Goal: Task Accomplishment & Management: Manage account settings

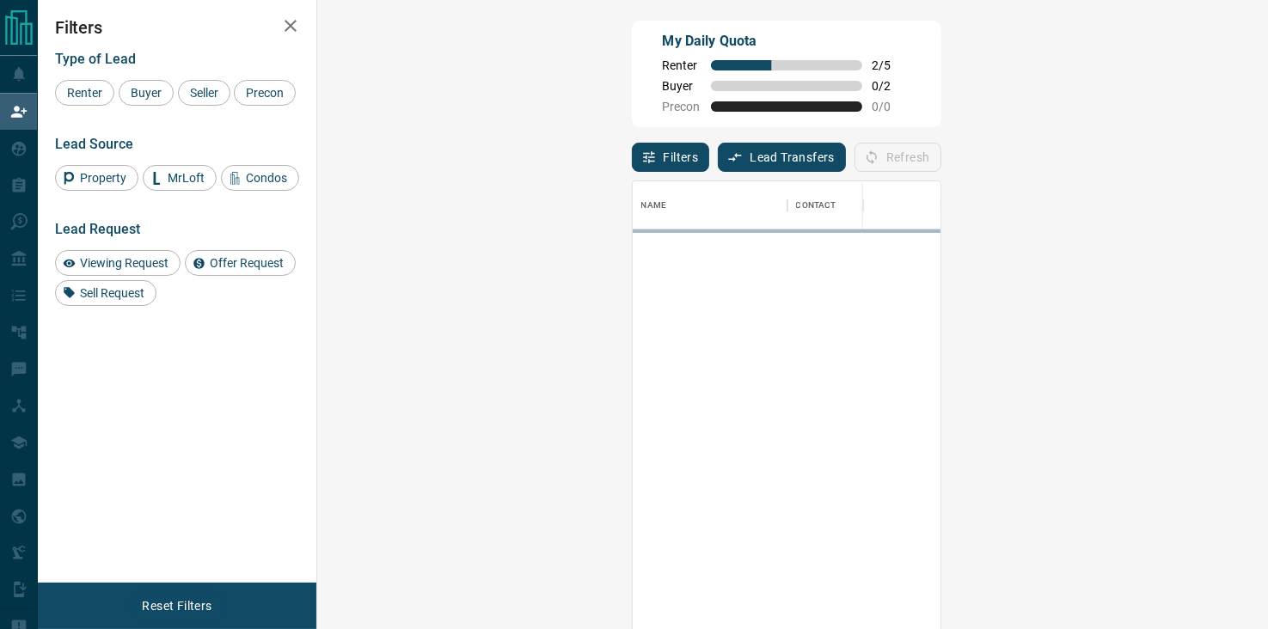
scroll to position [463, 901]
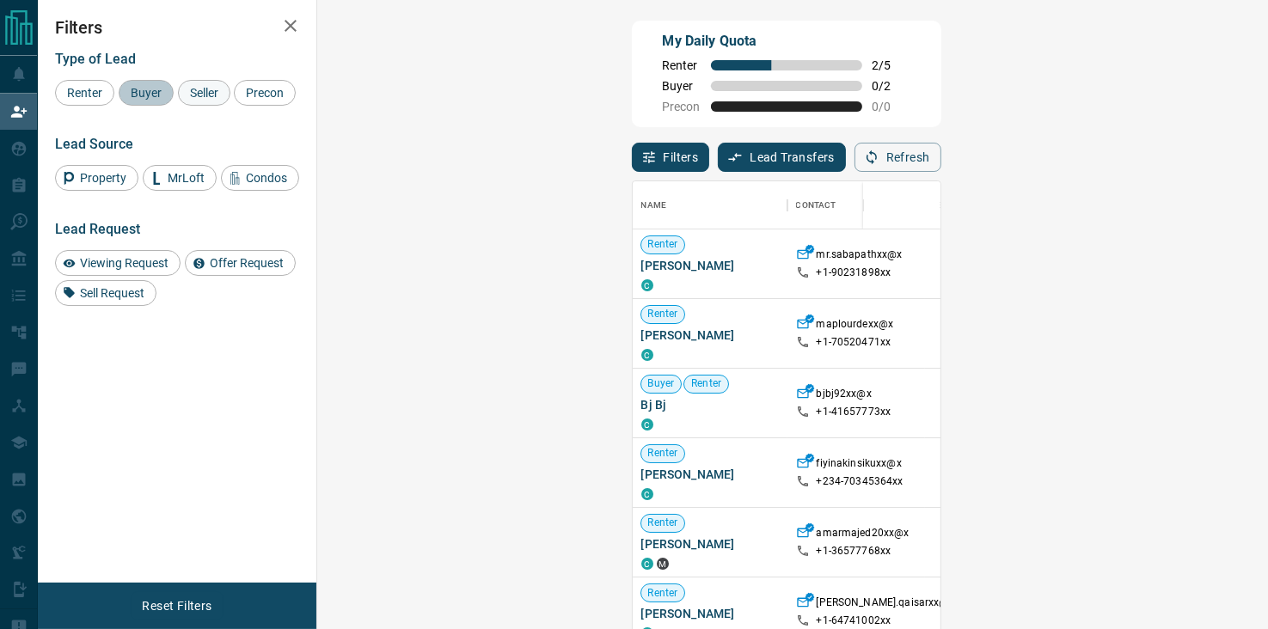
drag, startPoint x: 144, startPoint y: 88, endPoint x: 179, endPoint y: 94, distance: 34.9
click at [144, 88] on span "Buyer" at bounding box center [146, 93] width 43 height 14
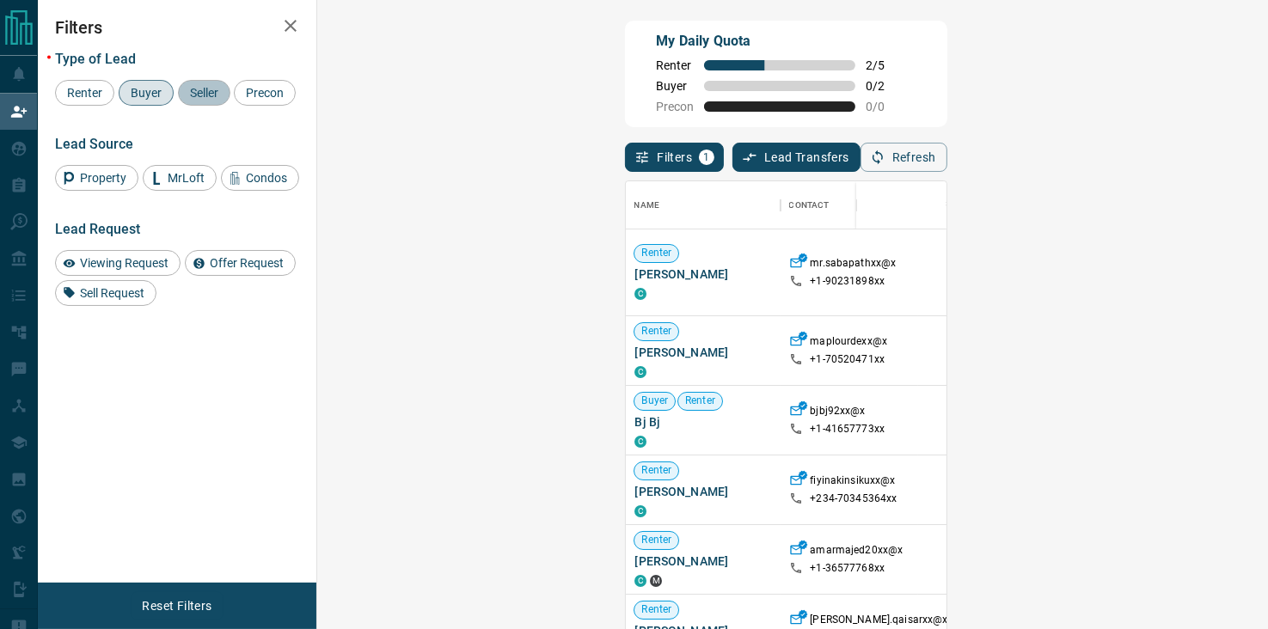
click at [201, 92] on span "Seller" at bounding box center [204, 93] width 40 height 14
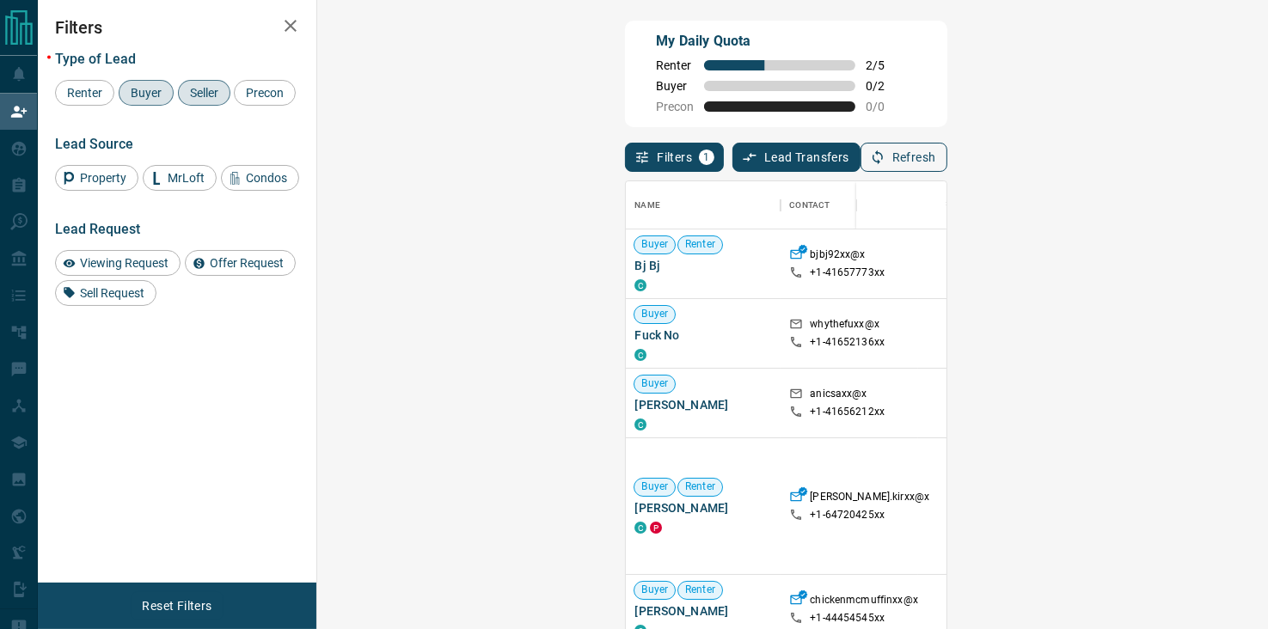
click at [948, 164] on button "Refresh" at bounding box center [904, 157] width 87 height 29
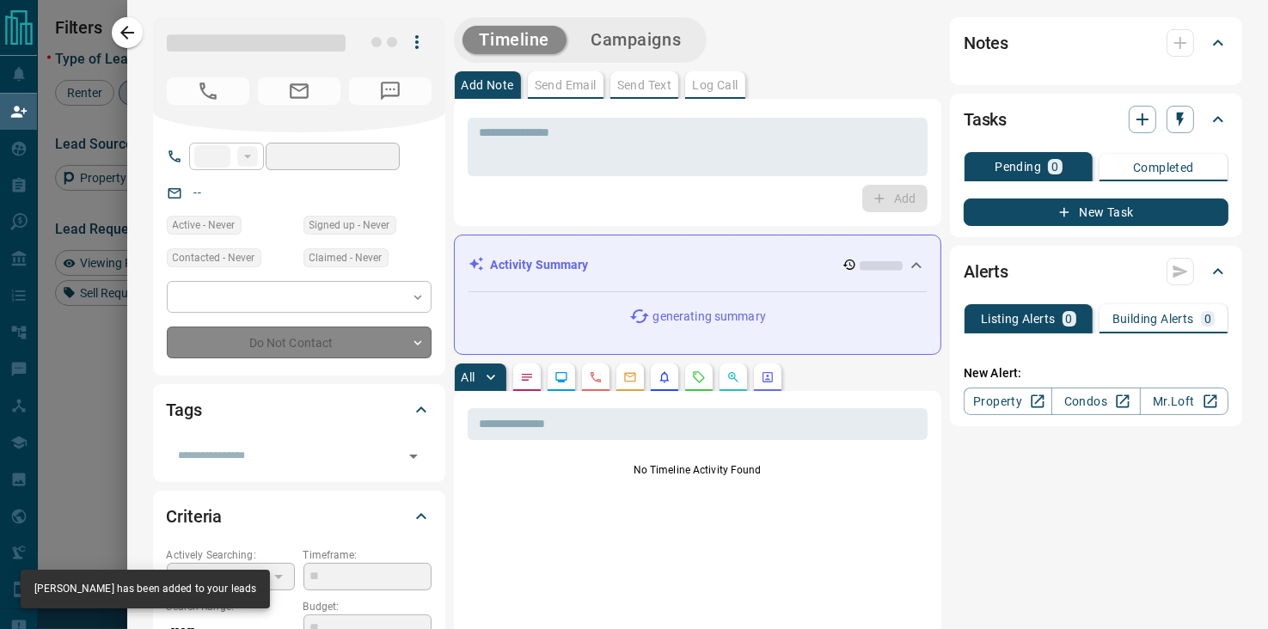
type input "**"
type input "**********"
type input "**"
type input "*********"
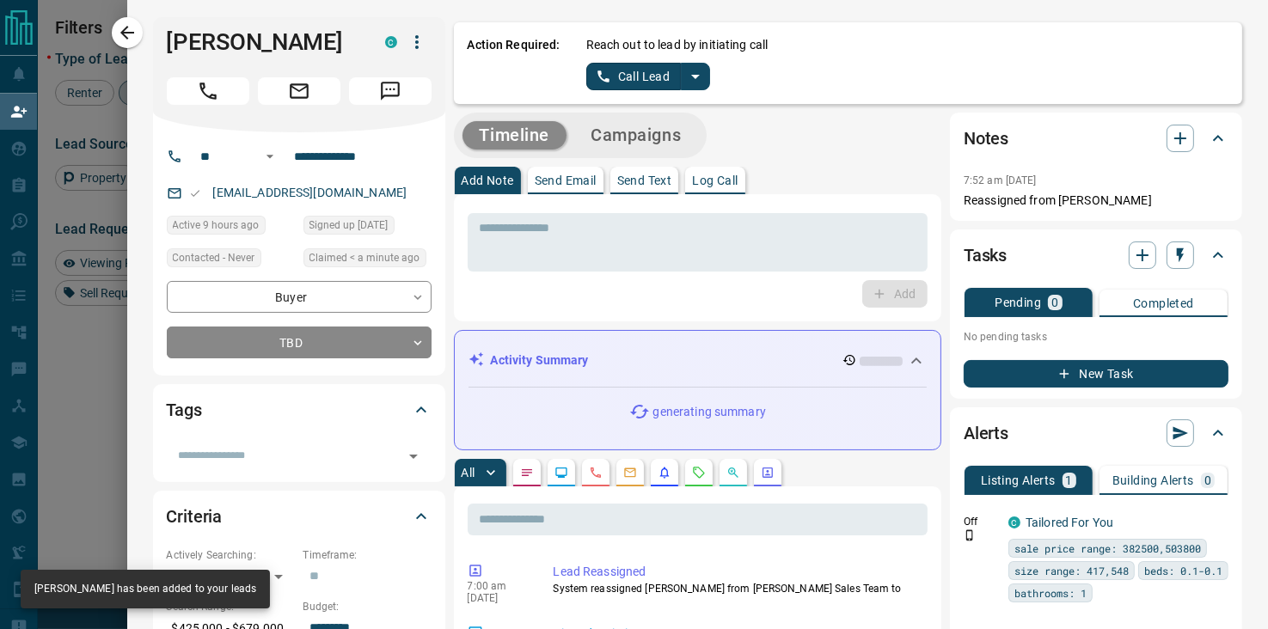
click at [685, 79] on icon "split button" at bounding box center [695, 76] width 21 height 21
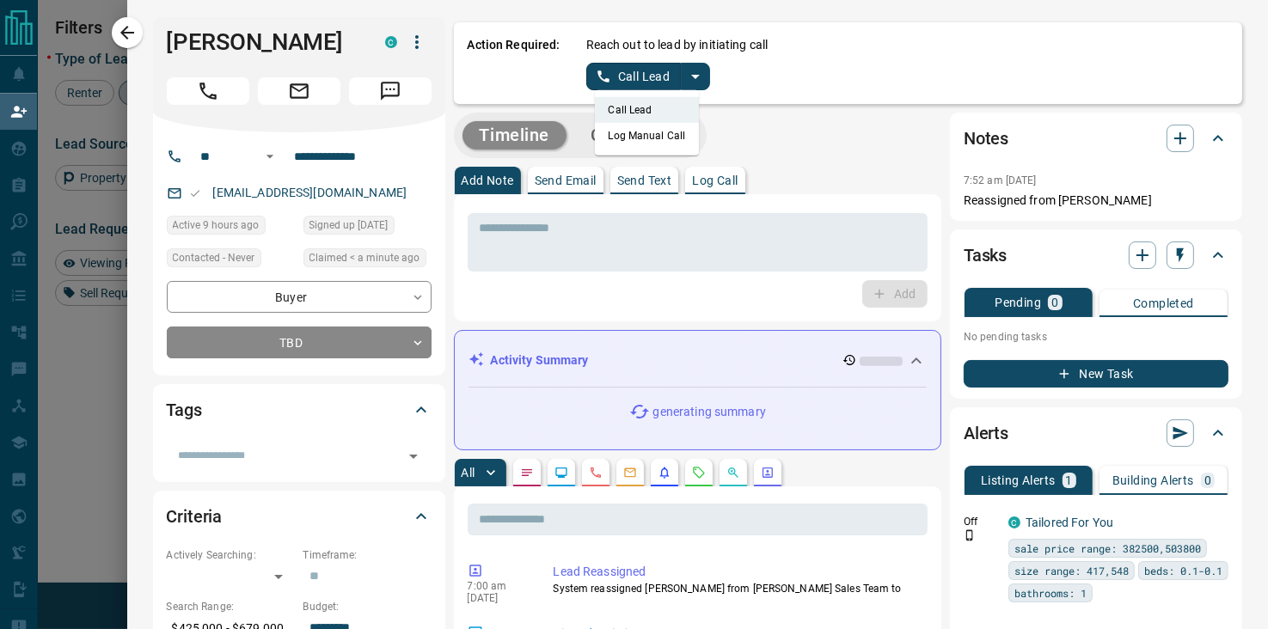
click at [616, 135] on li "Log Manual Call" at bounding box center [647, 136] width 105 height 26
click at [629, 76] on button "Log Manual Call" at bounding box center [642, 77] width 113 height 28
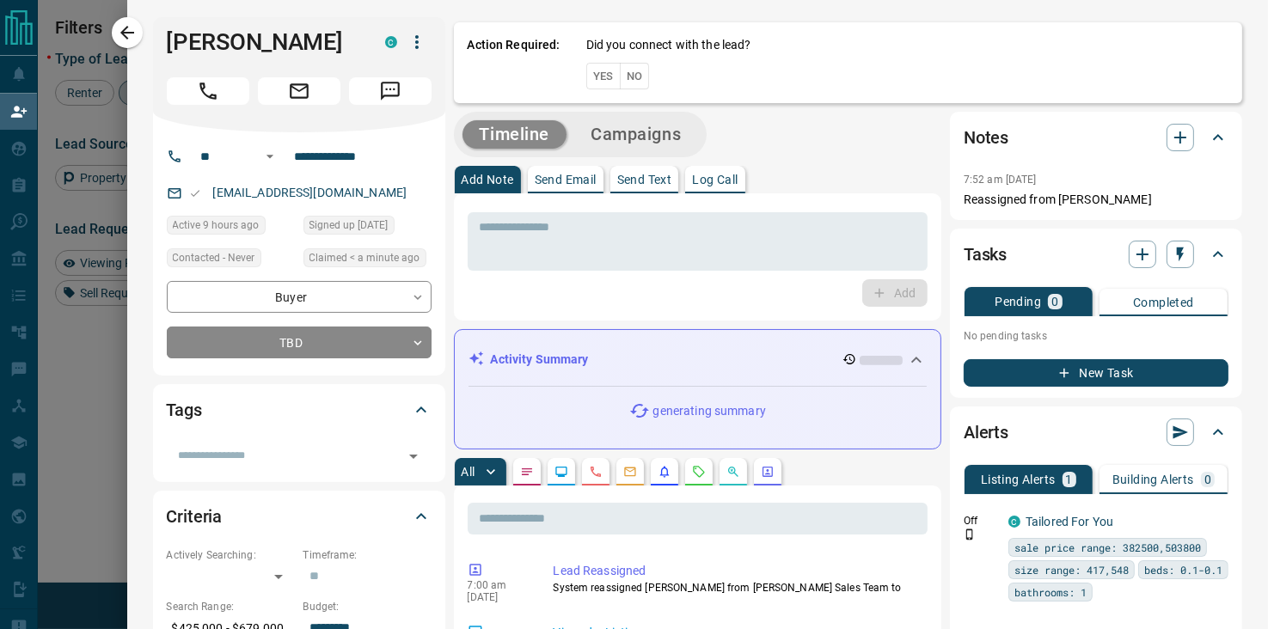
click at [622, 77] on button "No" at bounding box center [635, 76] width 30 height 27
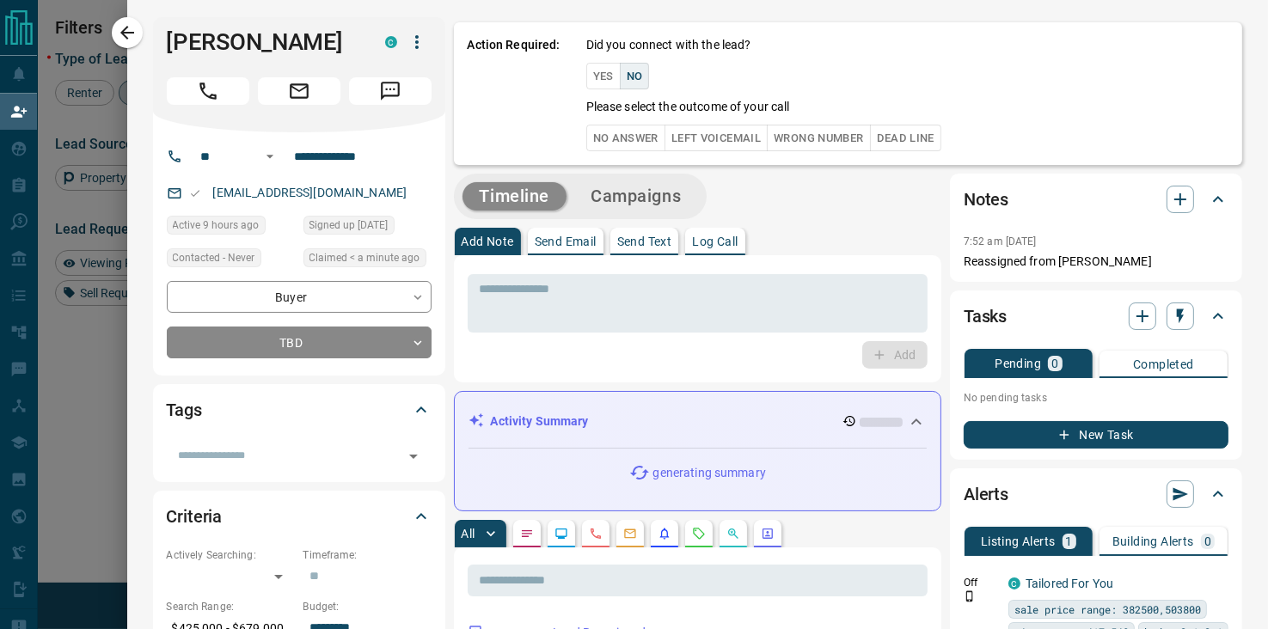
click at [616, 132] on button "No Answer" at bounding box center [625, 138] width 79 height 27
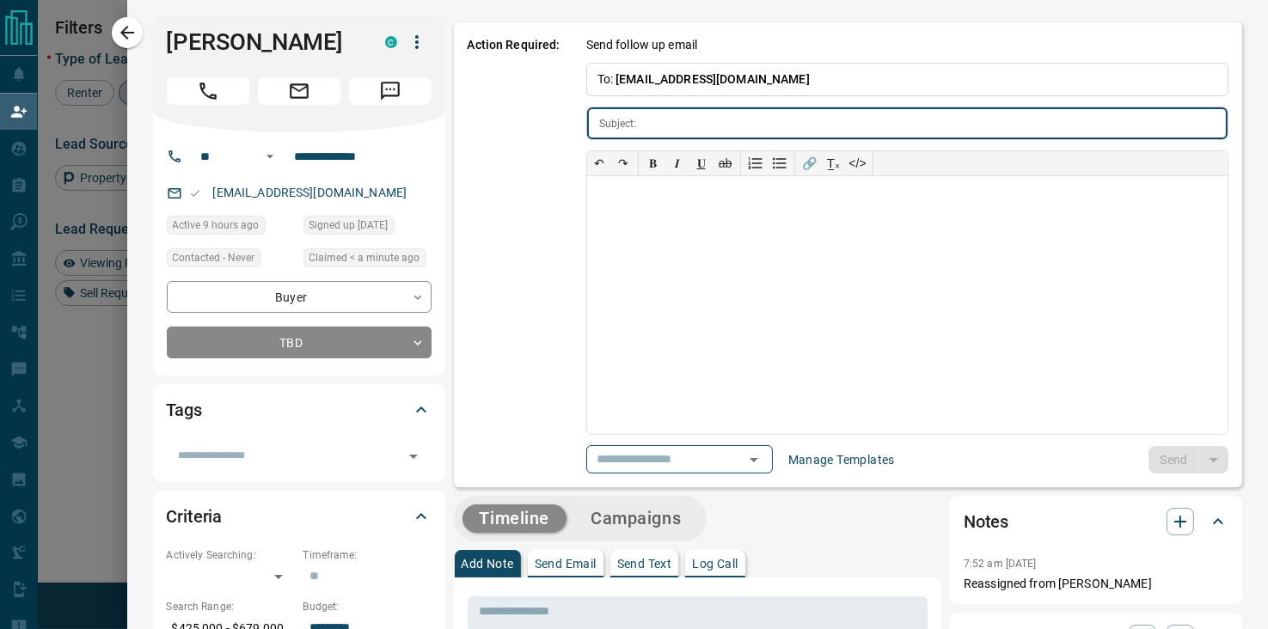
type input "**********"
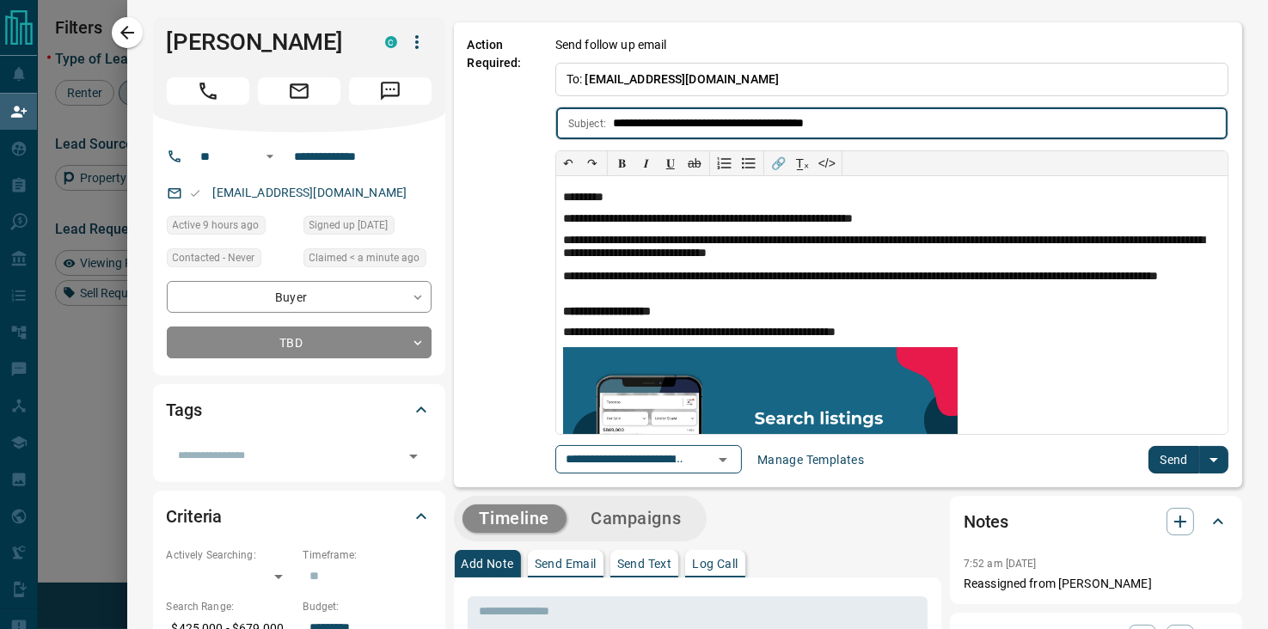
click at [1152, 450] on button "Send" at bounding box center [1174, 460] width 51 height 28
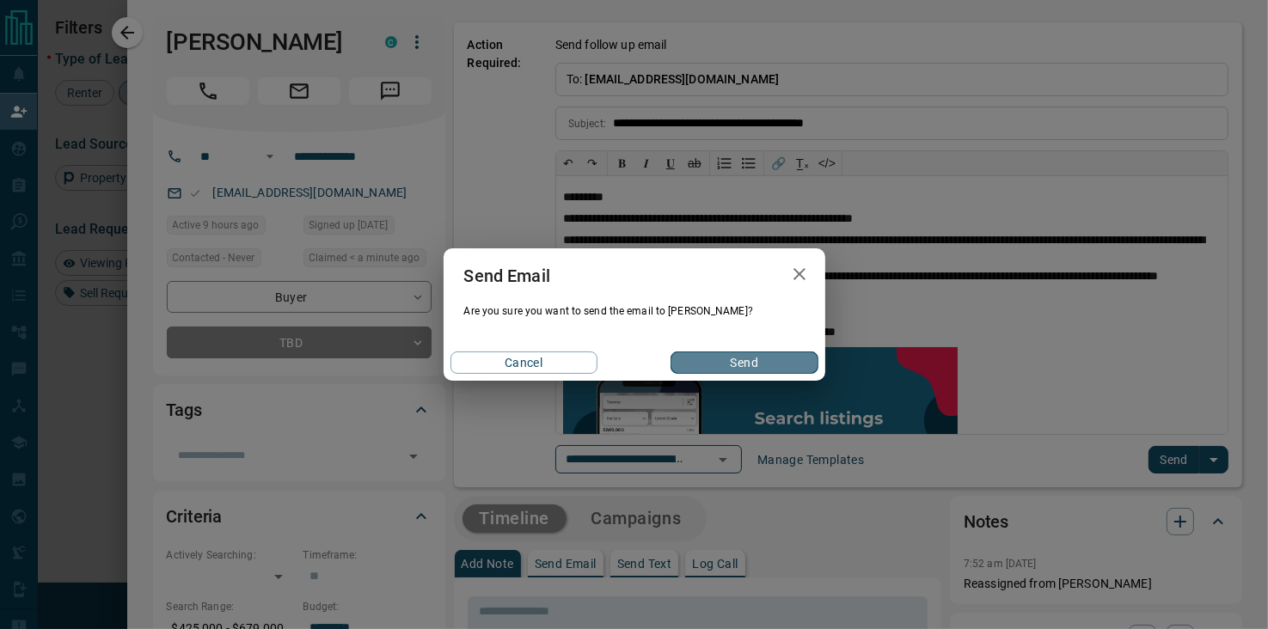
click at [777, 367] on button "Send" at bounding box center [744, 363] width 147 height 22
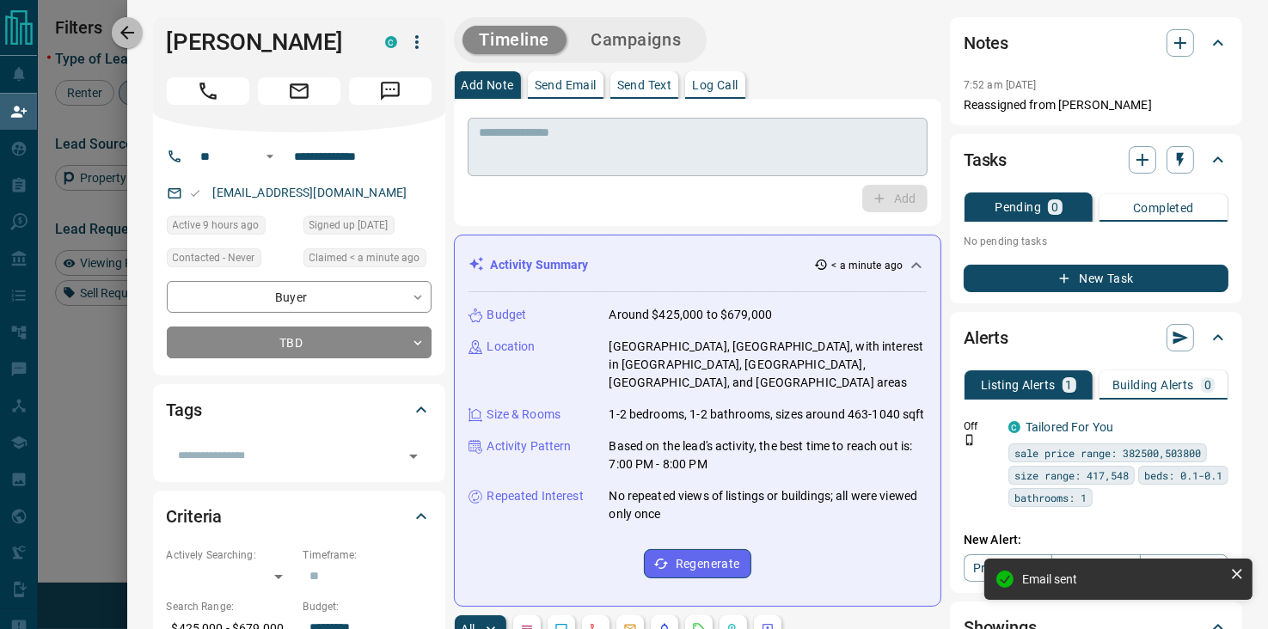
drag, startPoint x: 126, startPoint y: 28, endPoint x: 741, endPoint y: 122, distance: 622.0
click at [124, 26] on icon "button" at bounding box center [127, 32] width 21 height 21
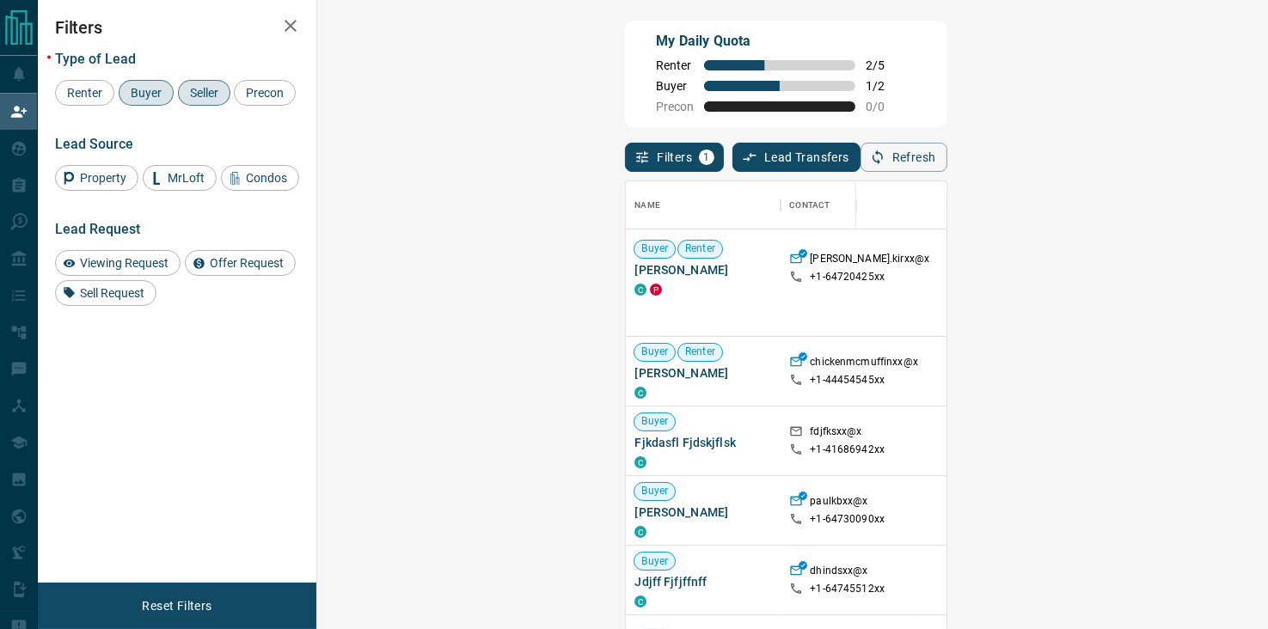
scroll to position [172, 0]
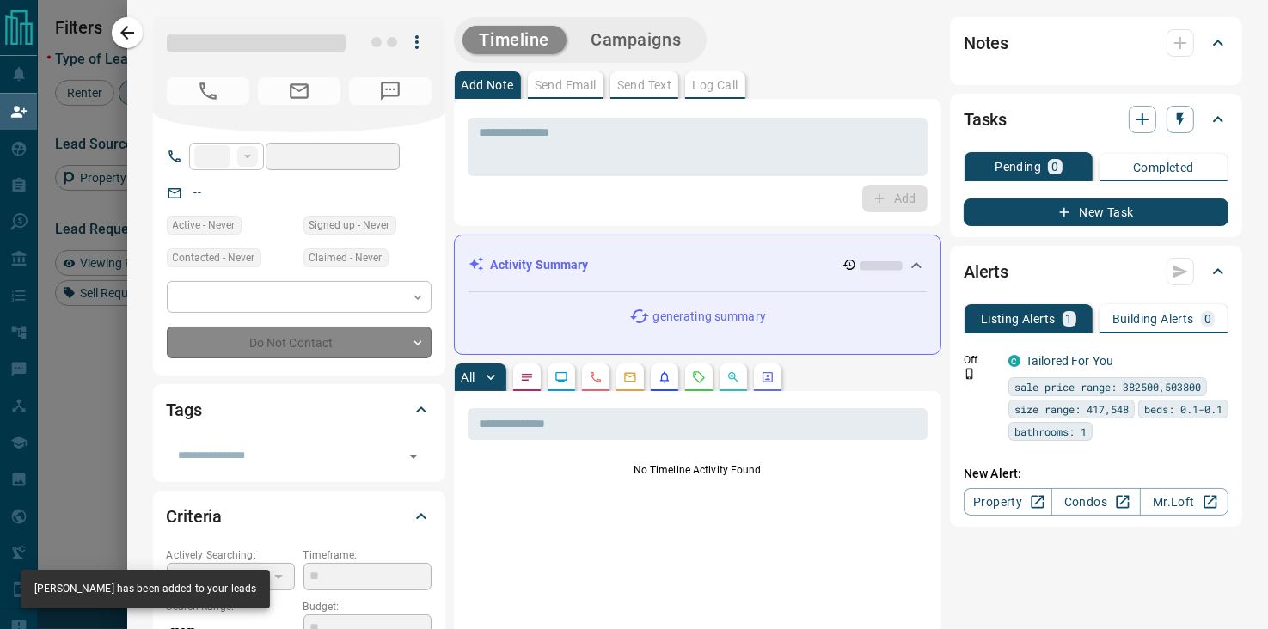
type input "**"
type input "**********"
type input "**"
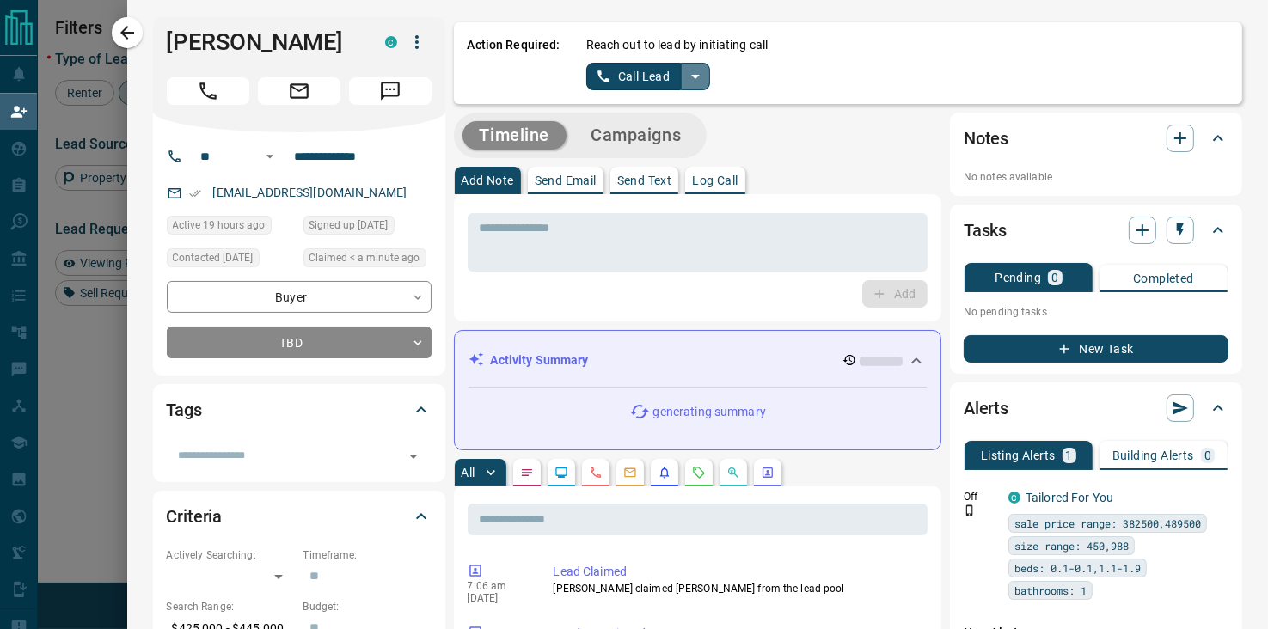
click at [692, 76] on button "split button" at bounding box center [695, 77] width 29 height 28
click at [604, 131] on li "Log Manual Call" at bounding box center [647, 136] width 105 height 26
click at [614, 69] on button "Log Manual Call" at bounding box center [642, 77] width 113 height 28
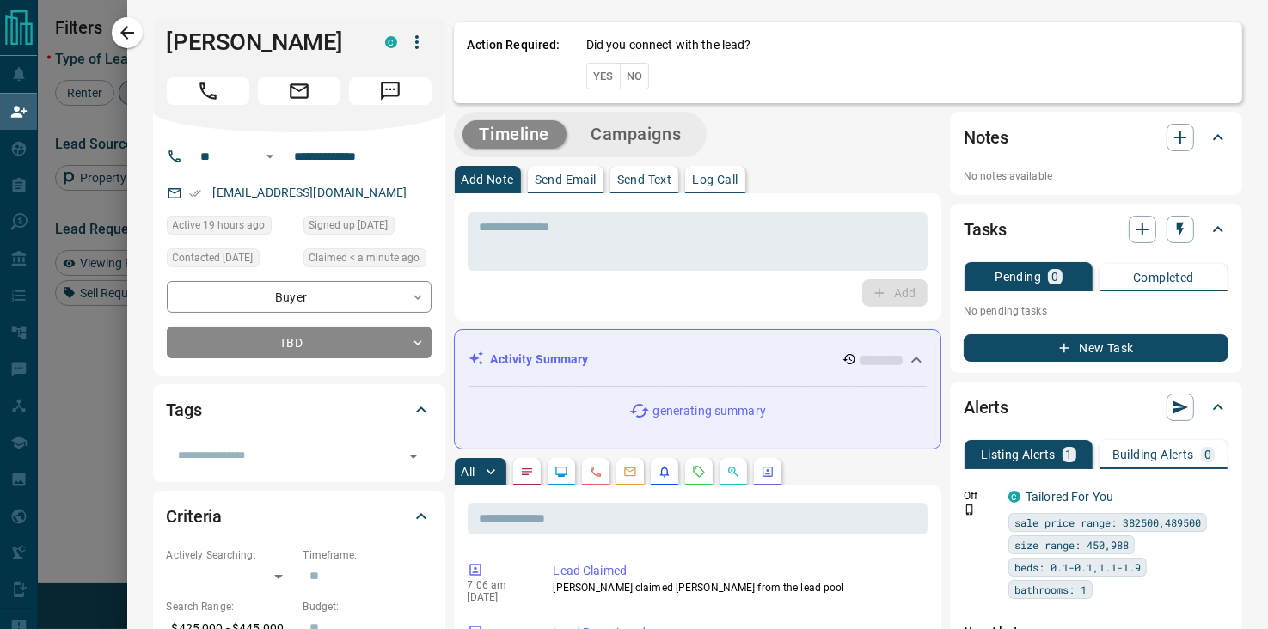
click at [620, 75] on button "No" at bounding box center [635, 76] width 30 height 27
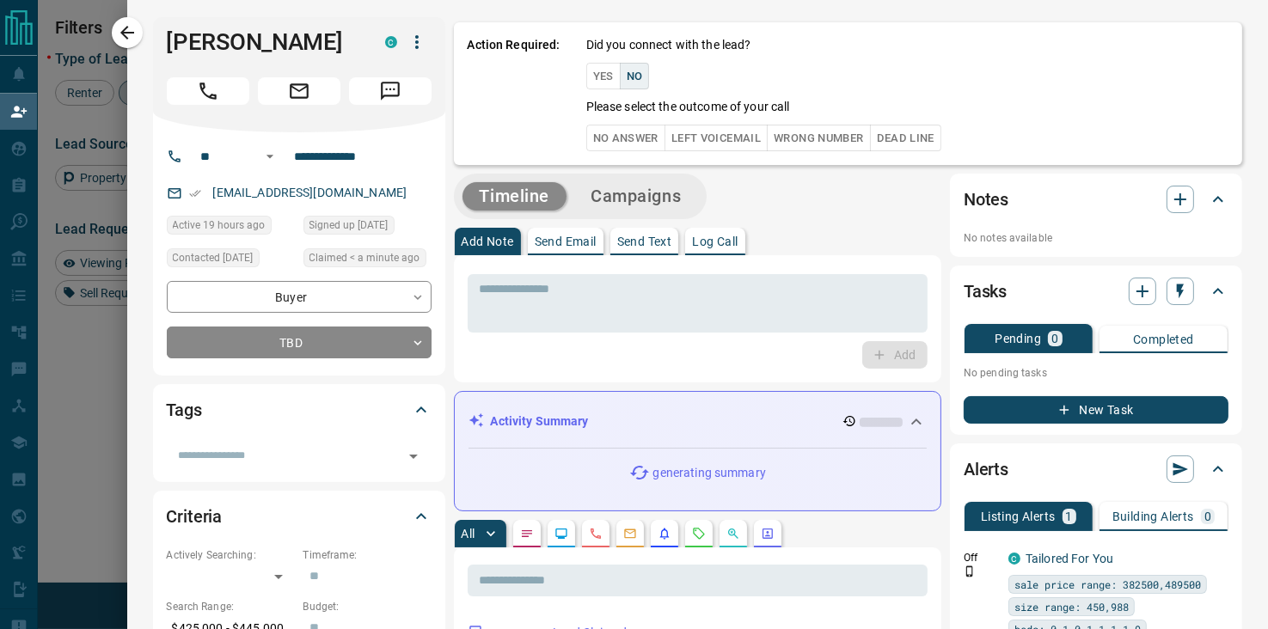
click at [626, 77] on button "No" at bounding box center [635, 76] width 30 height 27
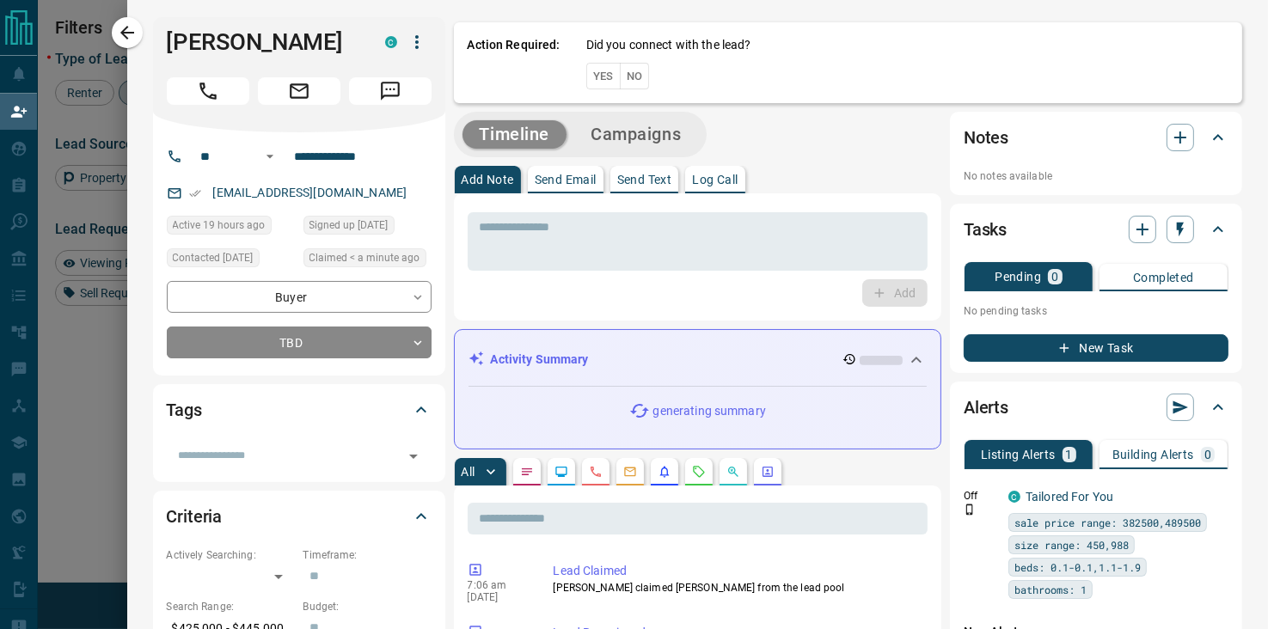
click at [623, 83] on button "No" at bounding box center [635, 76] width 30 height 27
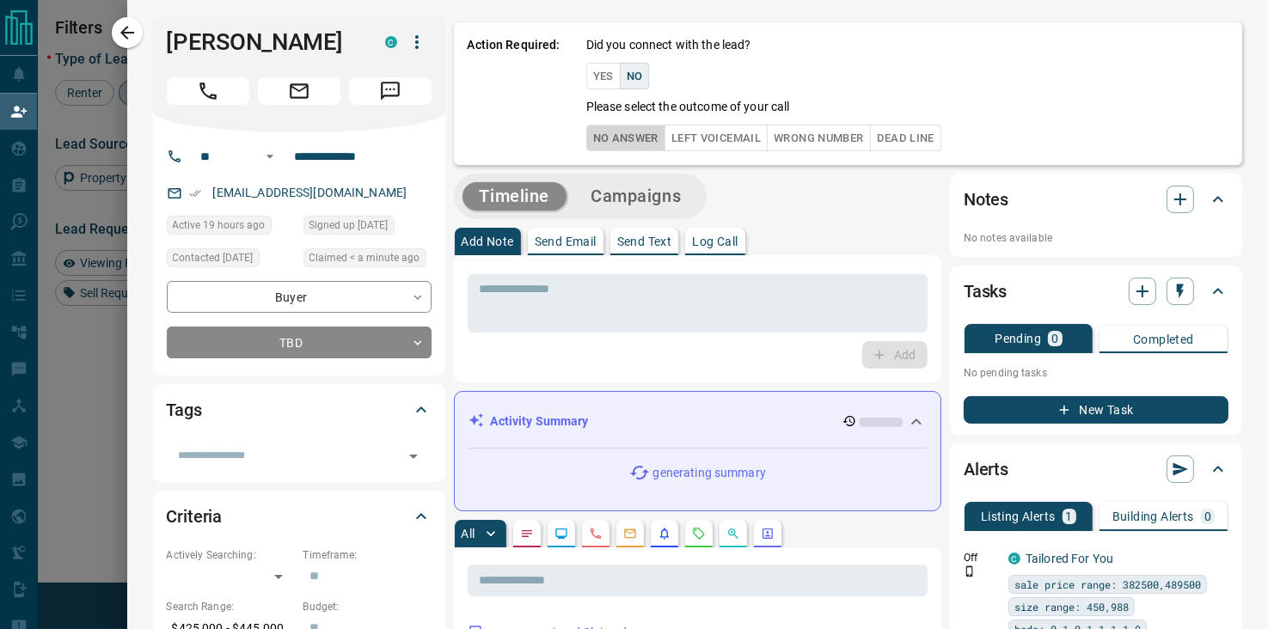
click at [592, 132] on button "No Answer" at bounding box center [625, 138] width 79 height 27
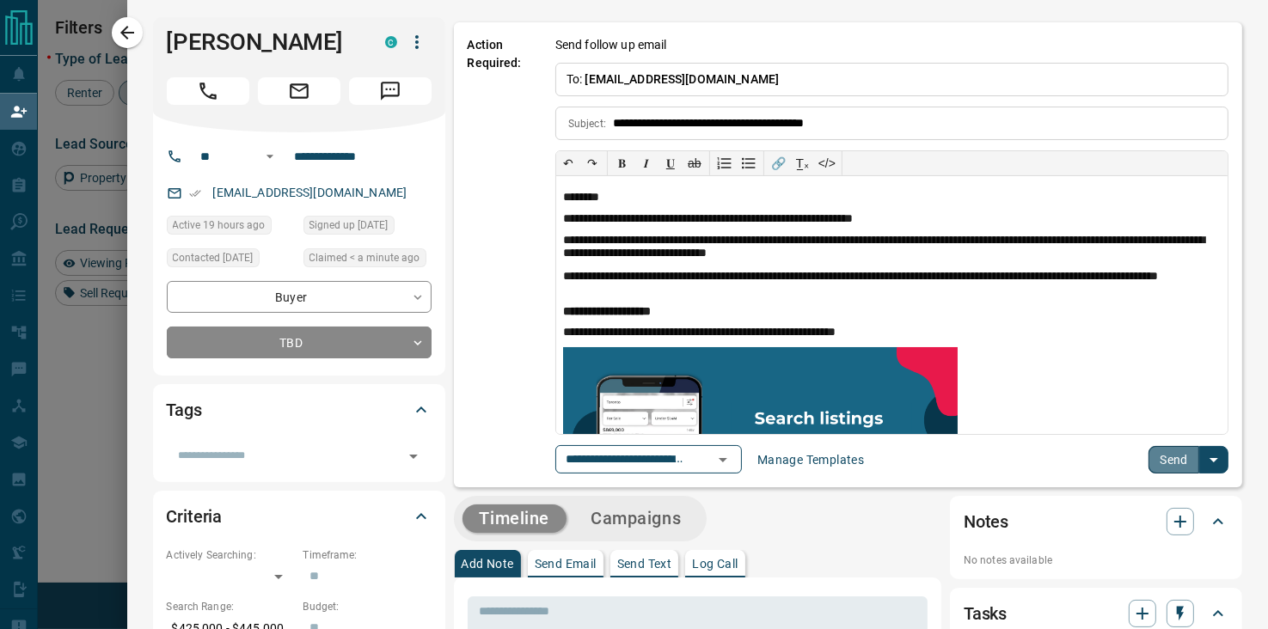
click at [1167, 460] on button "Send" at bounding box center [1174, 460] width 51 height 28
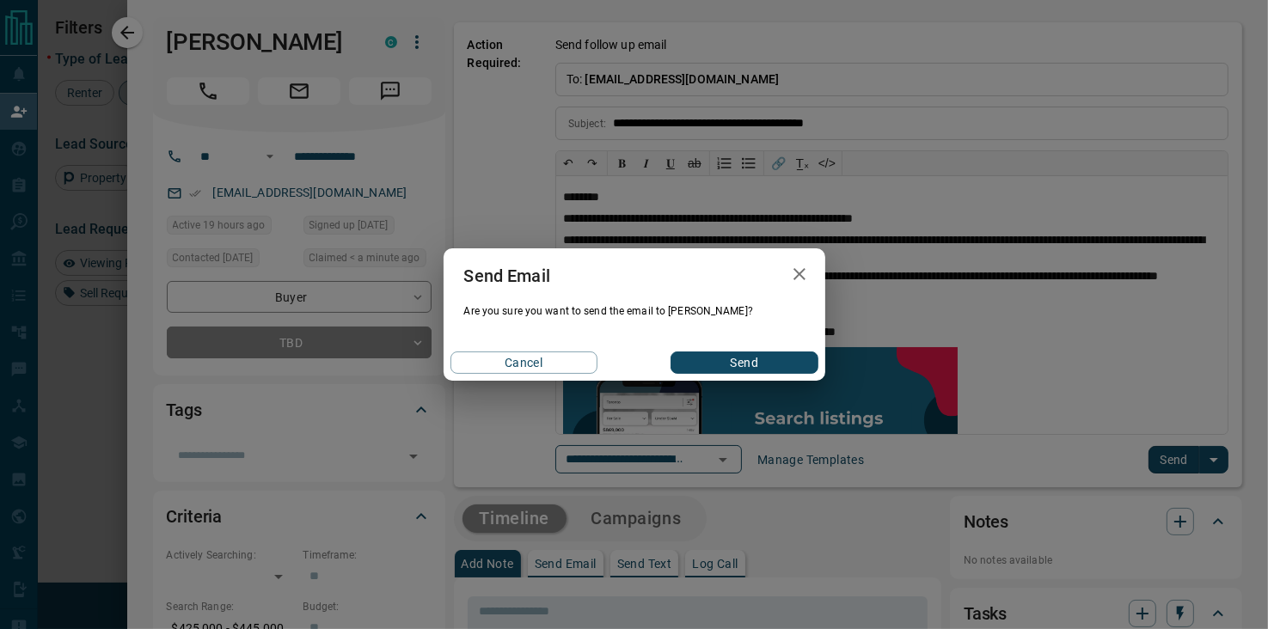
click at [772, 366] on button "Send" at bounding box center [744, 363] width 147 height 22
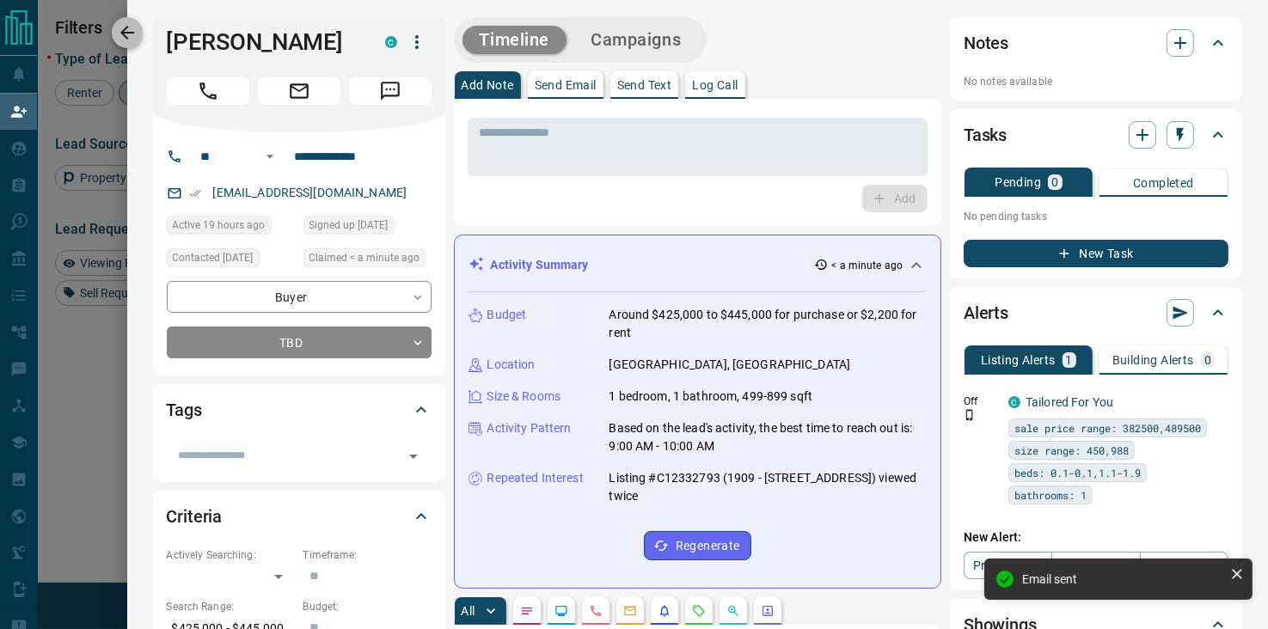
click at [127, 30] on icon "button" at bounding box center [127, 32] width 21 height 21
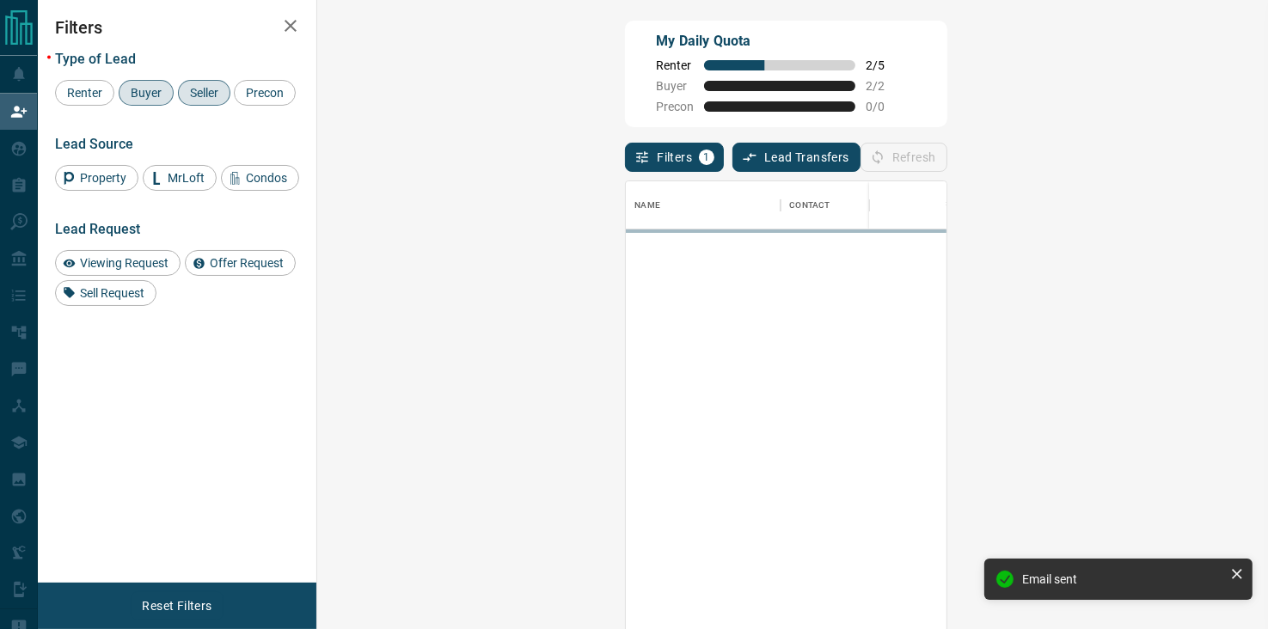
scroll to position [463, 901]
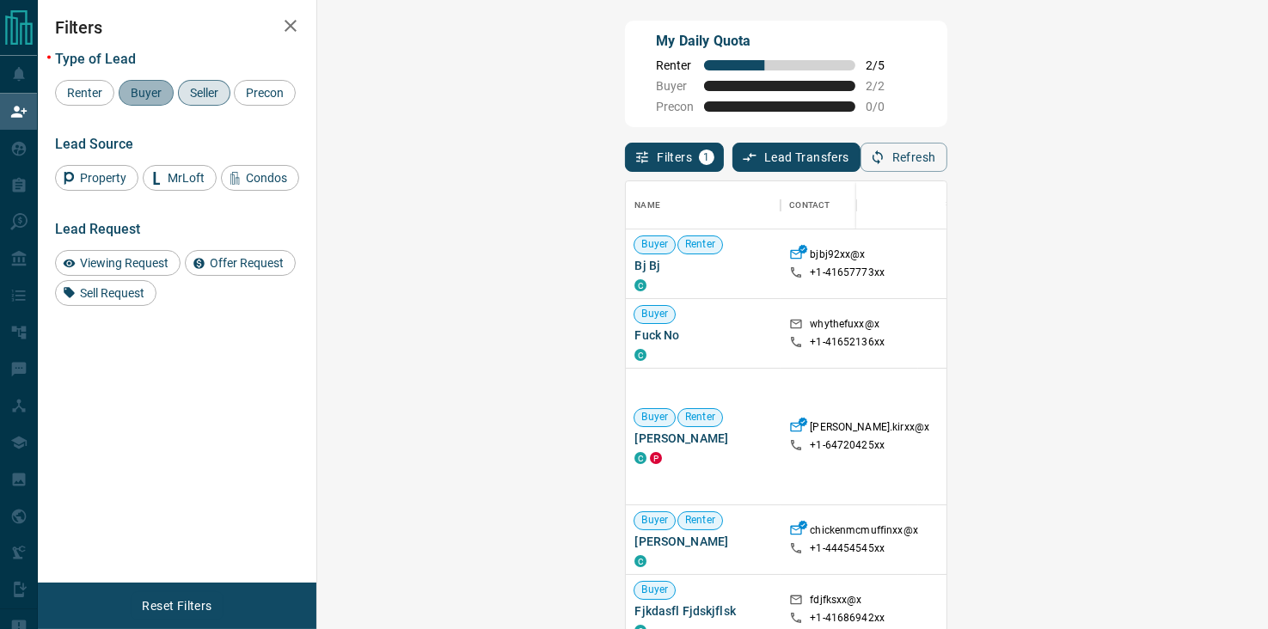
click at [148, 83] on div "Buyer" at bounding box center [146, 93] width 55 height 26
click at [195, 92] on span "Seller" at bounding box center [204, 93] width 40 height 14
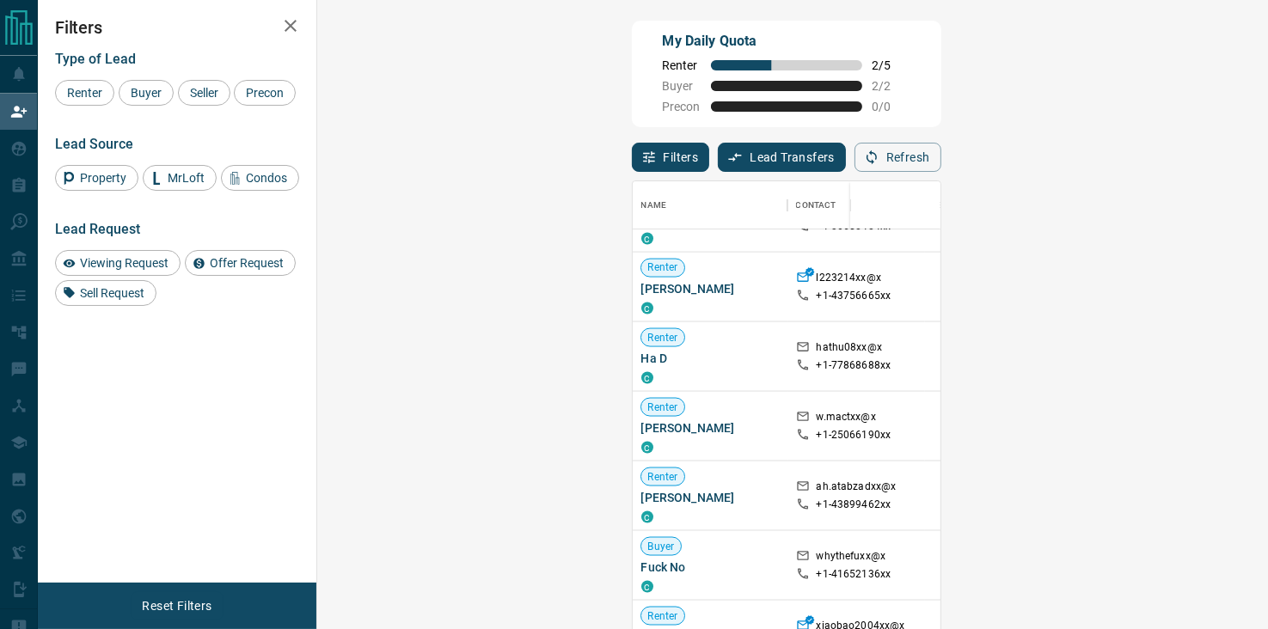
scroll to position [770, 0]
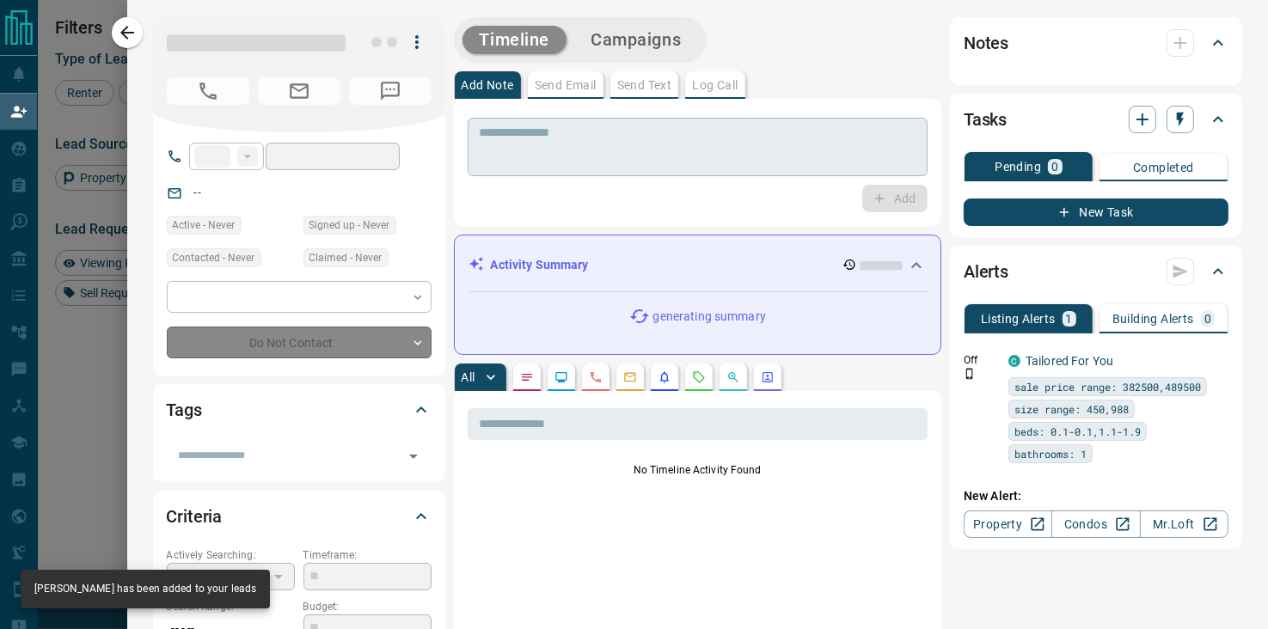
type input "**"
type input "**********"
type input "*"
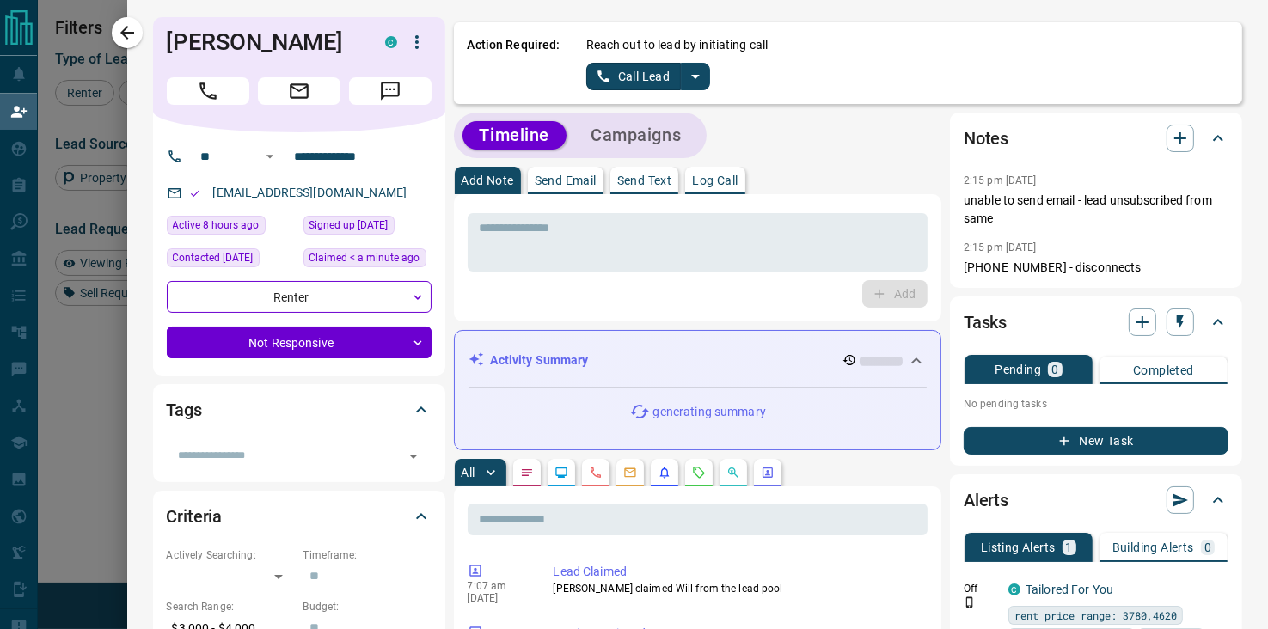
click at [685, 78] on icon "split button" at bounding box center [695, 76] width 21 height 21
click at [631, 145] on li "Log Manual Call" at bounding box center [647, 136] width 105 height 26
click at [622, 77] on button "Log Manual Call" at bounding box center [642, 77] width 113 height 28
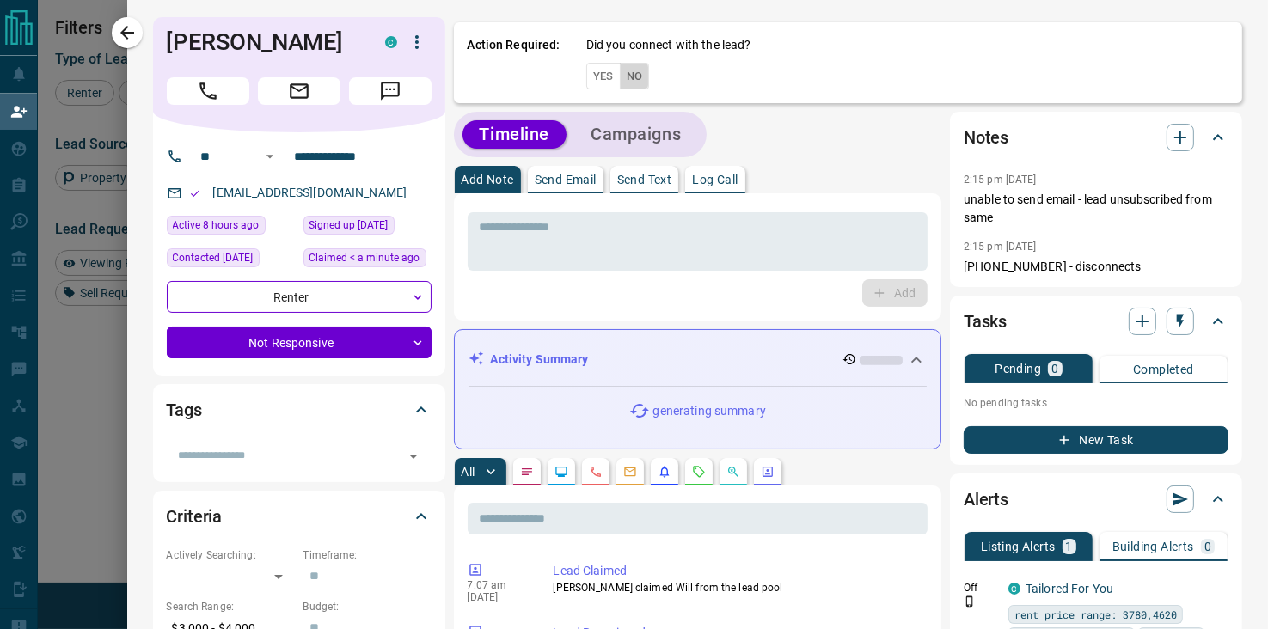
click at [621, 71] on button "No" at bounding box center [635, 76] width 30 height 27
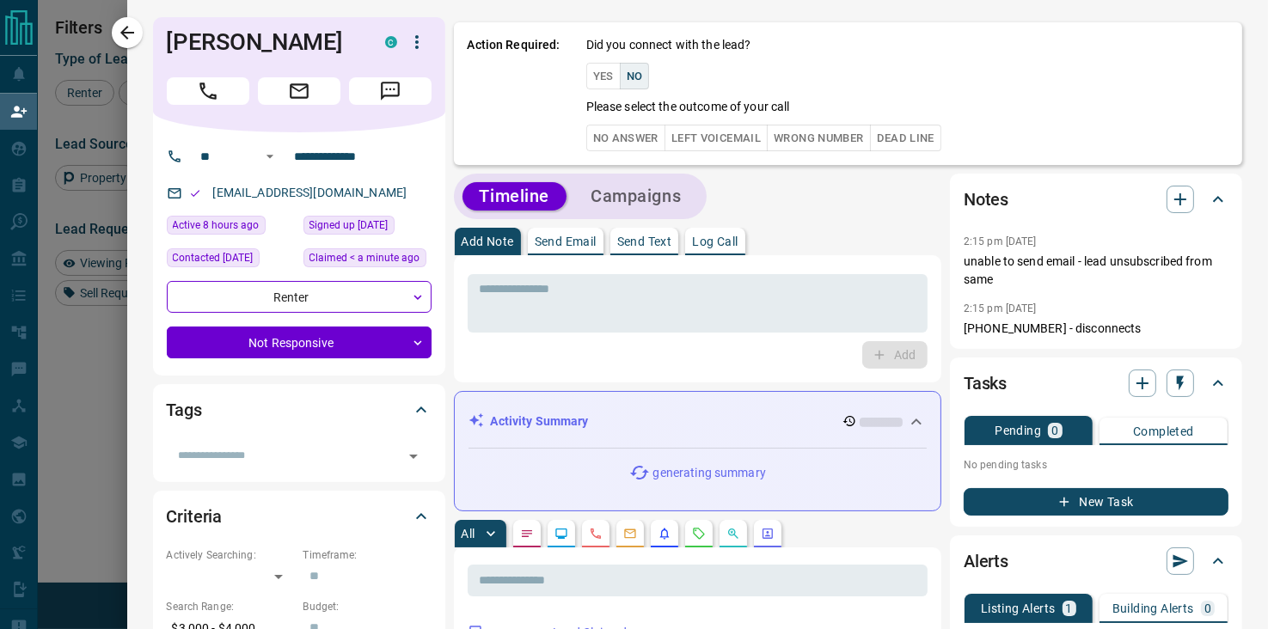
click at [604, 130] on button "No Answer" at bounding box center [625, 138] width 79 height 27
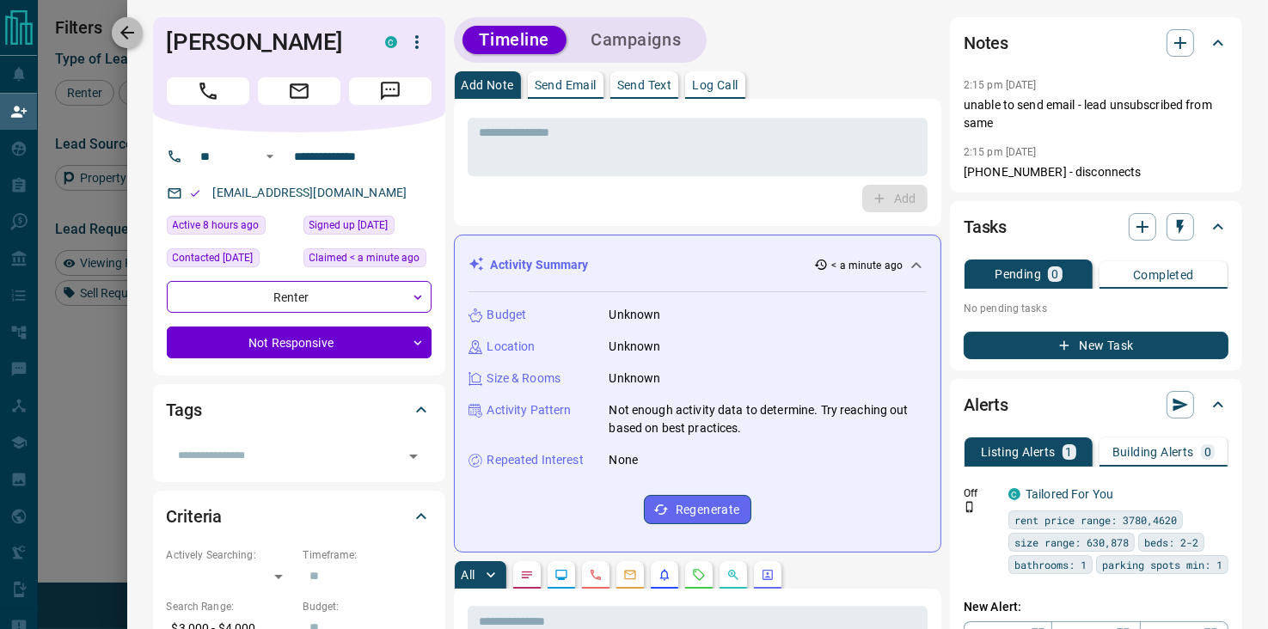
click at [127, 34] on icon "button" at bounding box center [127, 32] width 21 height 21
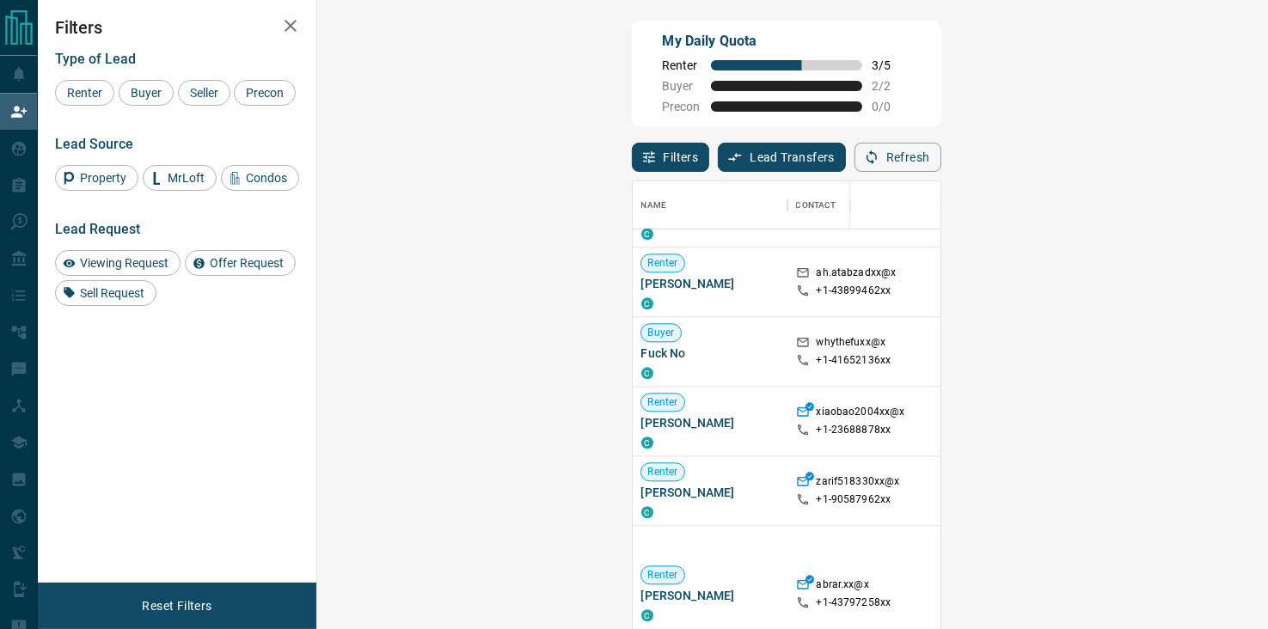
scroll to position [913, 0]
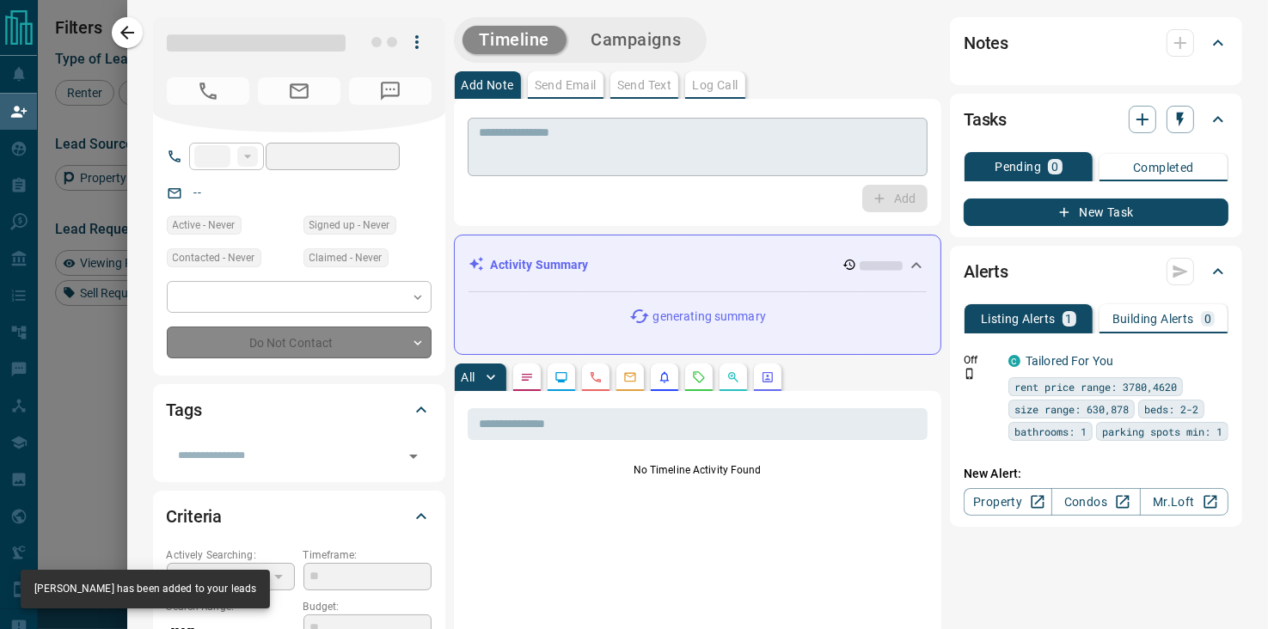
type input "**"
type input "**********"
type input "*"
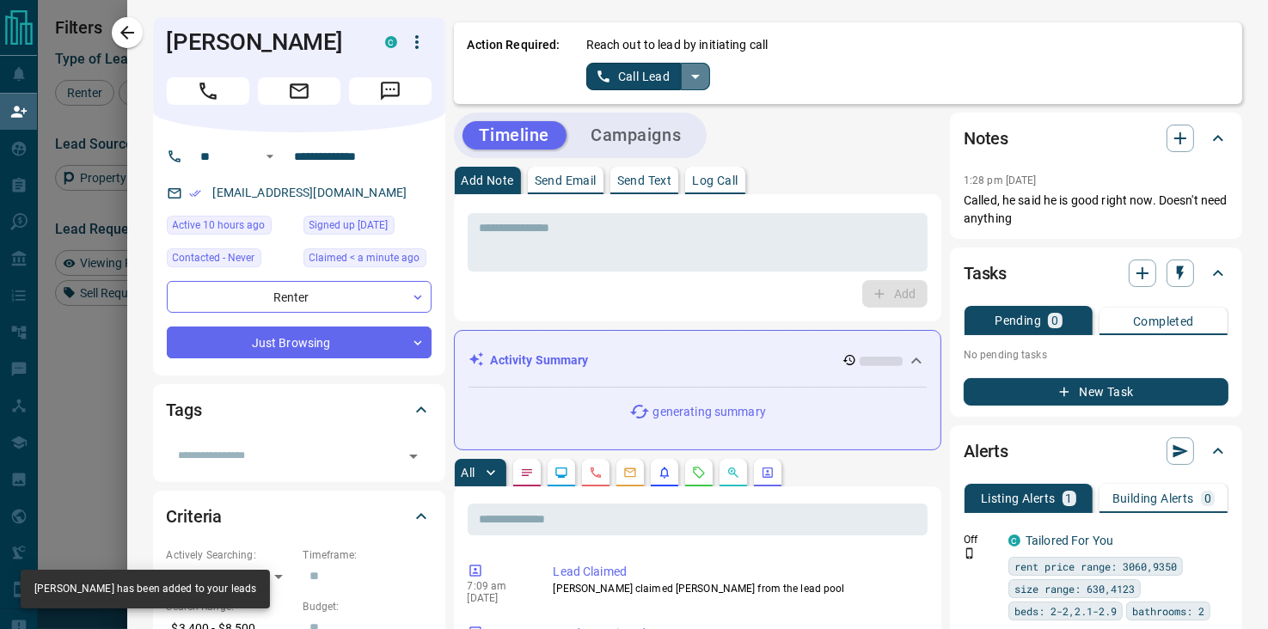
click at [685, 77] on icon "split button" at bounding box center [695, 76] width 21 height 21
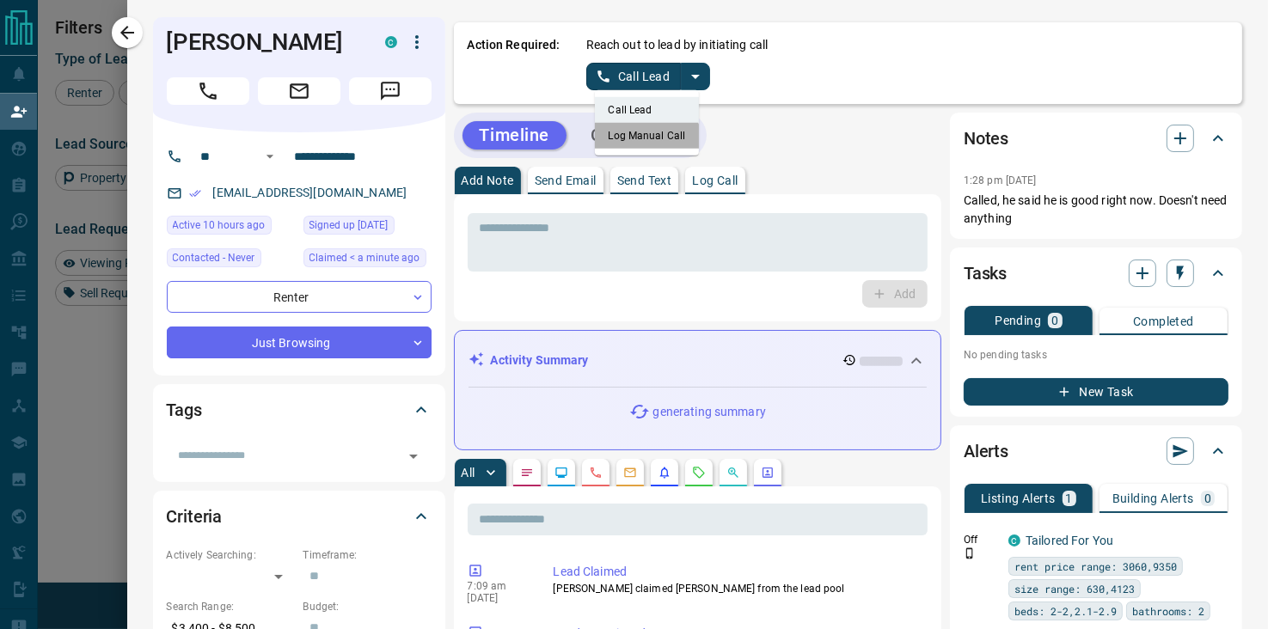
click at [609, 145] on li "Log Manual Call" at bounding box center [647, 136] width 105 height 26
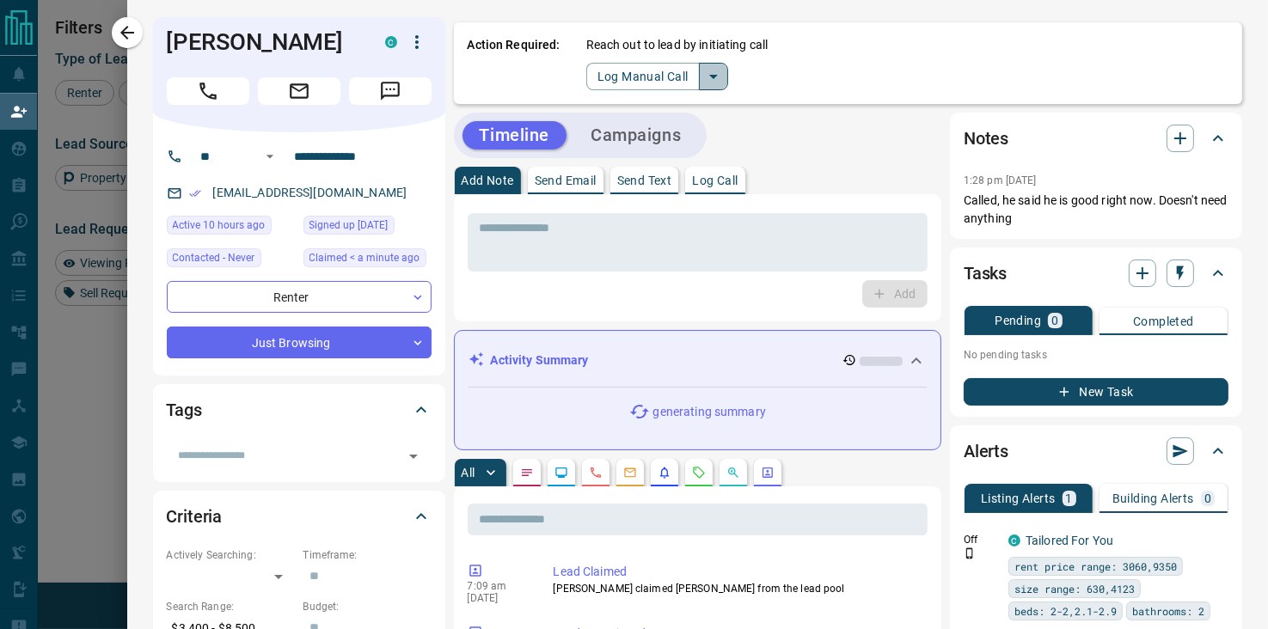
click at [709, 75] on icon "split button" at bounding box center [713, 77] width 9 height 4
click at [626, 137] on li "Log Manual Call" at bounding box center [656, 136] width 105 height 26
click at [639, 75] on button "Log Manual Call" at bounding box center [642, 77] width 113 height 28
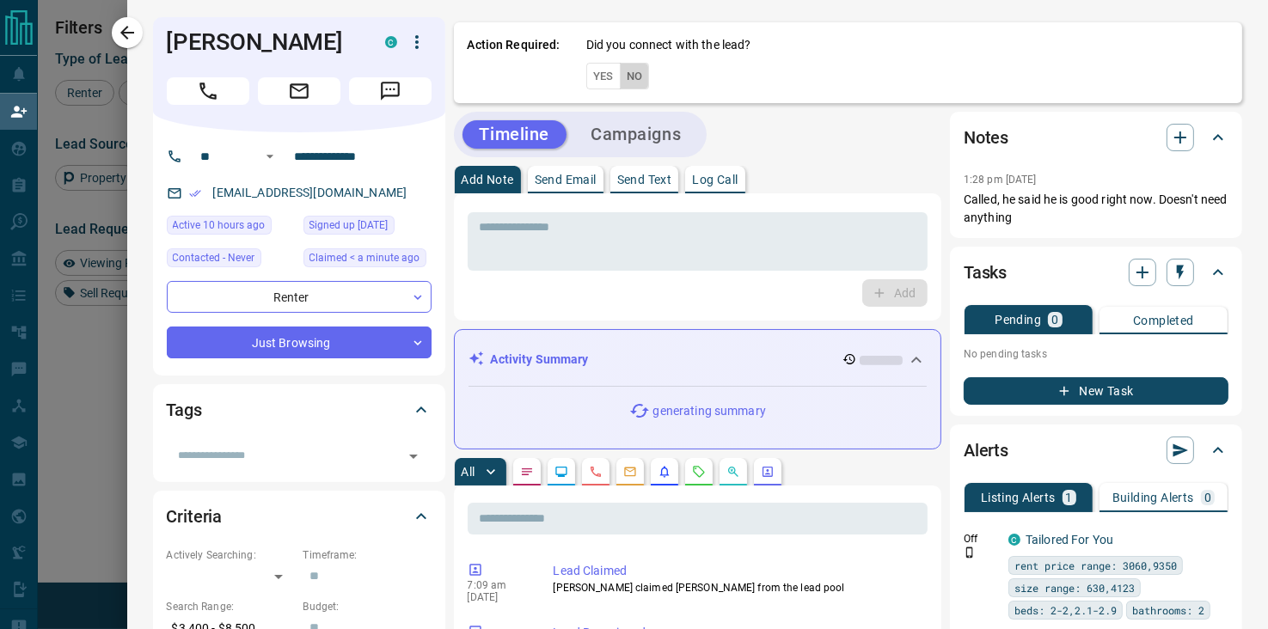
click at [620, 78] on button "No" at bounding box center [635, 76] width 30 height 27
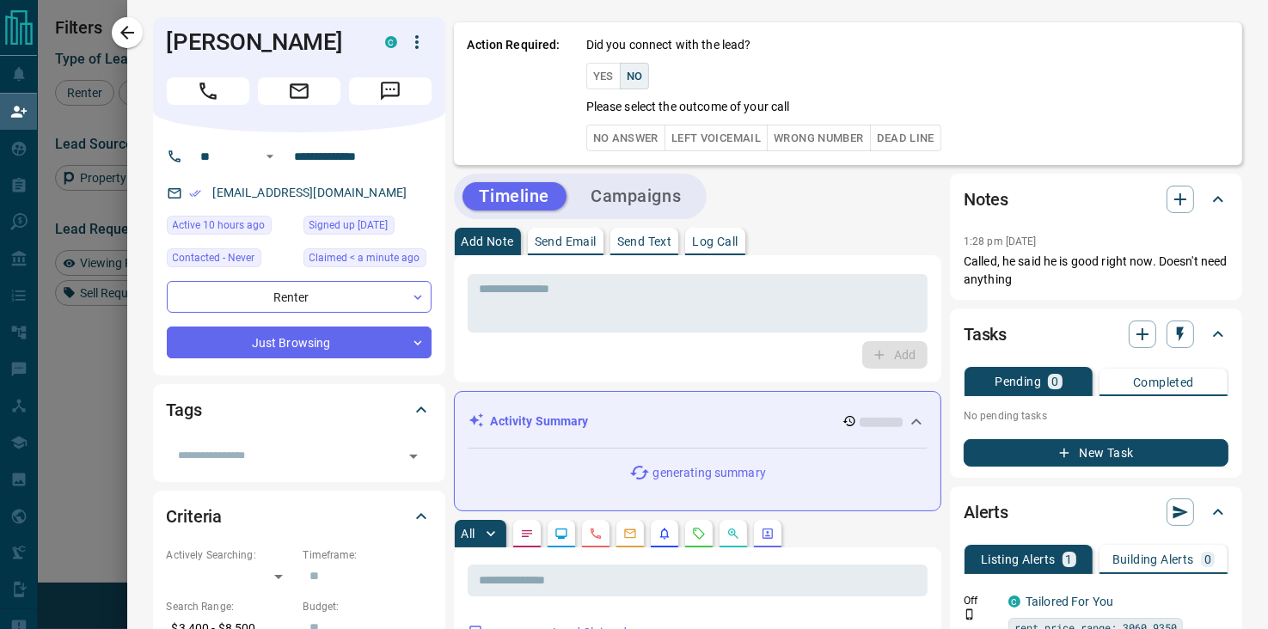
click at [601, 129] on button "No Answer" at bounding box center [625, 138] width 79 height 27
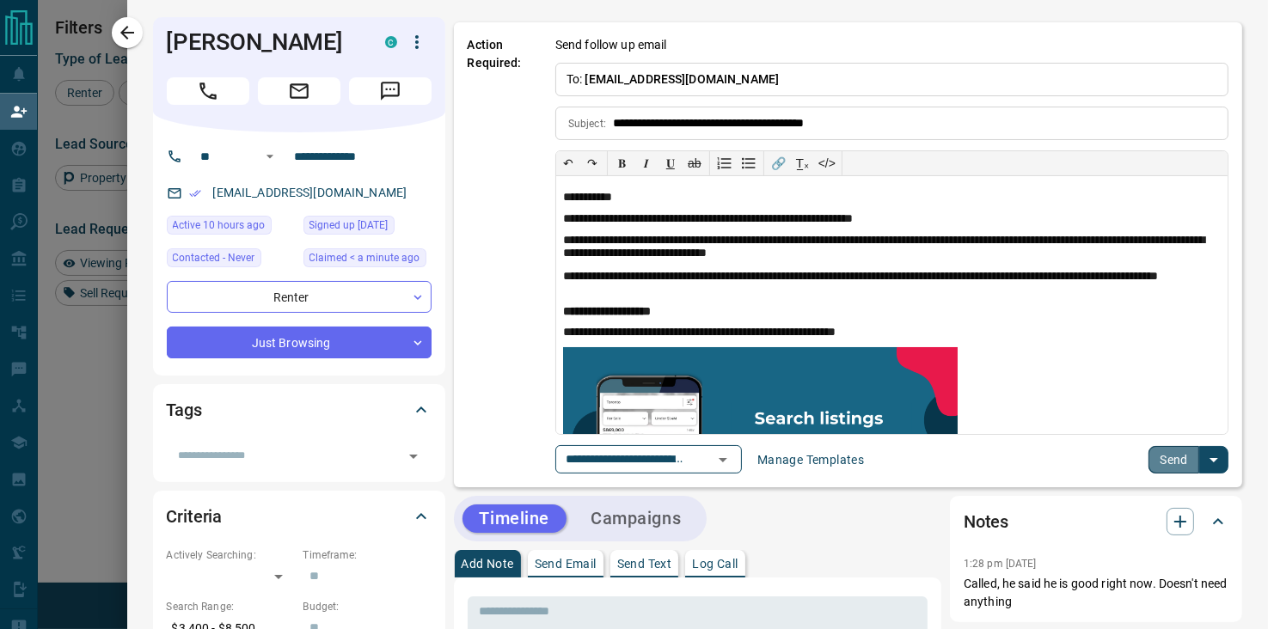
click at [1169, 457] on button "Send" at bounding box center [1174, 460] width 51 height 28
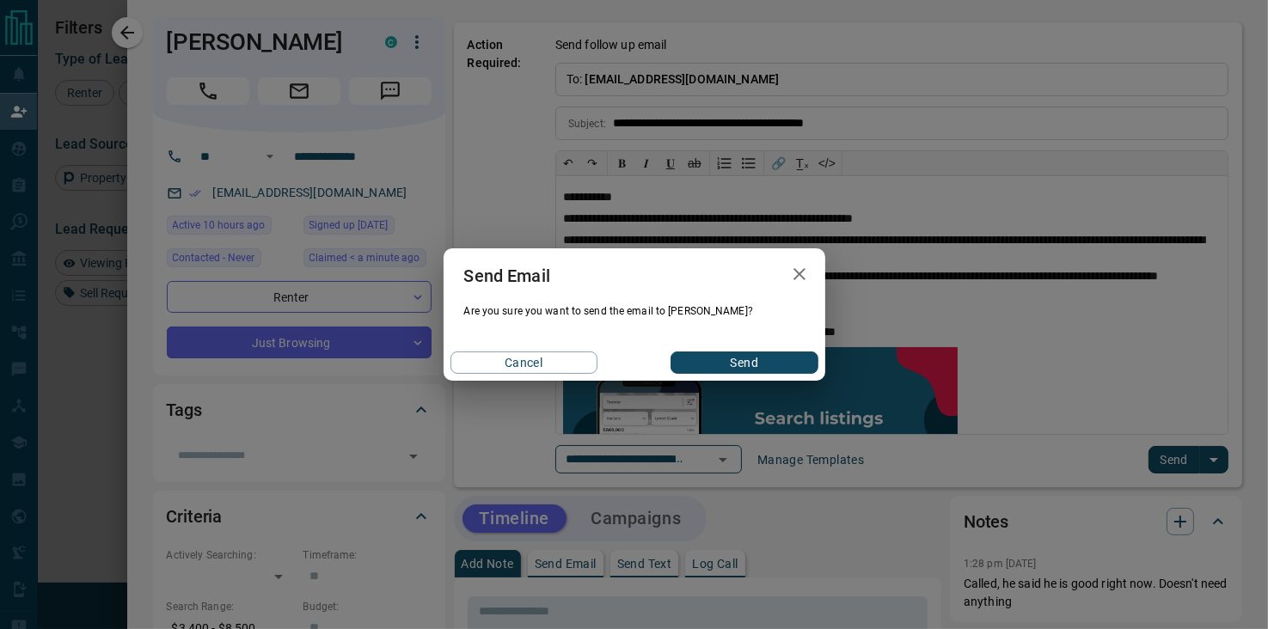
click at [765, 364] on button "Send" at bounding box center [744, 363] width 147 height 22
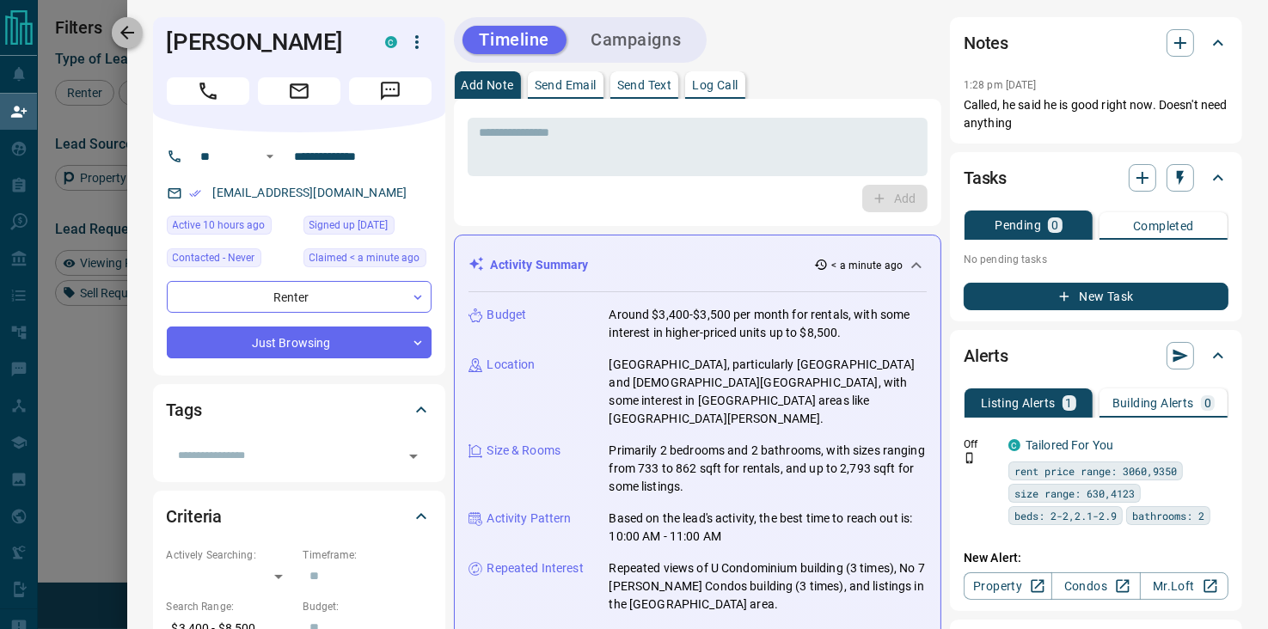
click at [128, 34] on icon "button" at bounding box center [127, 32] width 21 height 21
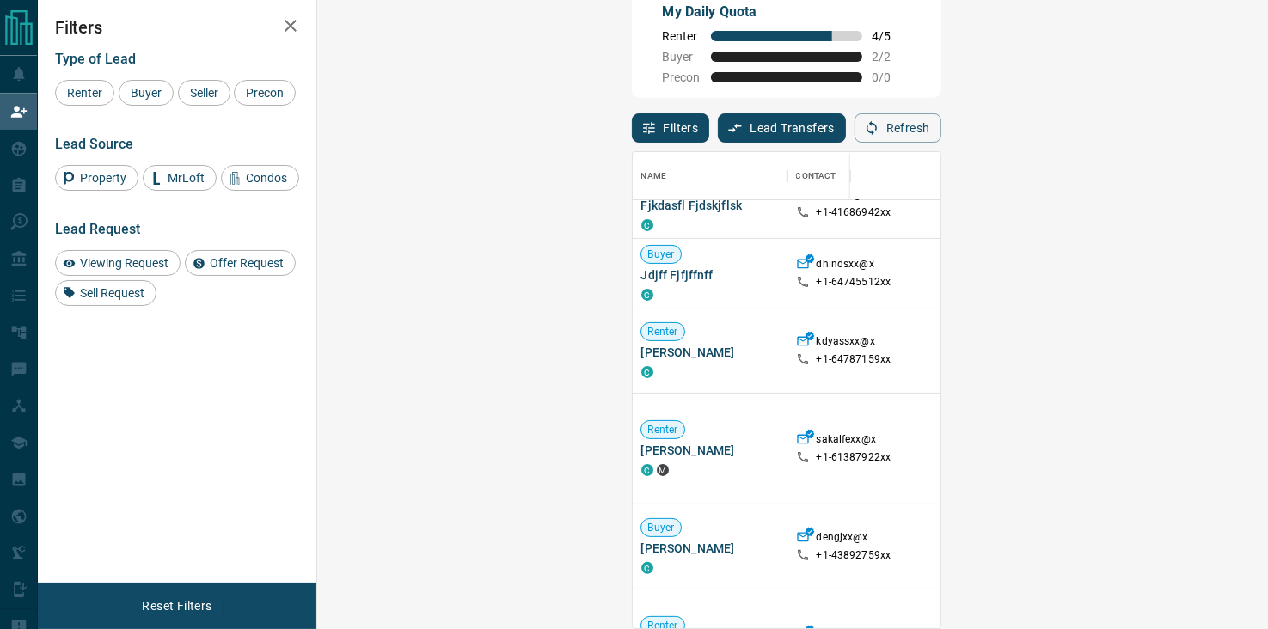
scroll to position [2617, 0]
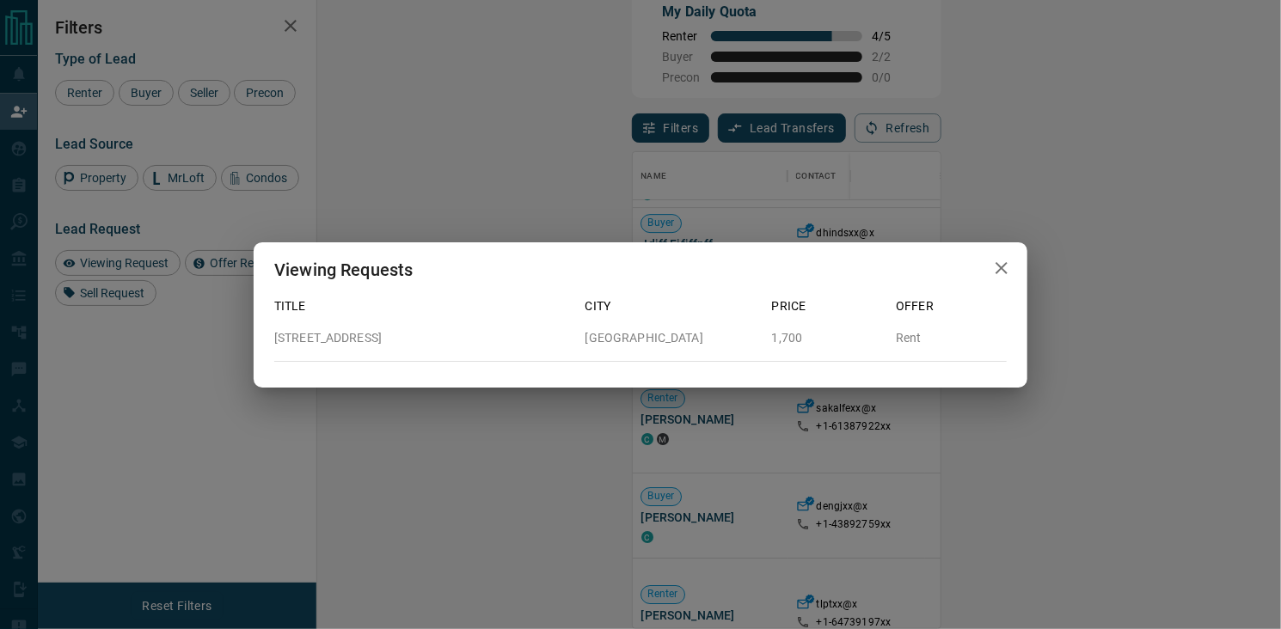
click at [1012, 268] on button "button" at bounding box center [1002, 268] width 34 height 35
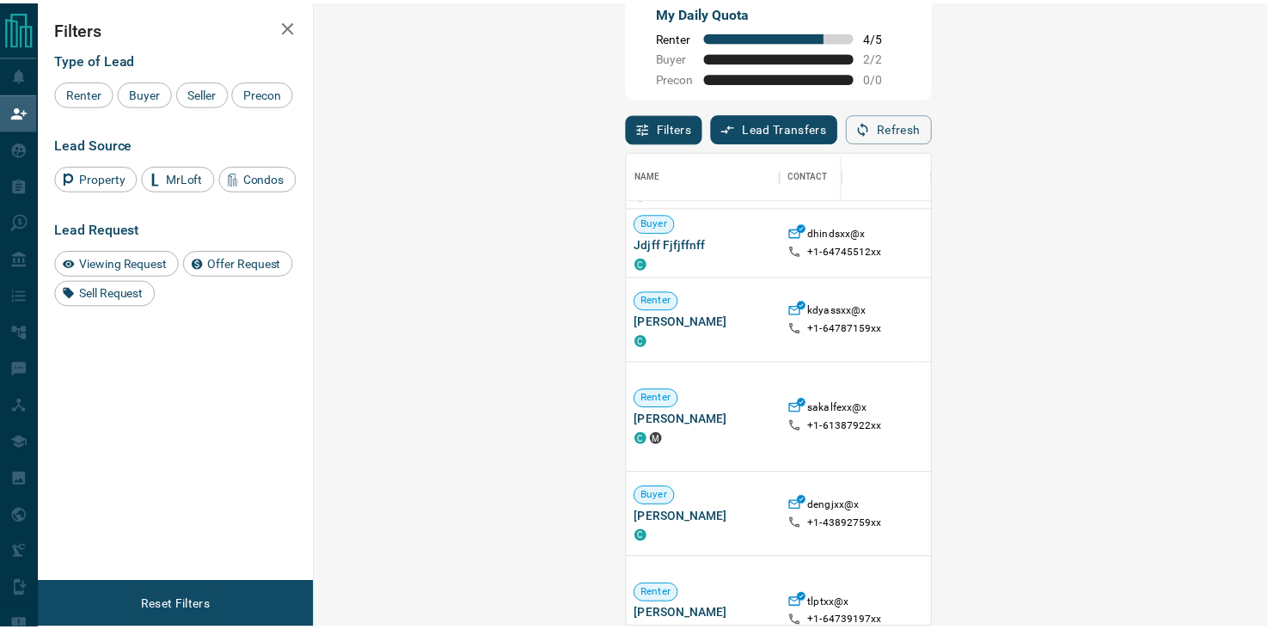
scroll to position [14, 14]
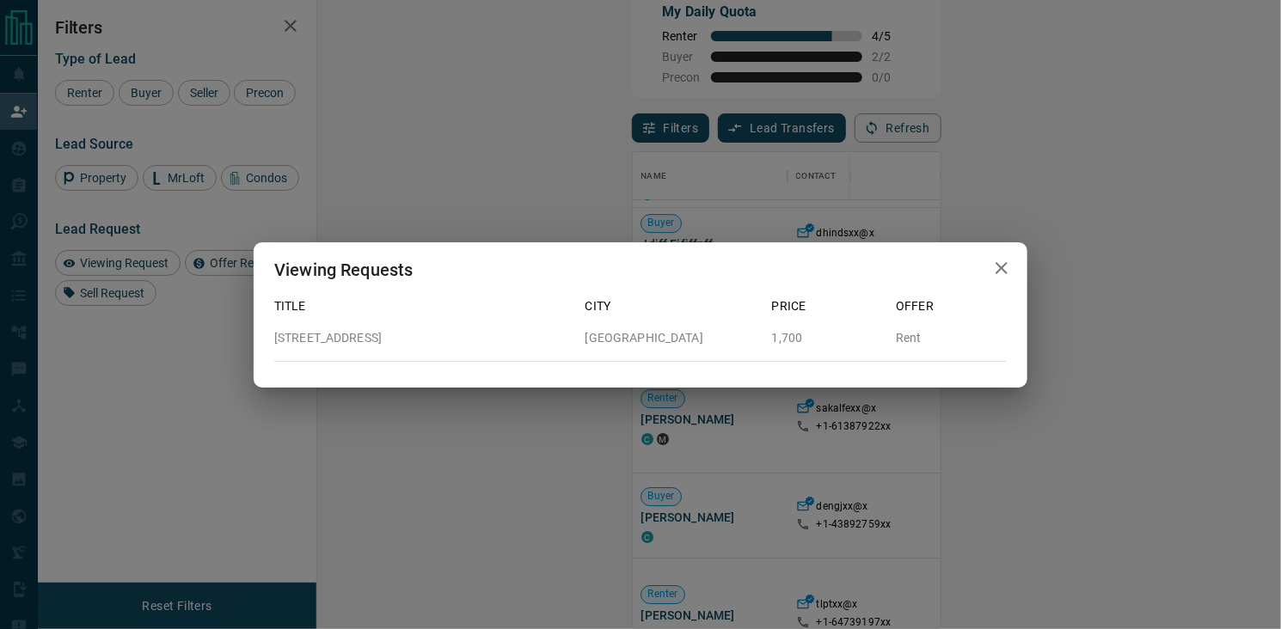
click at [998, 268] on icon "button" at bounding box center [1001, 268] width 21 height 21
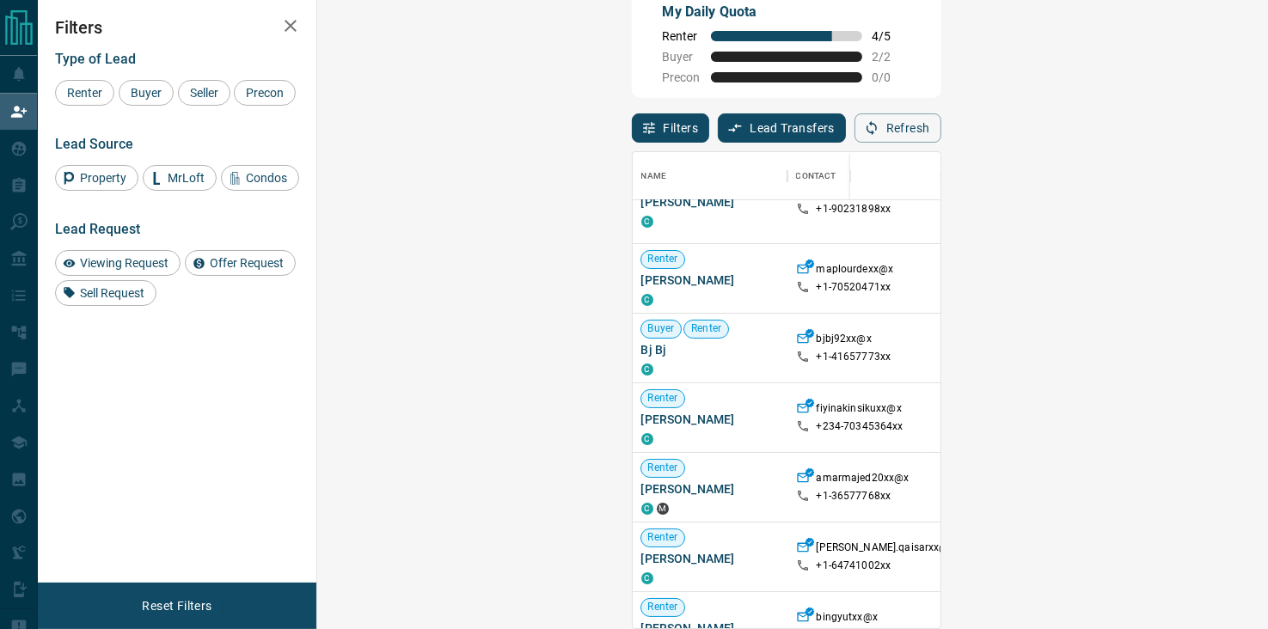
scroll to position [0, 0]
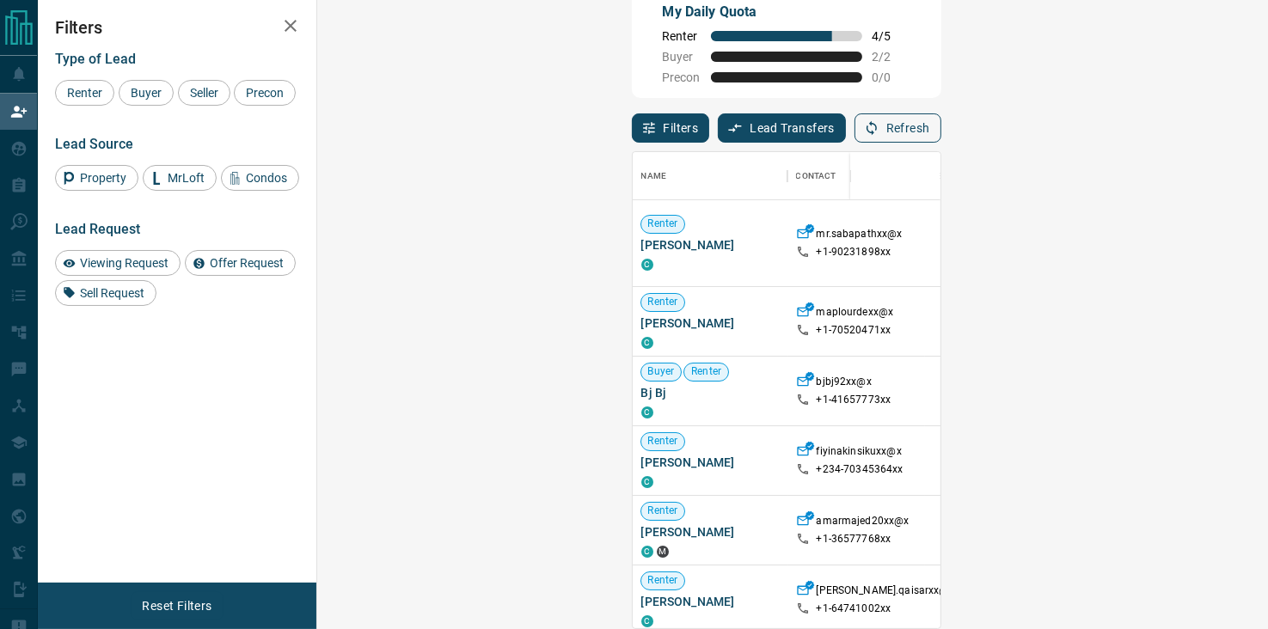
click at [942, 122] on button "Refresh" at bounding box center [898, 127] width 87 height 29
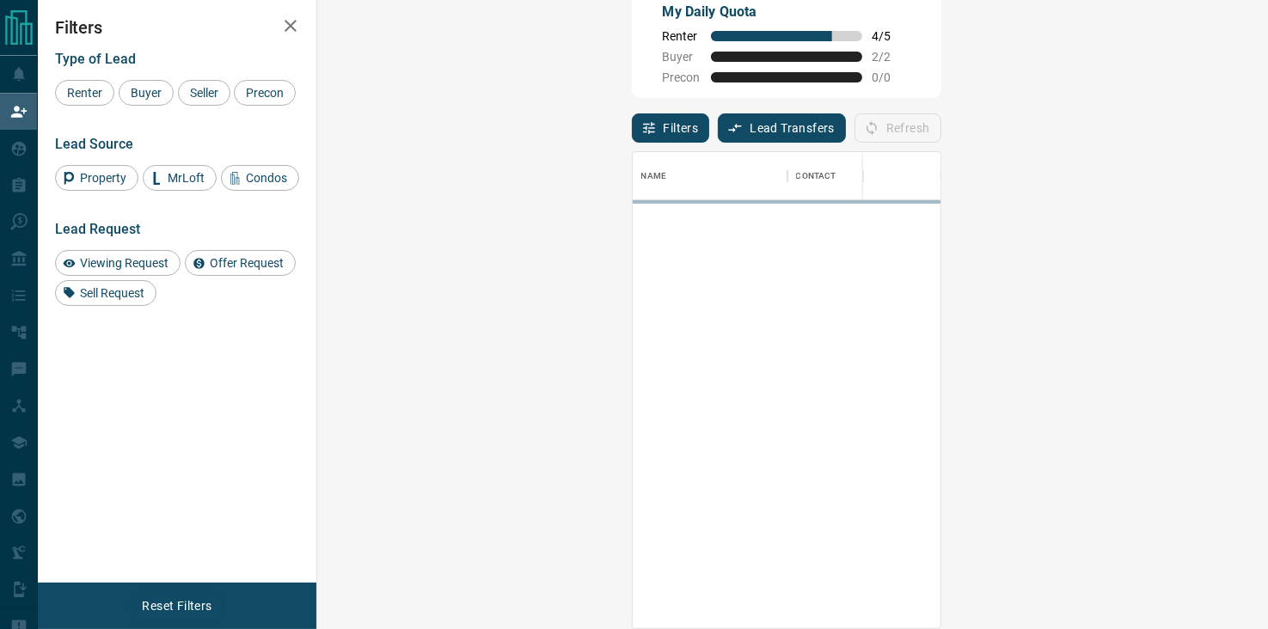
scroll to position [463, 901]
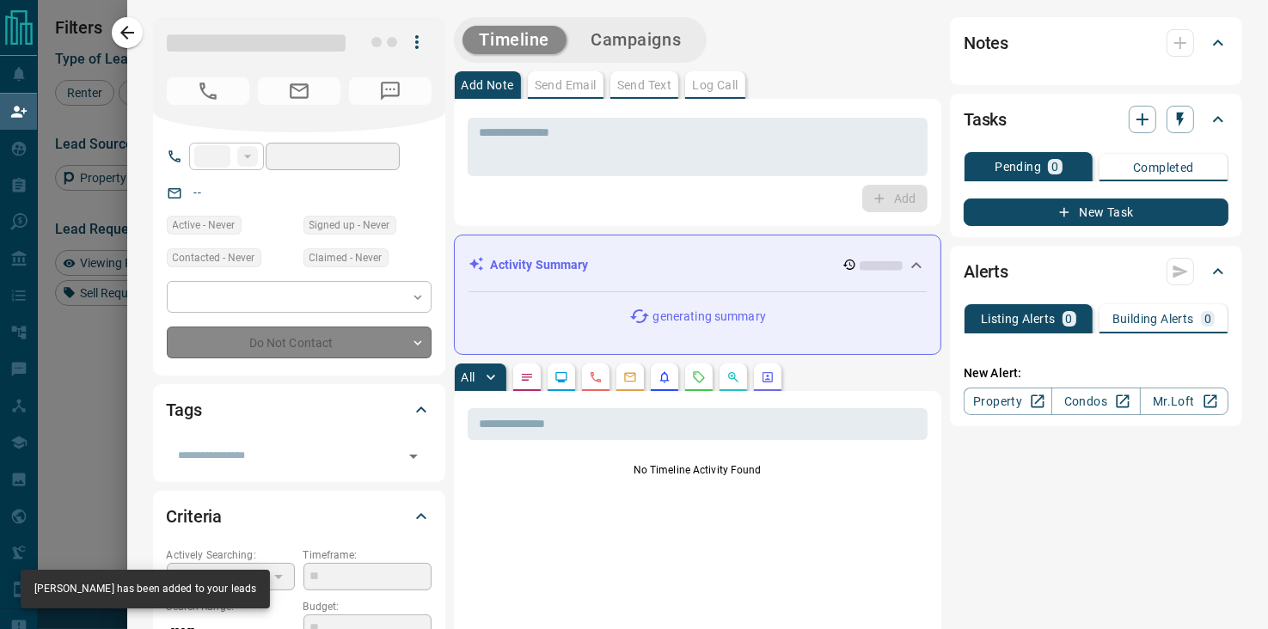
type input "**"
type input "**********"
type input "**"
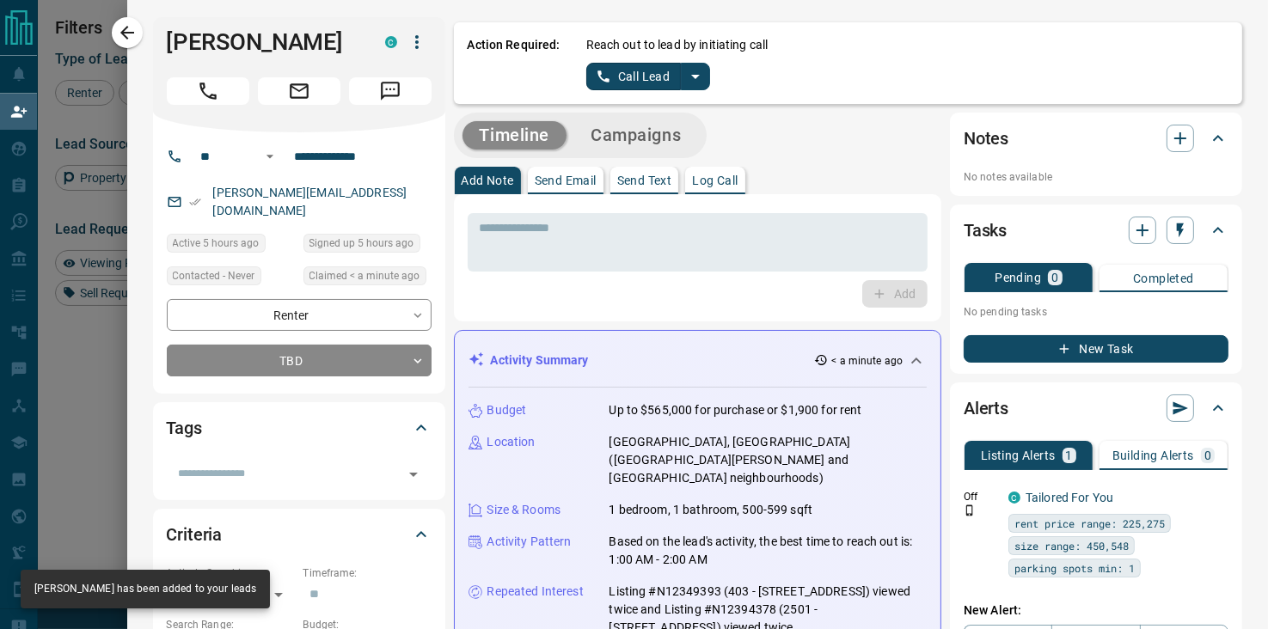
click at [691, 76] on icon "split button" at bounding box center [695, 77] width 9 height 4
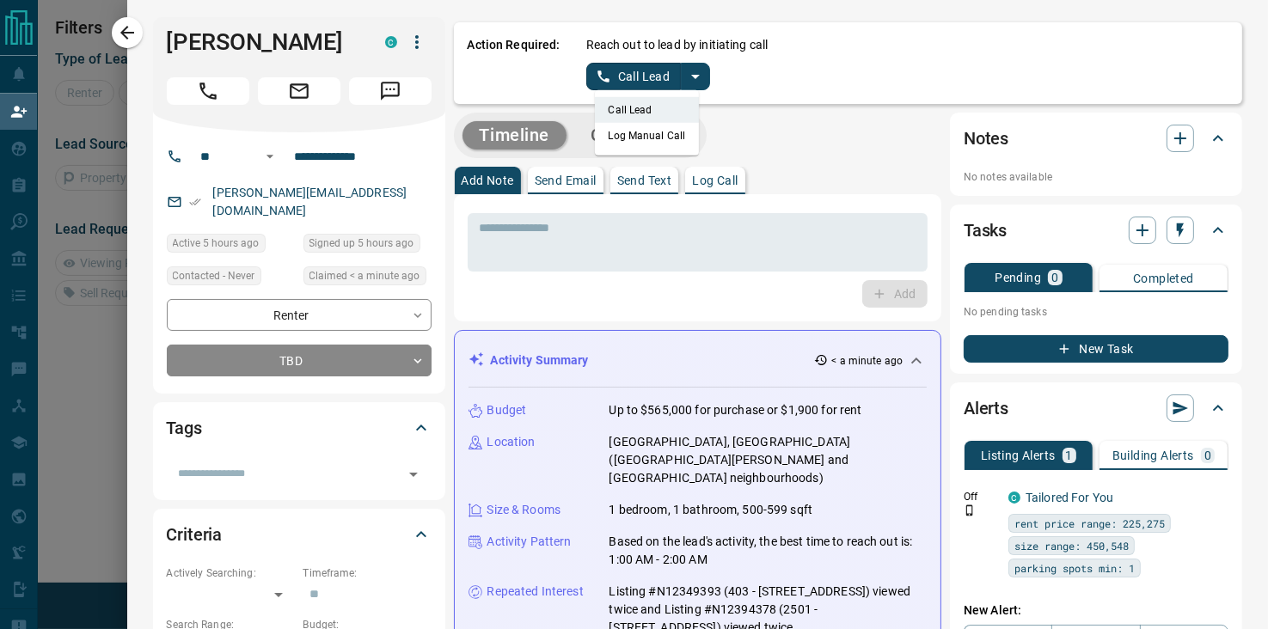
scroll to position [14, 14]
click at [613, 132] on li "Log Manual Call" at bounding box center [647, 136] width 105 height 26
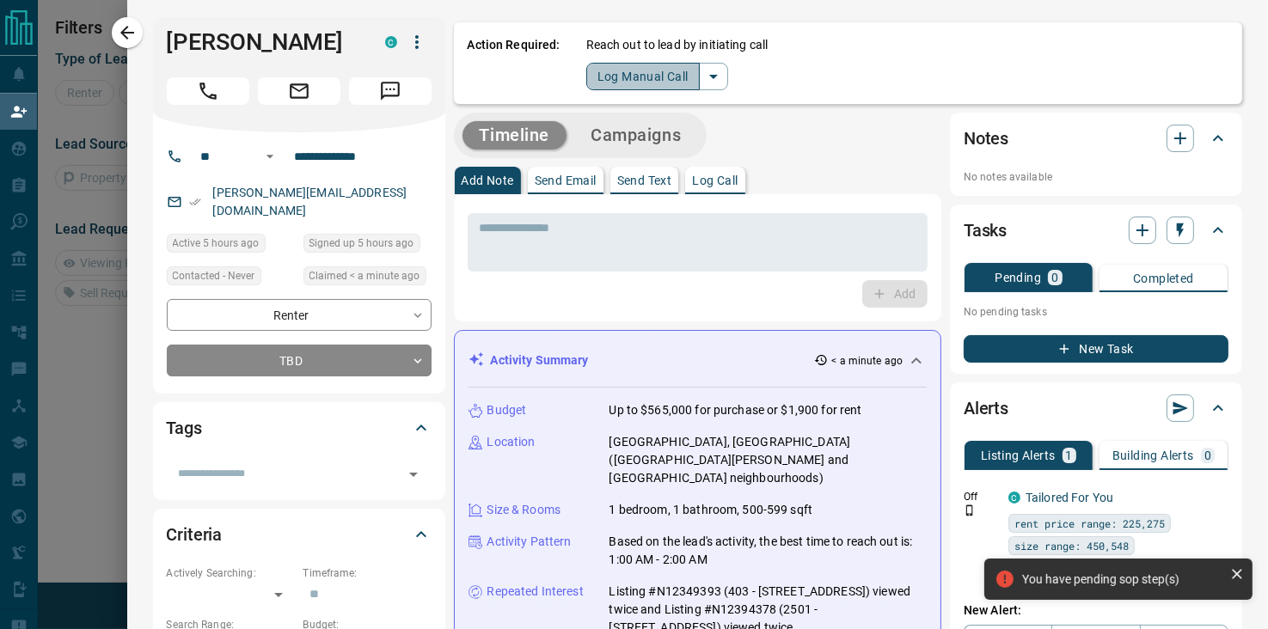
click at [622, 68] on button "Log Manual Call" at bounding box center [642, 77] width 113 height 28
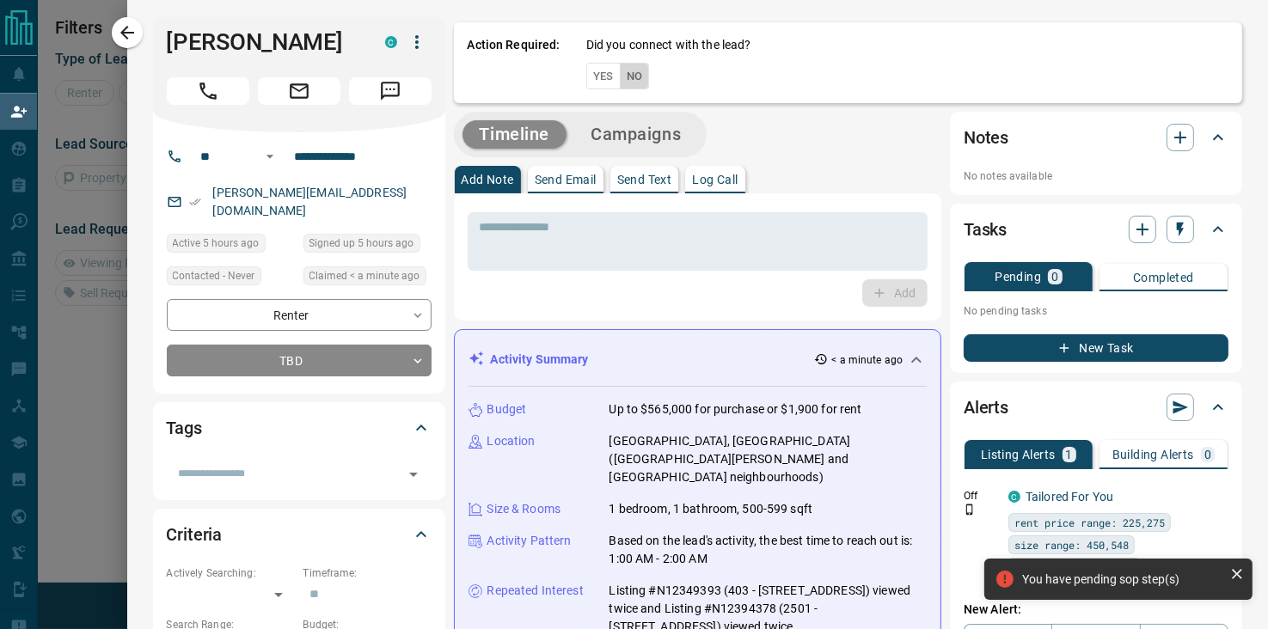
click at [620, 75] on button "No" at bounding box center [635, 76] width 30 height 27
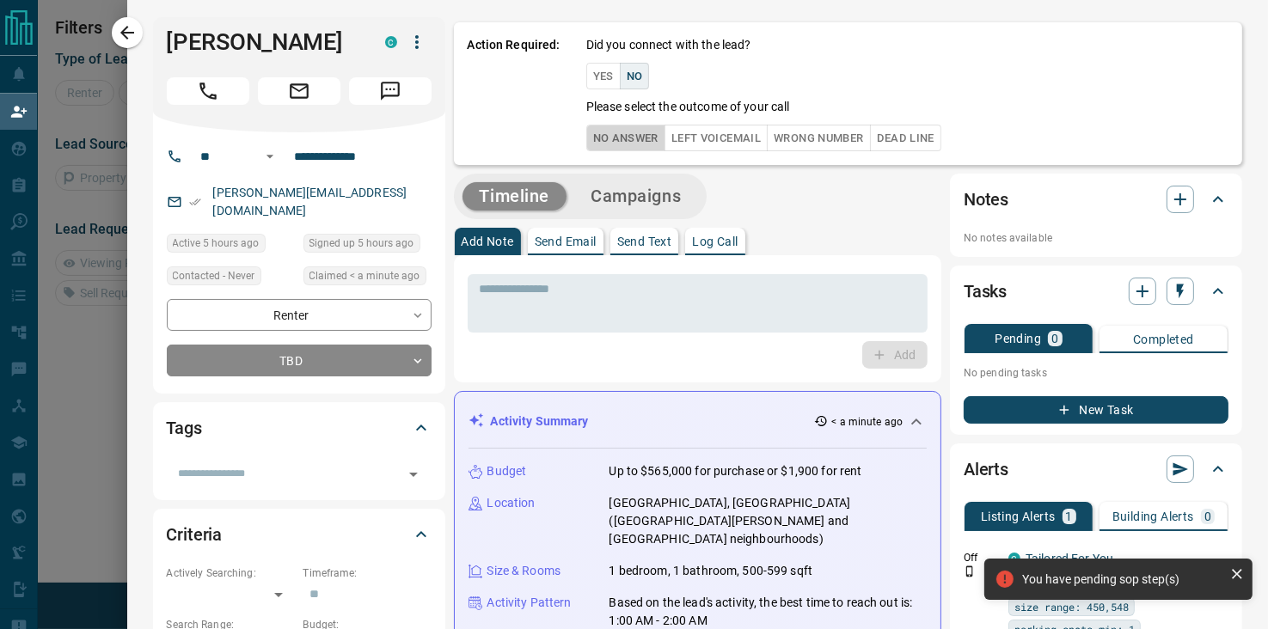
click at [592, 137] on button "No Answer" at bounding box center [625, 138] width 79 height 27
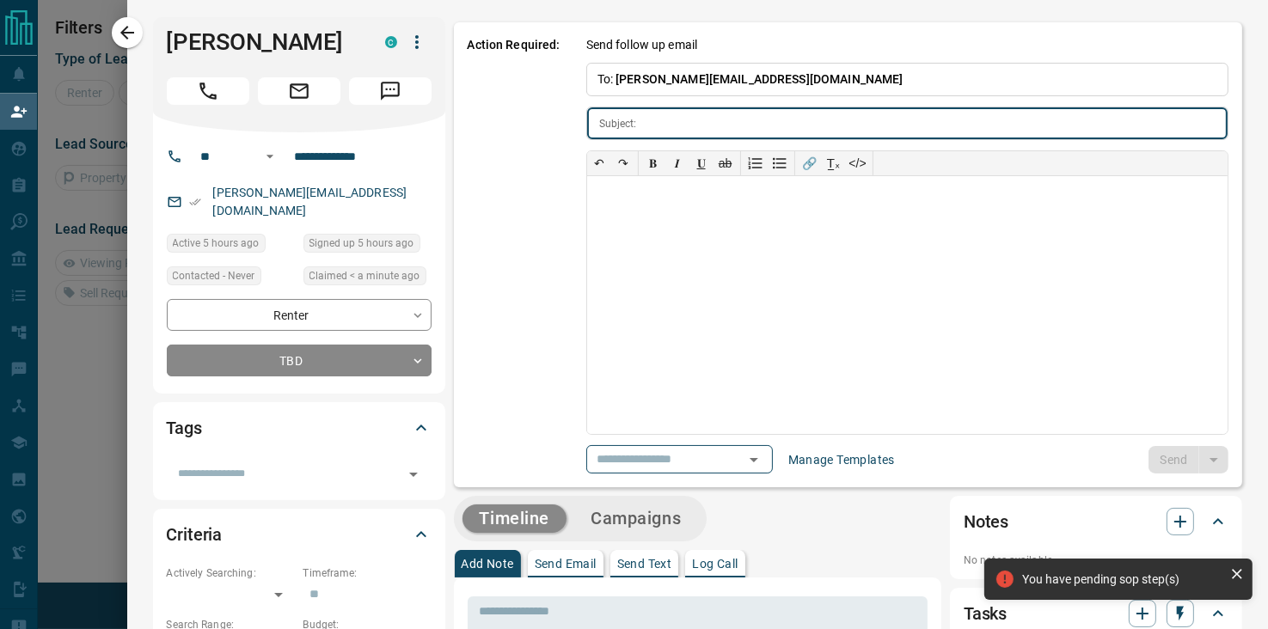
type input "**********"
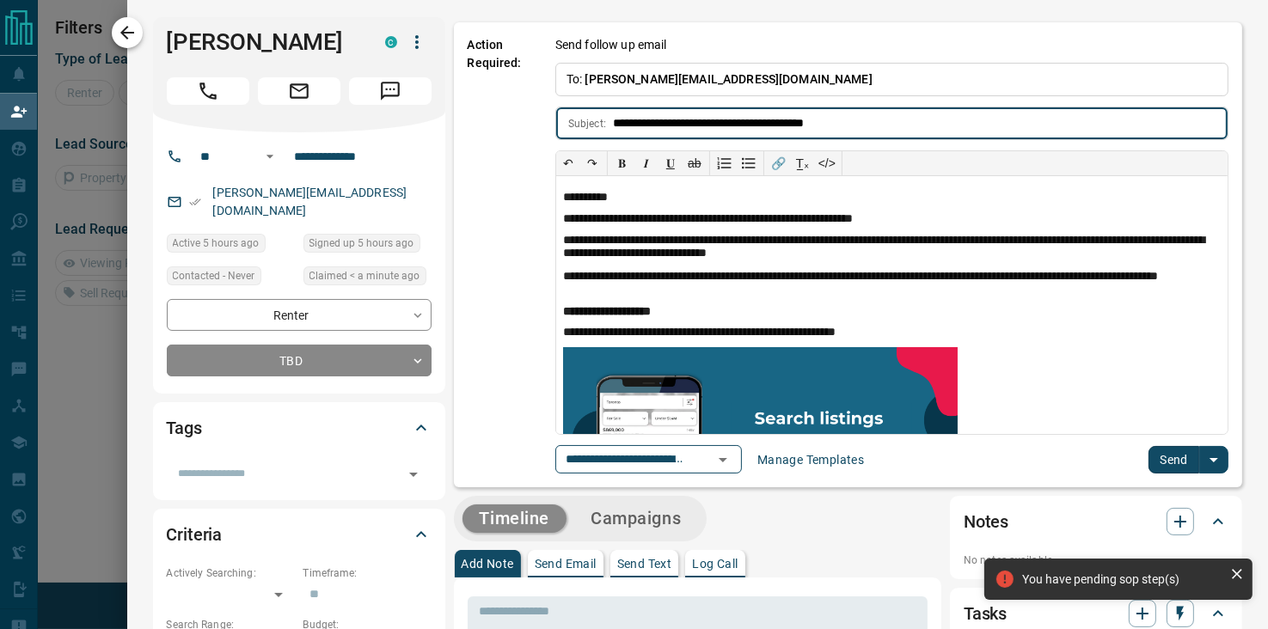
click at [131, 30] on icon "button" at bounding box center [127, 32] width 21 height 21
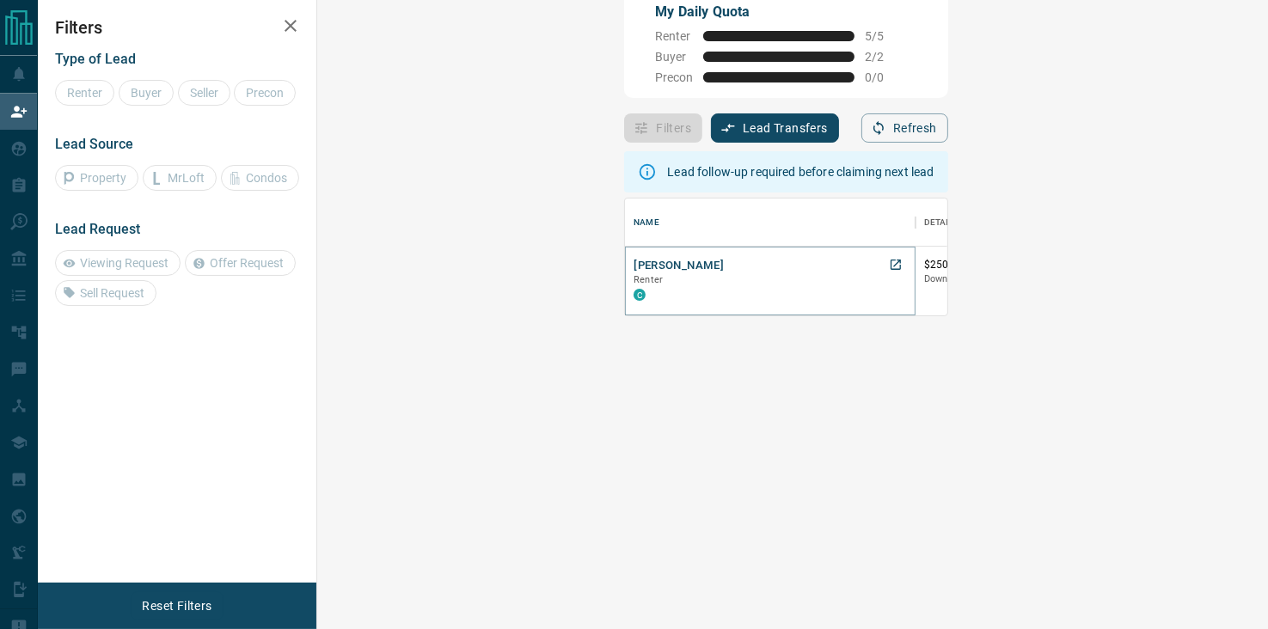
click at [634, 261] on button "Qaisar Yaqub" at bounding box center [679, 266] width 90 height 16
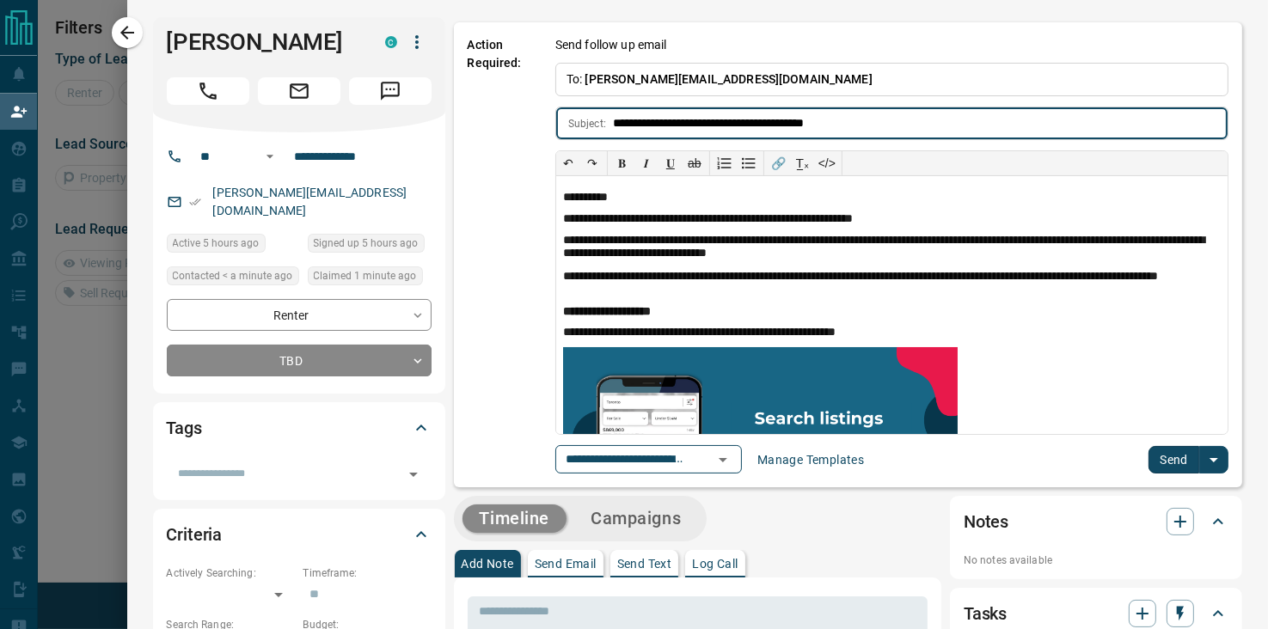
click at [1152, 465] on button "Send" at bounding box center [1174, 460] width 51 height 28
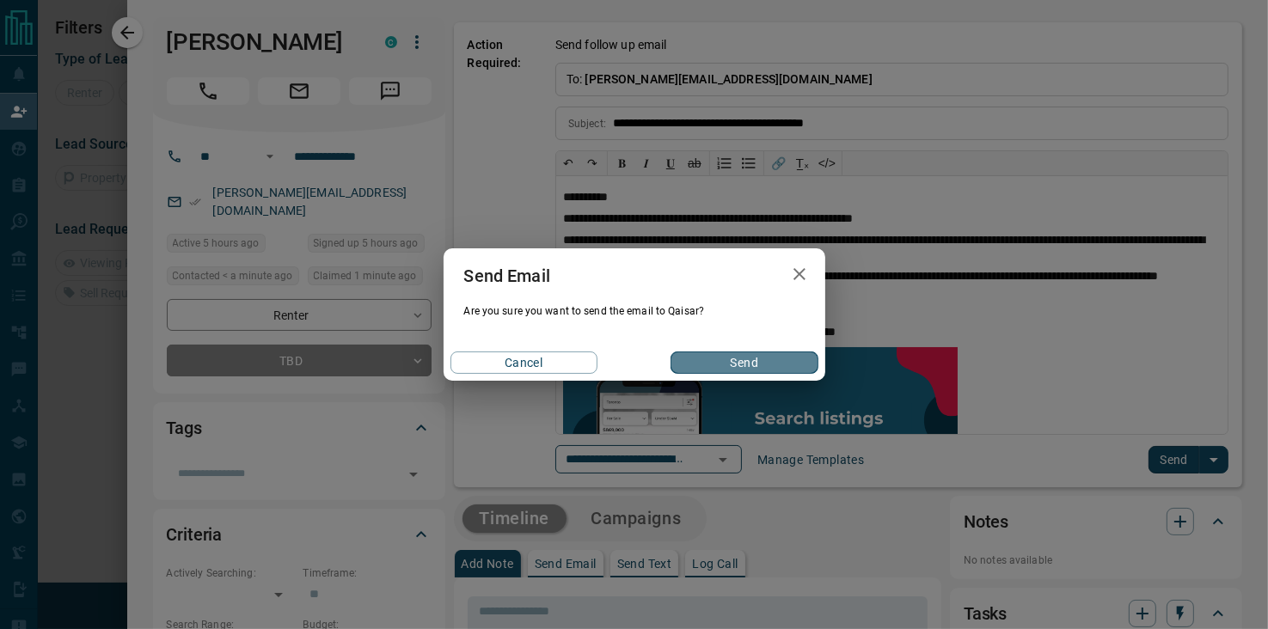
drag, startPoint x: 737, startPoint y: 369, endPoint x: 721, endPoint y: 353, distance: 23.1
click at [736, 369] on button "Send" at bounding box center [744, 363] width 147 height 22
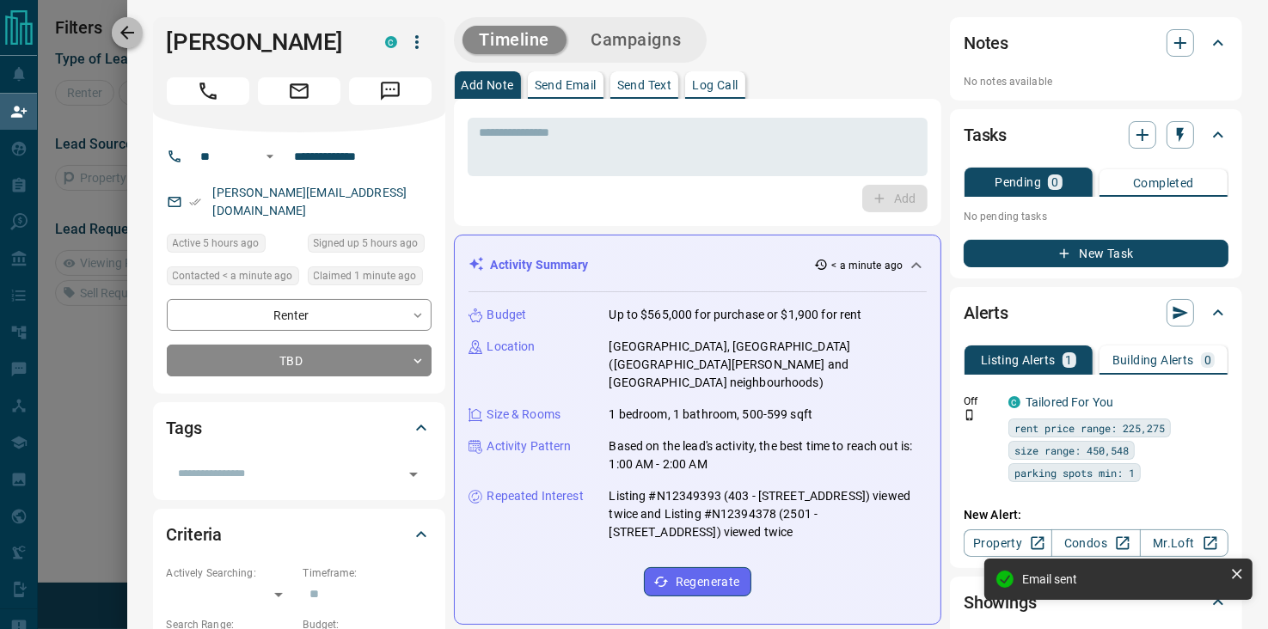
click at [125, 28] on icon "button" at bounding box center [127, 32] width 21 height 21
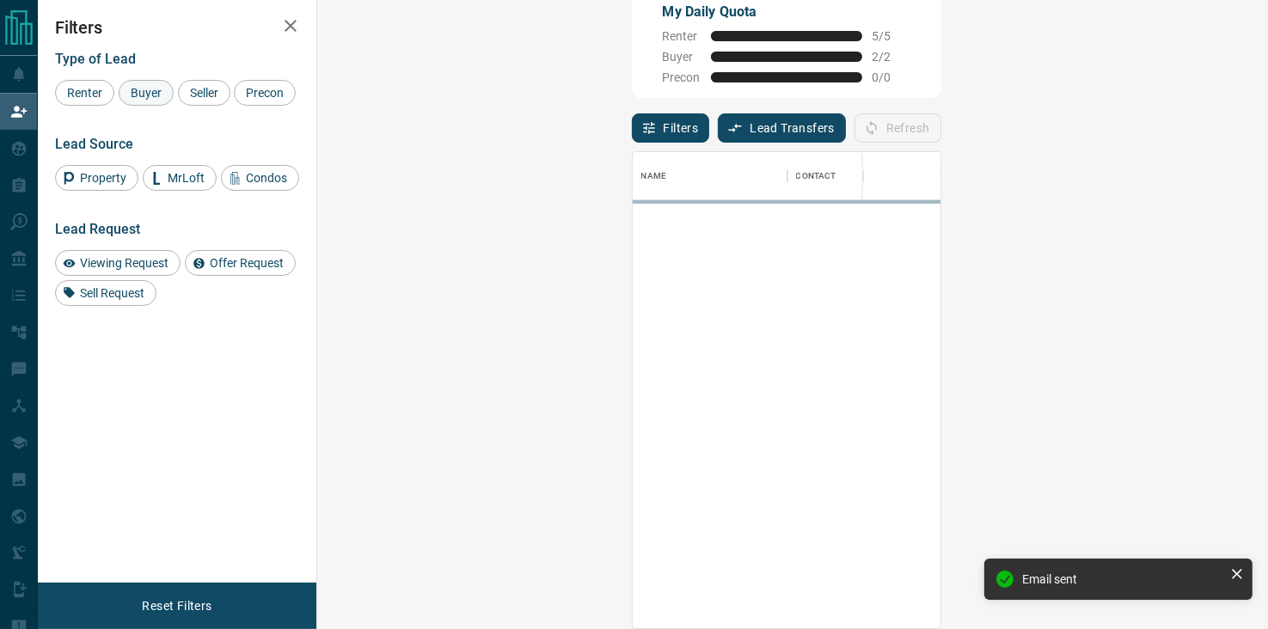
scroll to position [463, 901]
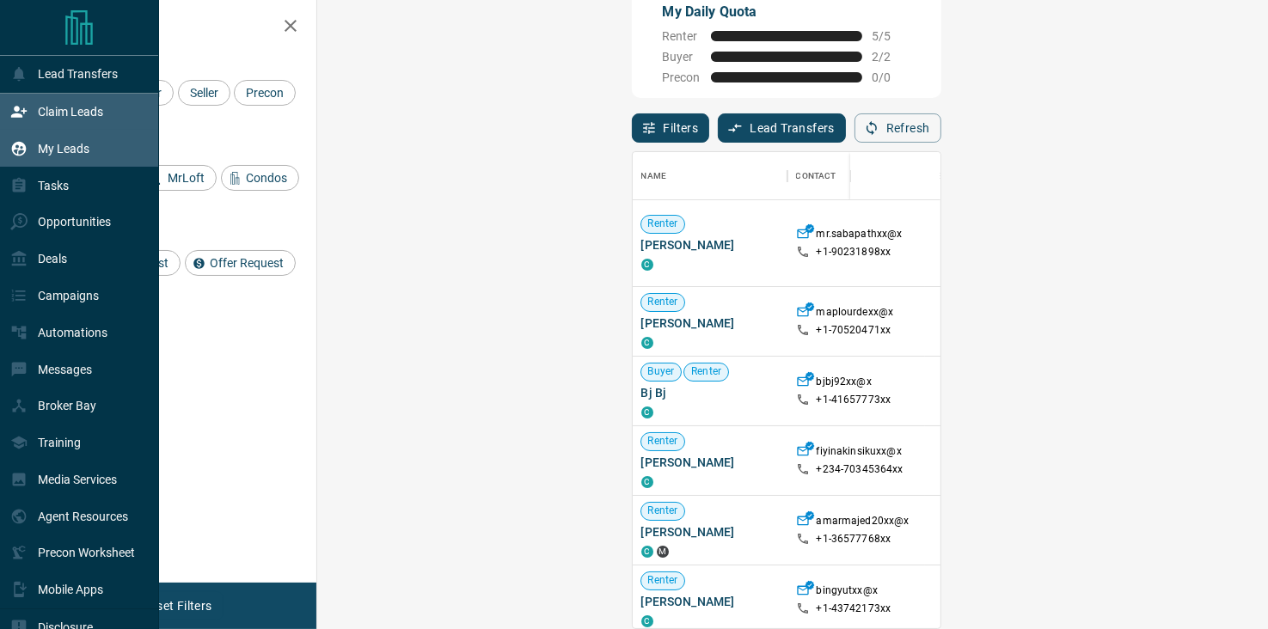
drag, startPoint x: 47, startPoint y: 147, endPoint x: 94, endPoint y: 140, distance: 46.9
click at [47, 147] on p "My Leads" at bounding box center [64, 149] width 52 height 14
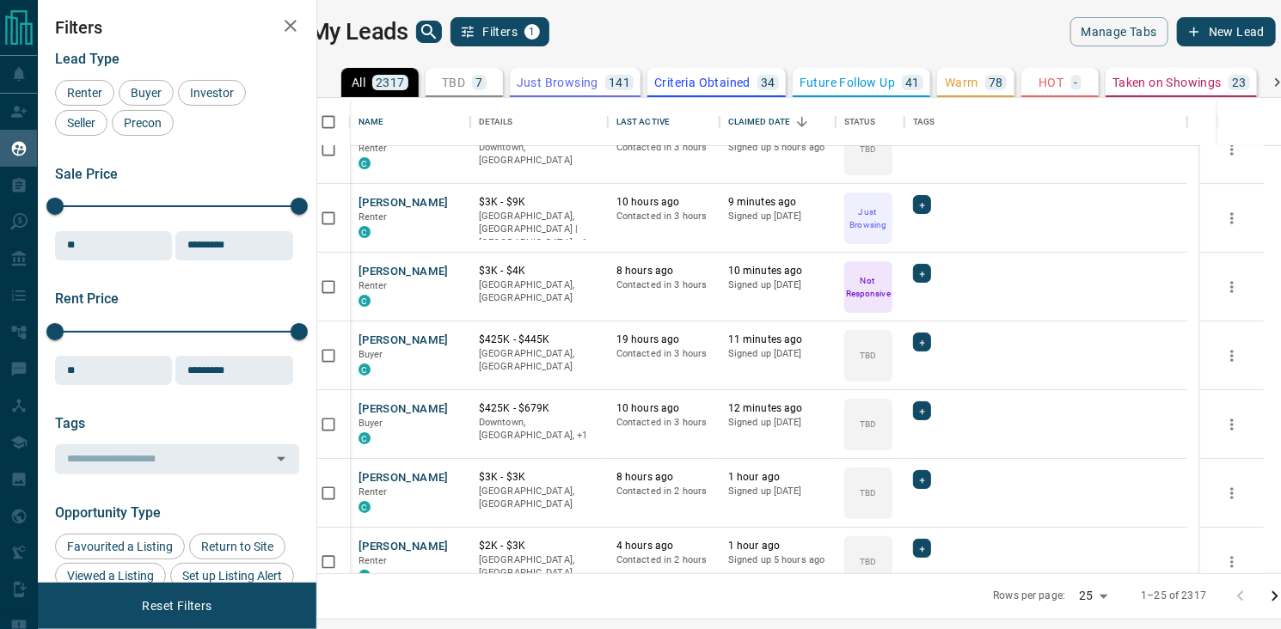
scroll to position [0, 0]
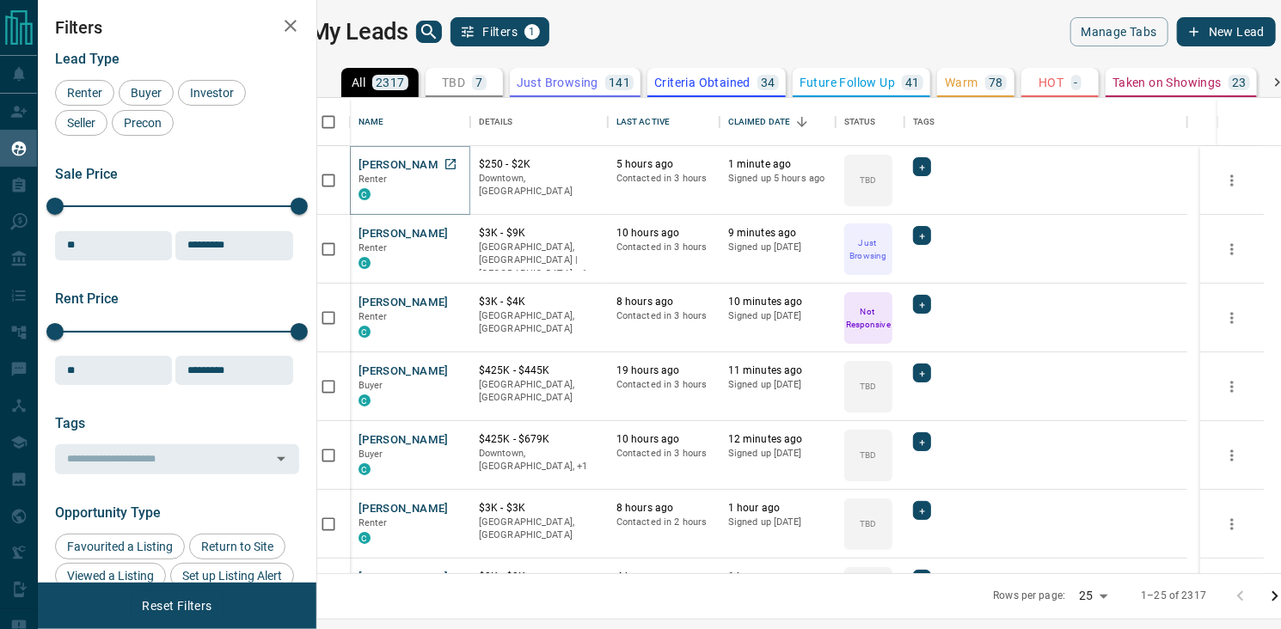
click at [400, 160] on button "Qaisar Yaqub" at bounding box center [404, 165] width 90 height 16
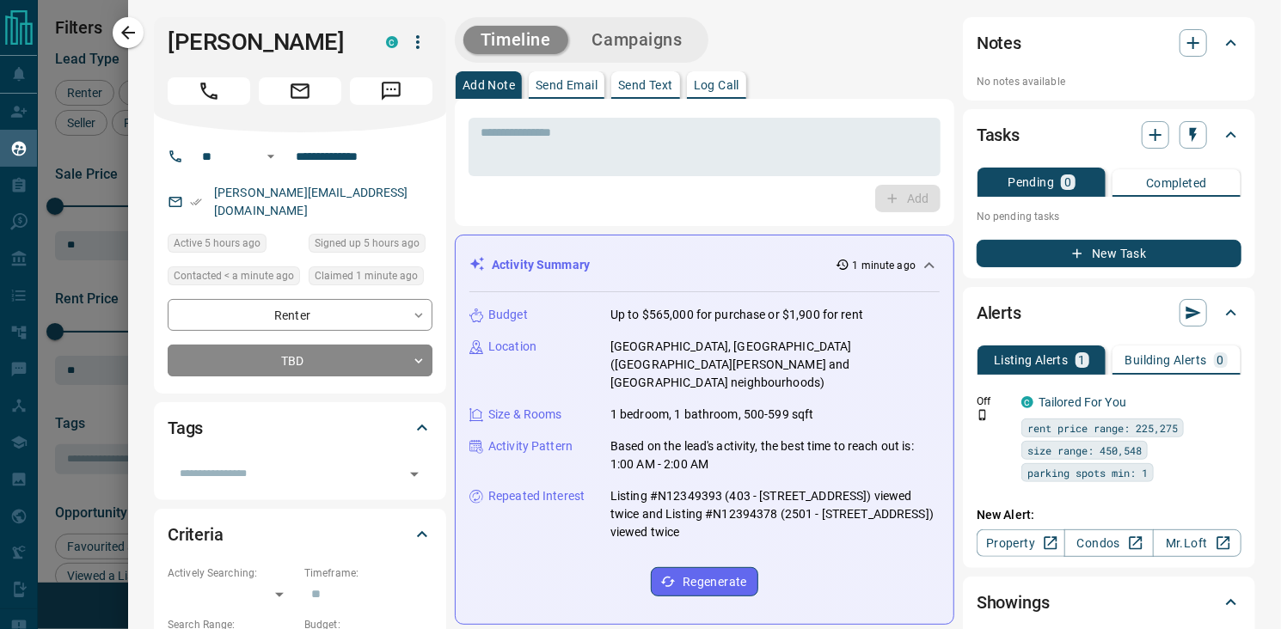
click at [426, 39] on icon "button" at bounding box center [418, 42] width 21 height 21
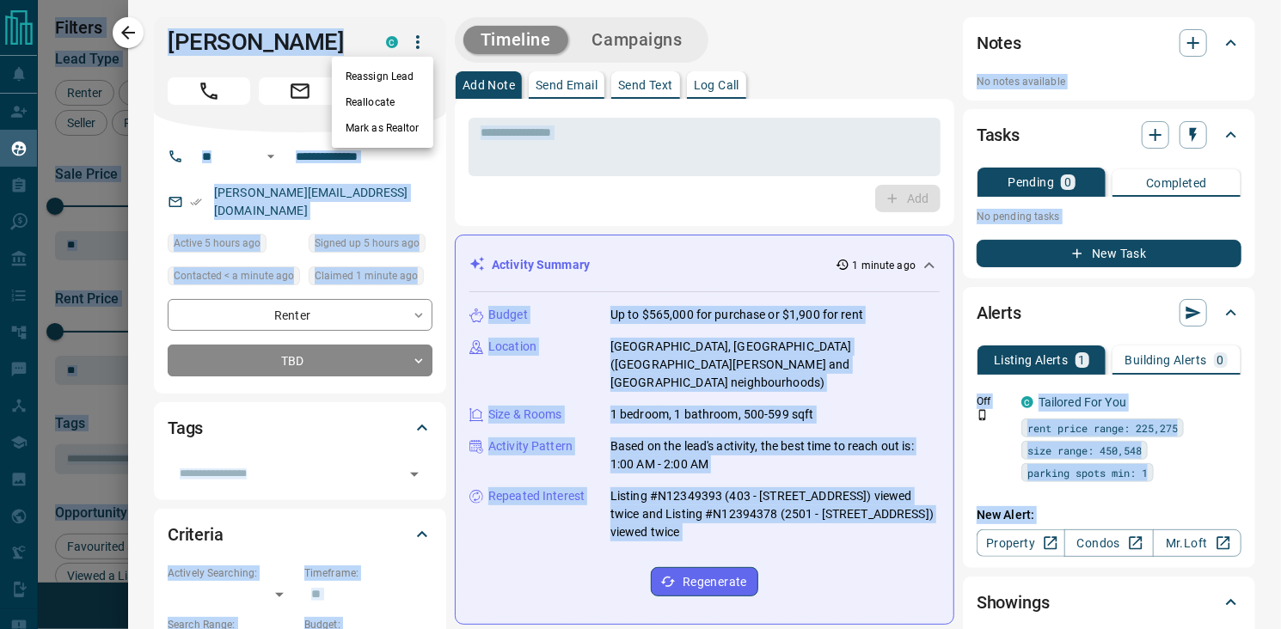
drag, startPoint x: 1286, startPoint y: 136, endPoint x: 1286, endPoint y: 199, distance: 62.8
click at [1280, 199] on html "Lead Transfers Claim Leads My Leads Tasks Opportunities Deals Campaigns Automat…" at bounding box center [640, 314] width 1281 height 629
drag, startPoint x: 1286, startPoint y: 199, endPoint x: 1125, endPoint y: 49, distance: 220.3
click at [1125, 49] on div at bounding box center [640, 314] width 1281 height 629
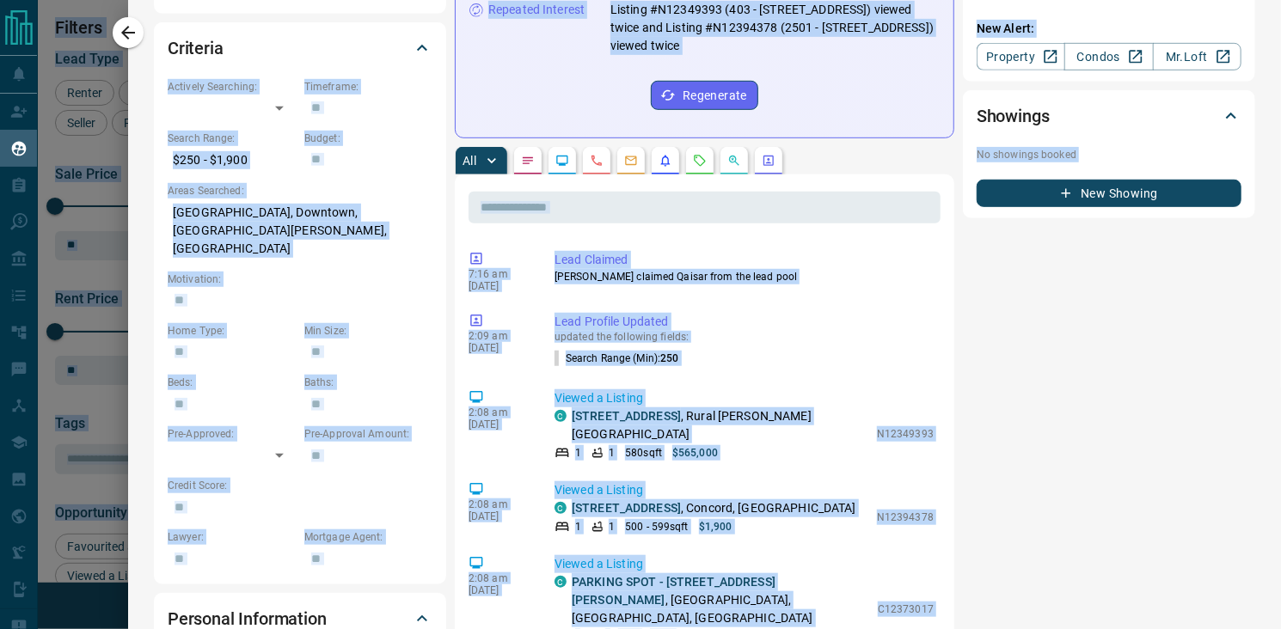
scroll to position [488, 0]
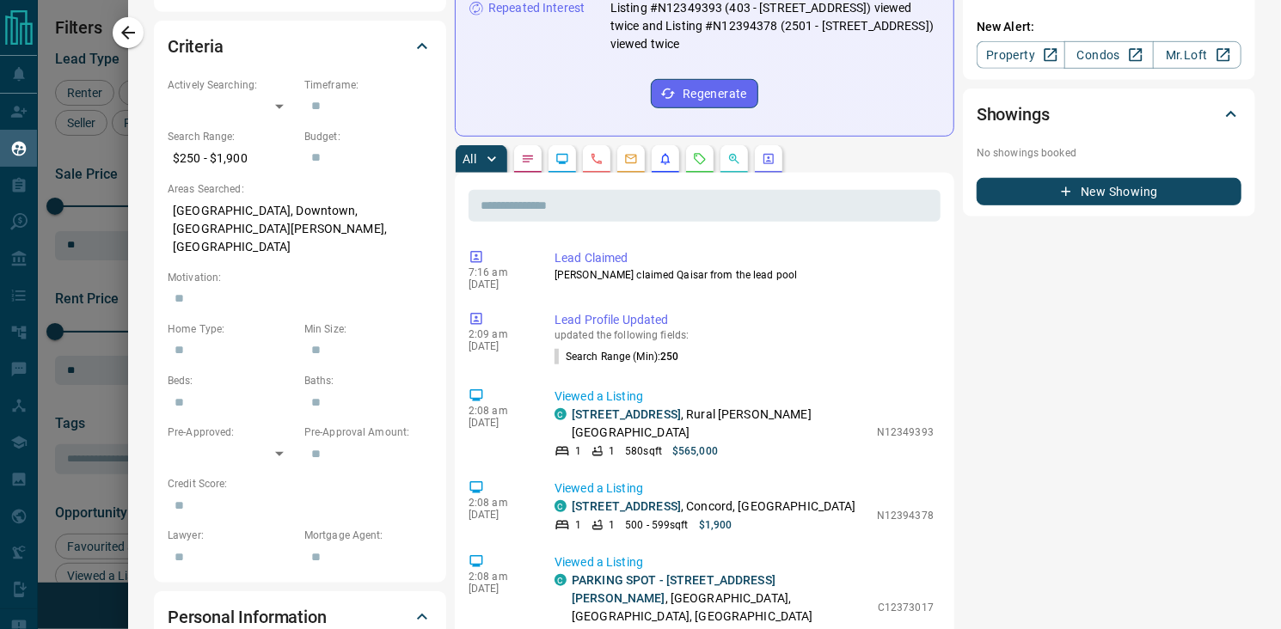
click at [1005, 329] on div "Notes No notes available Tasks Pending 0 Completed No pending tasks New Task Al…" at bounding box center [1109, 411] width 292 height 1764
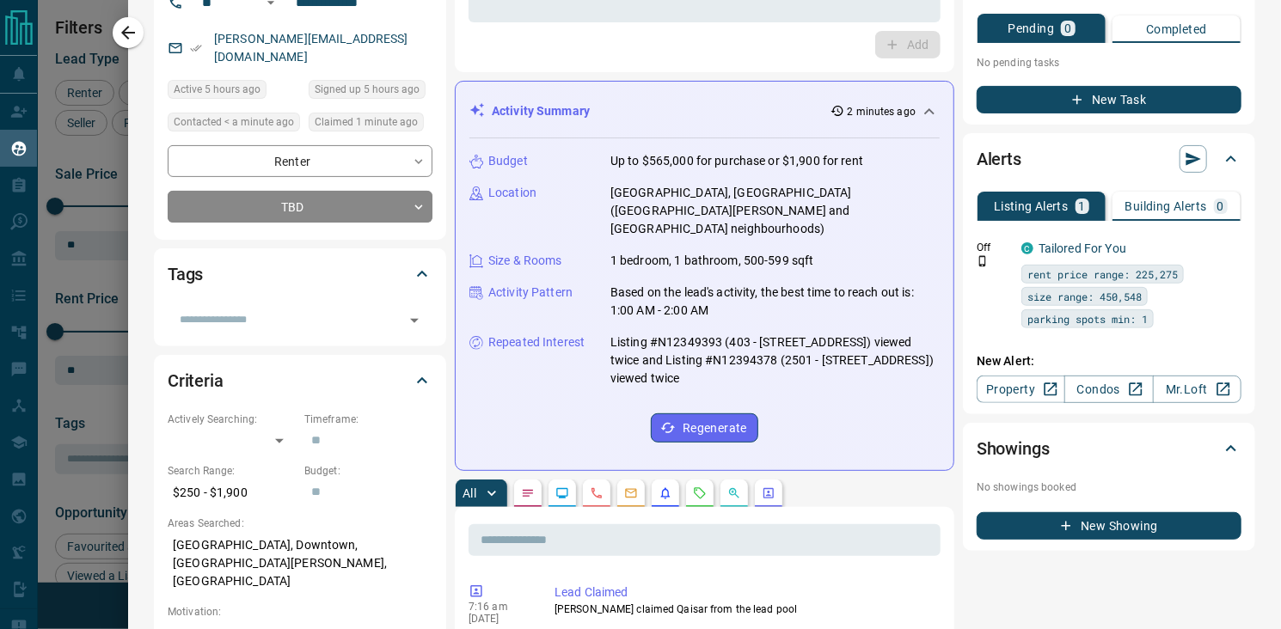
scroll to position [53, 0]
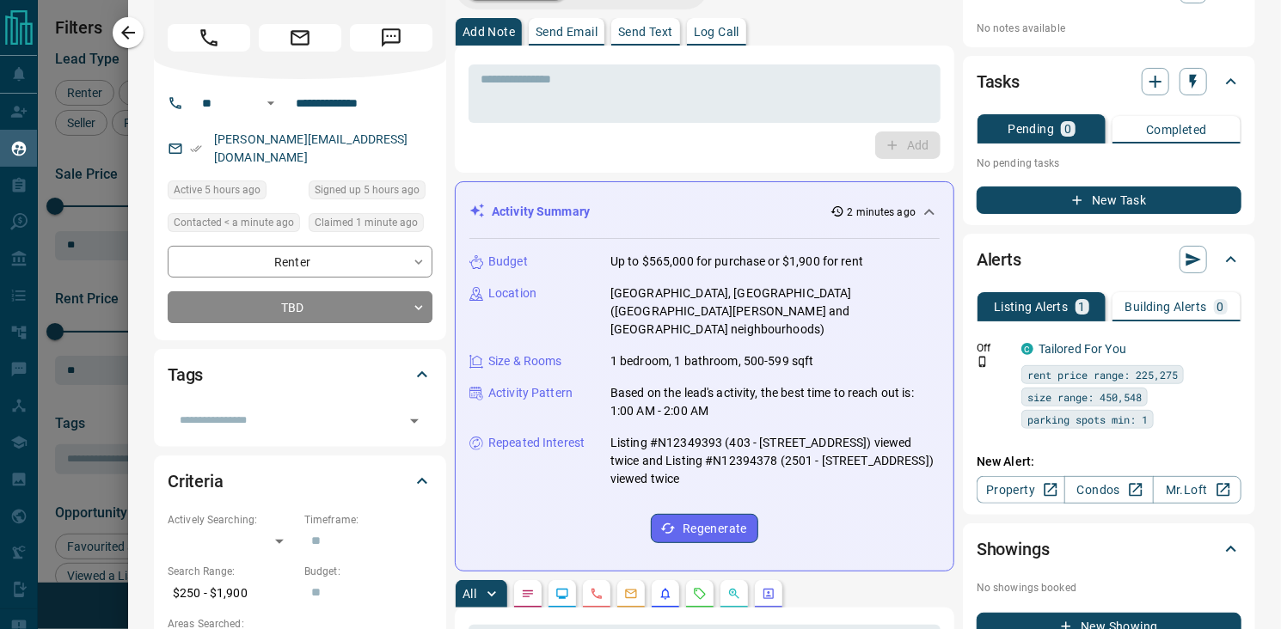
click at [131, 30] on icon "button" at bounding box center [128, 32] width 21 height 21
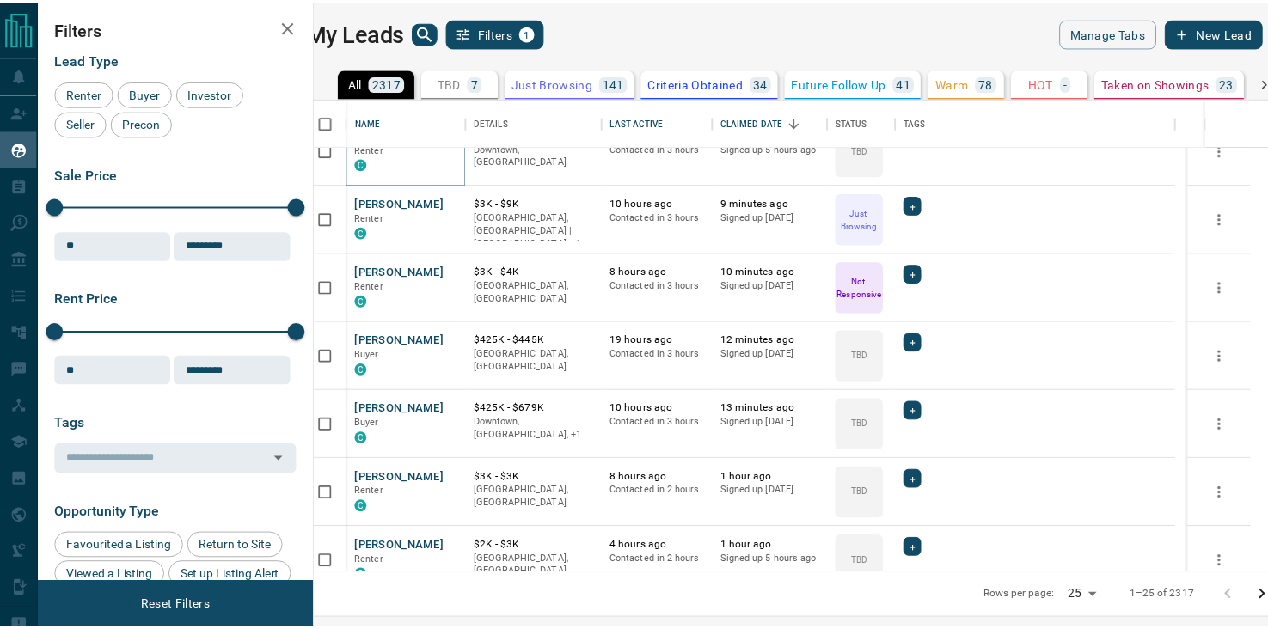
scroll to position [0, 0]
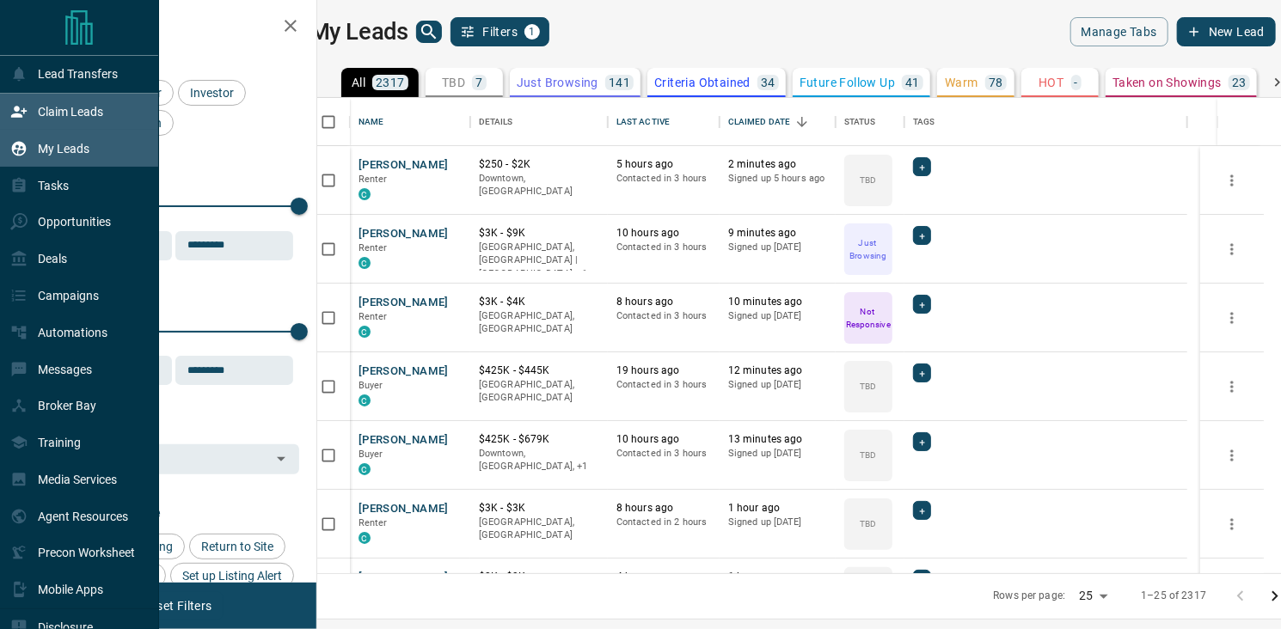
click at [72, 113] on p "Claim Leads" at bounding box center [70, 112] width 65 height 14
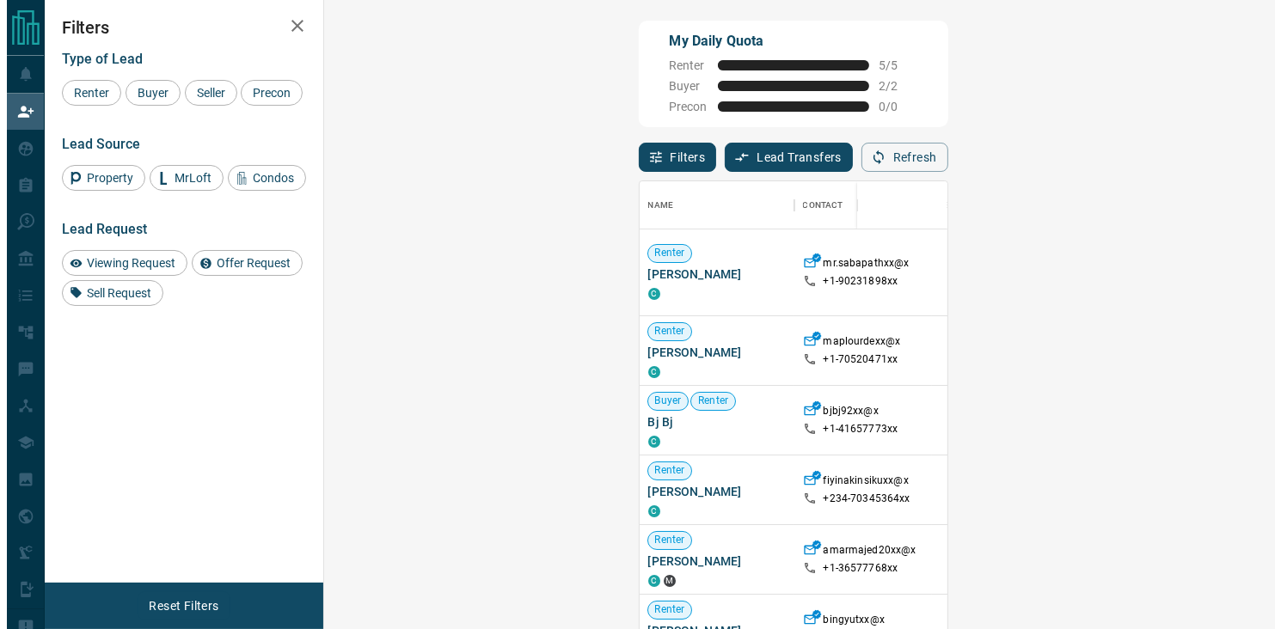
scroll to position [463, 901]
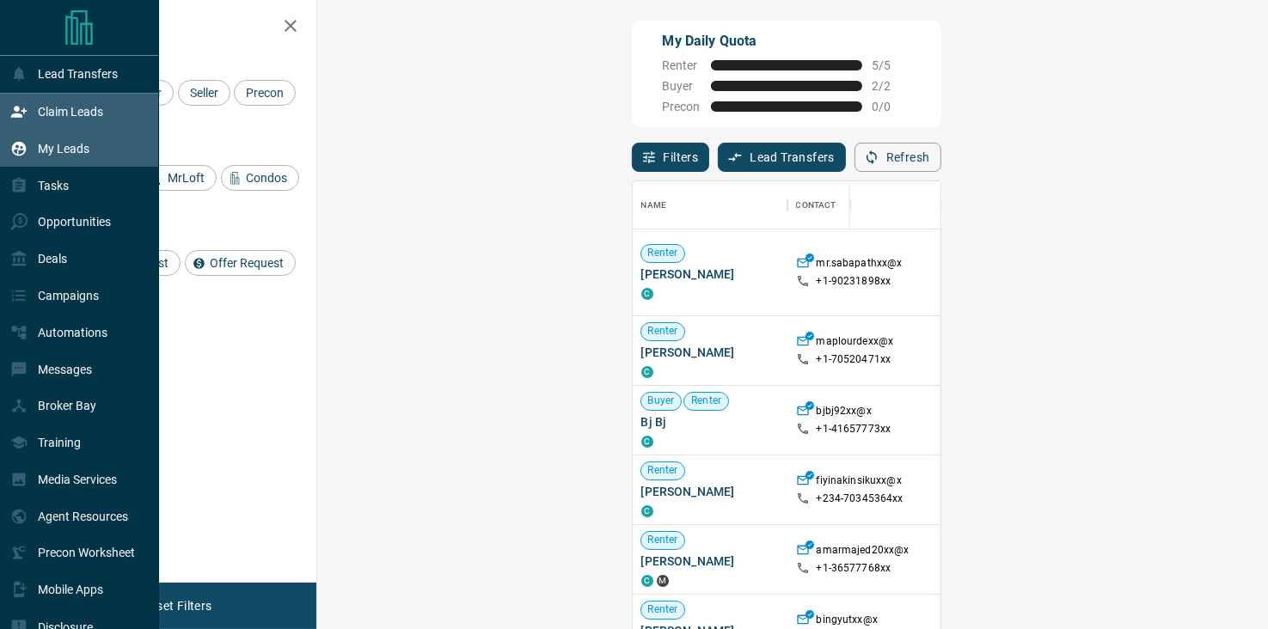
click at [52, 147] on p "My Leads" at bounding box center [64, 149] width 52 height 14
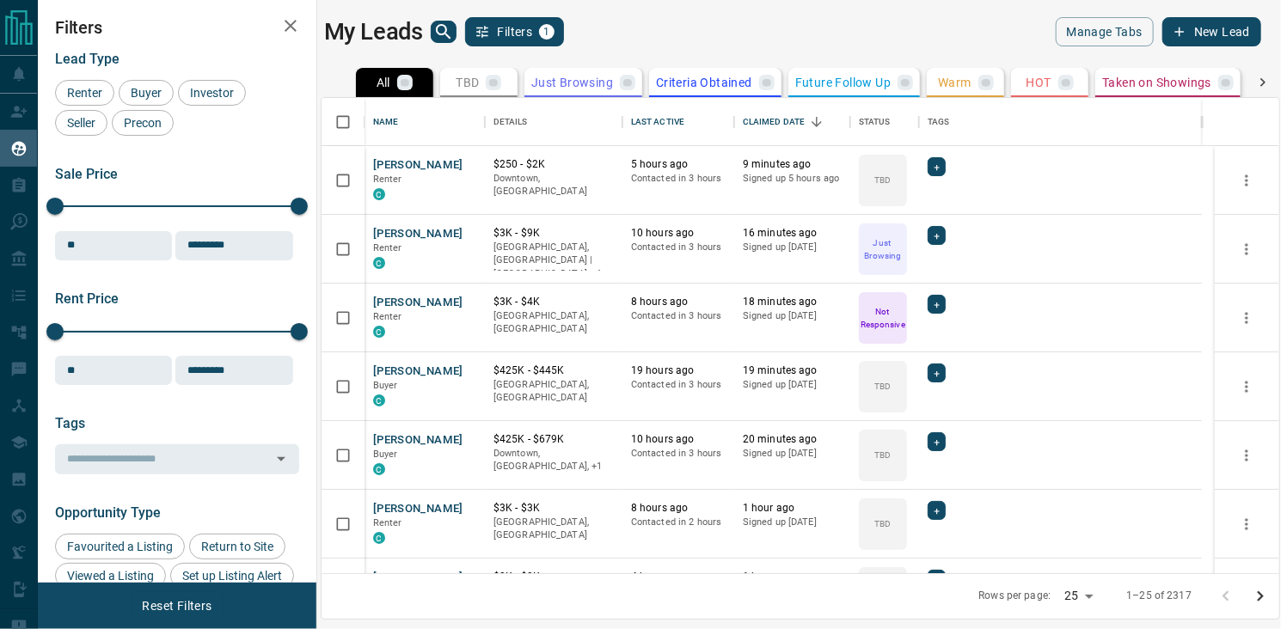
scroll to position [463, 943]
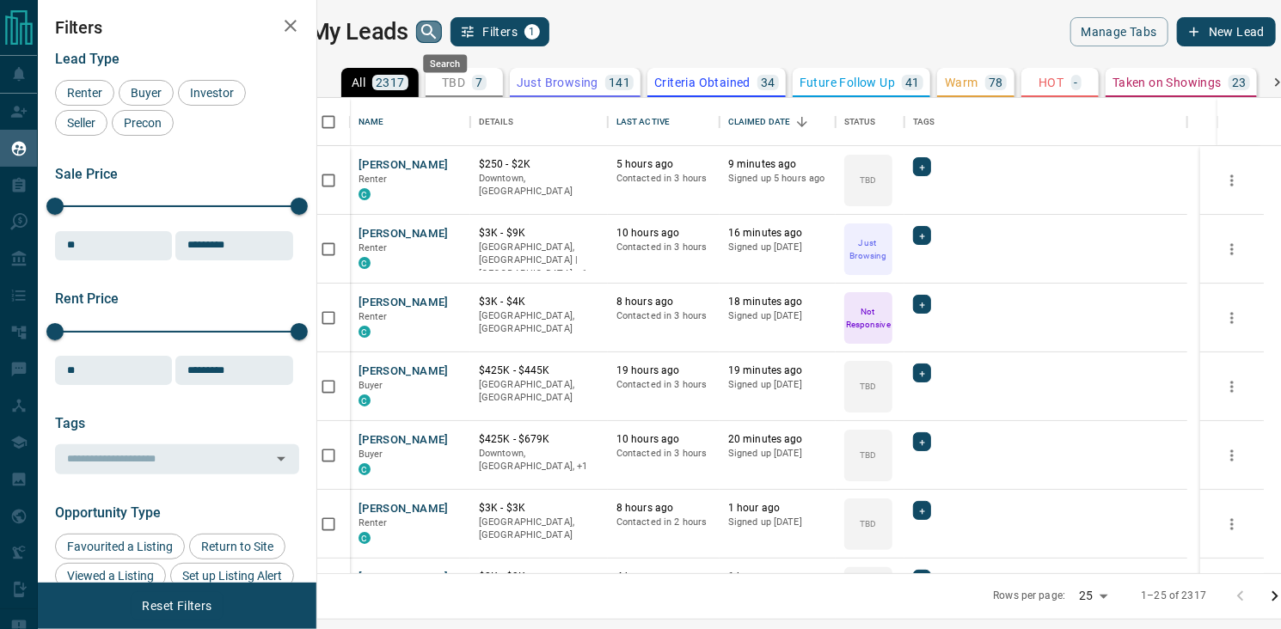
click at [439, 30] on icon "search button" at bounding box center [429, 31] width 21 height 21
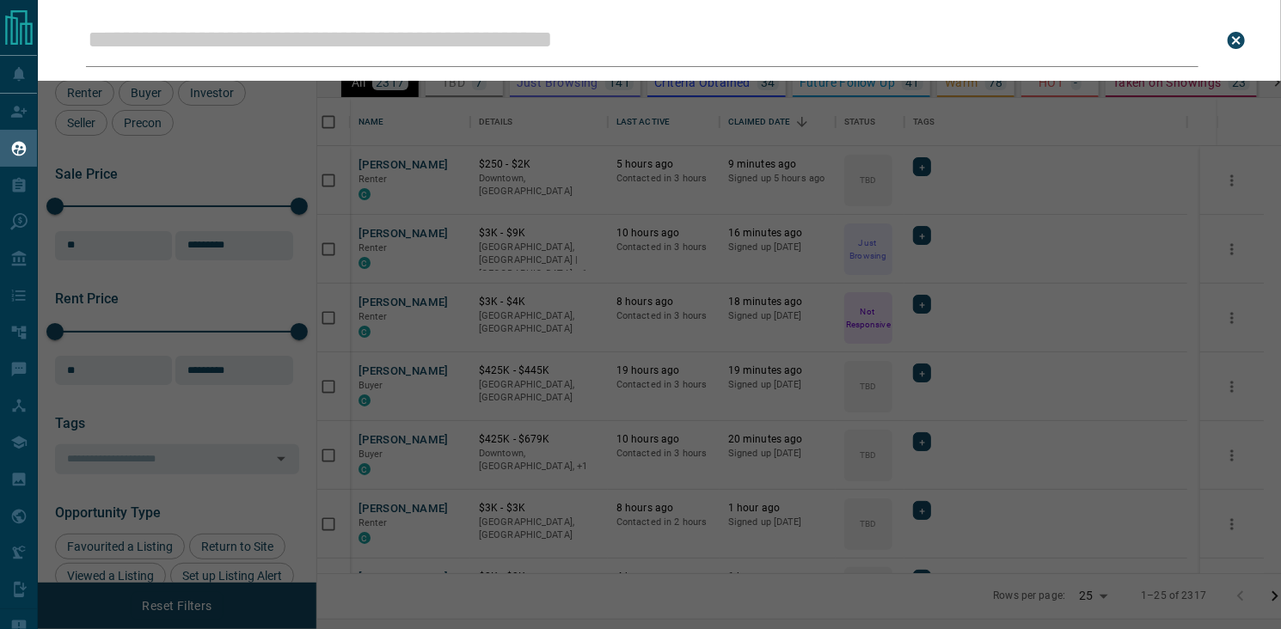
click at [478, 37] on input "Leads Search Bar" at bounding box center [642, 40] width 1113 height 53
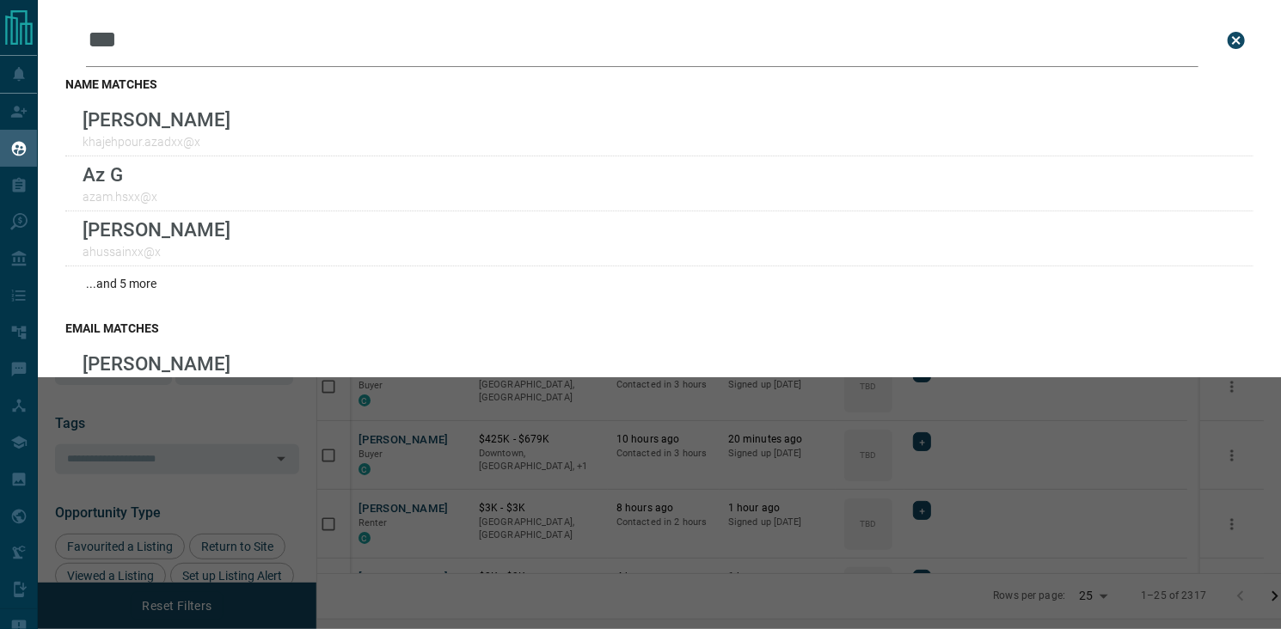
type input "***"
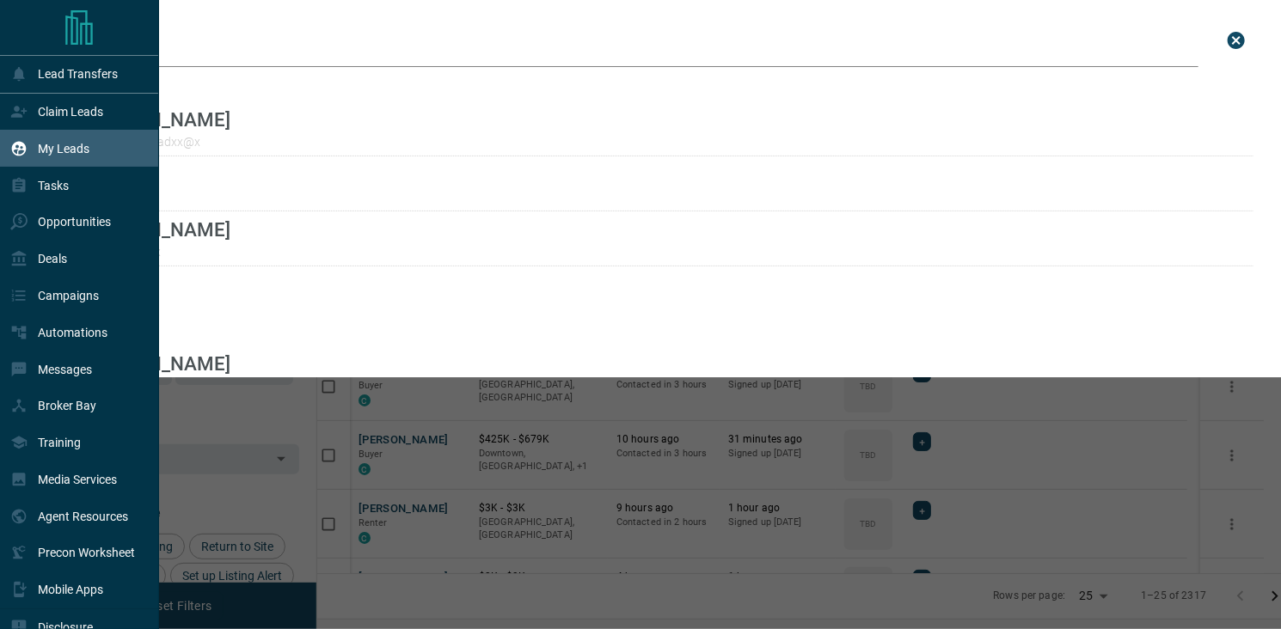
click at [69, 147] on p "My Leads" at bounding box center [64, 149] width 52 height 14
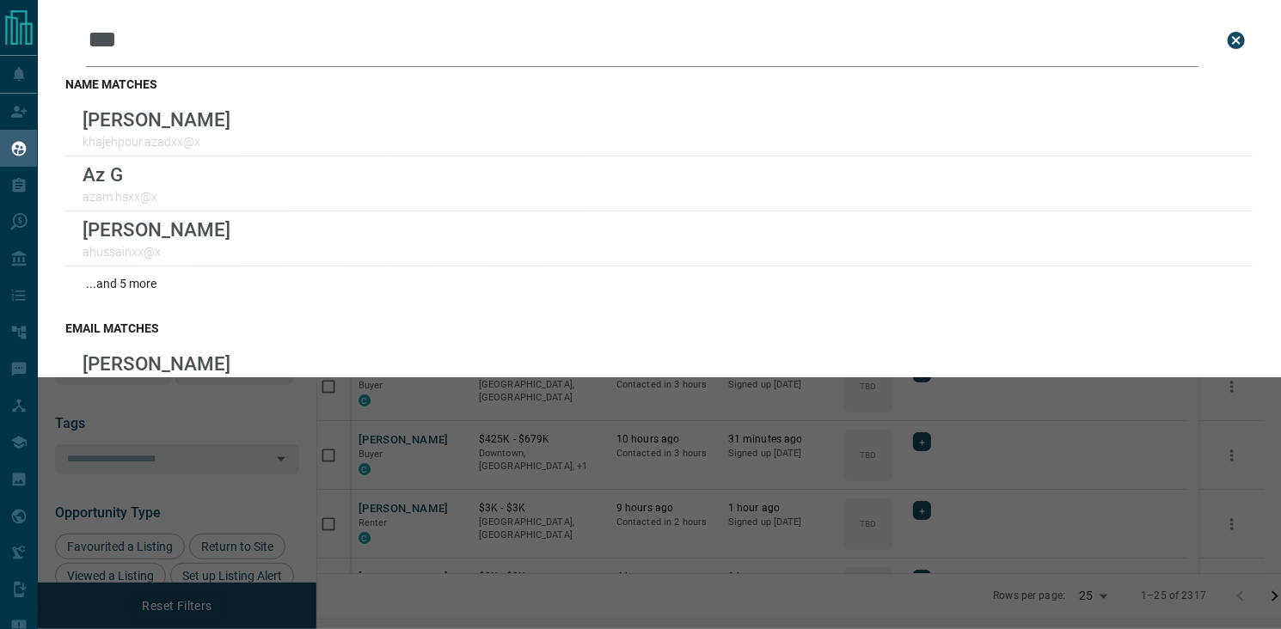
drag, startPoint x: 1221, startPoint y: 37, endPoint x: 1212, endPoint y: 37, distance: 9.5
click at [1226, 37] on icon "close search bar" at bounding box center [1236, 40] width 21 height 21
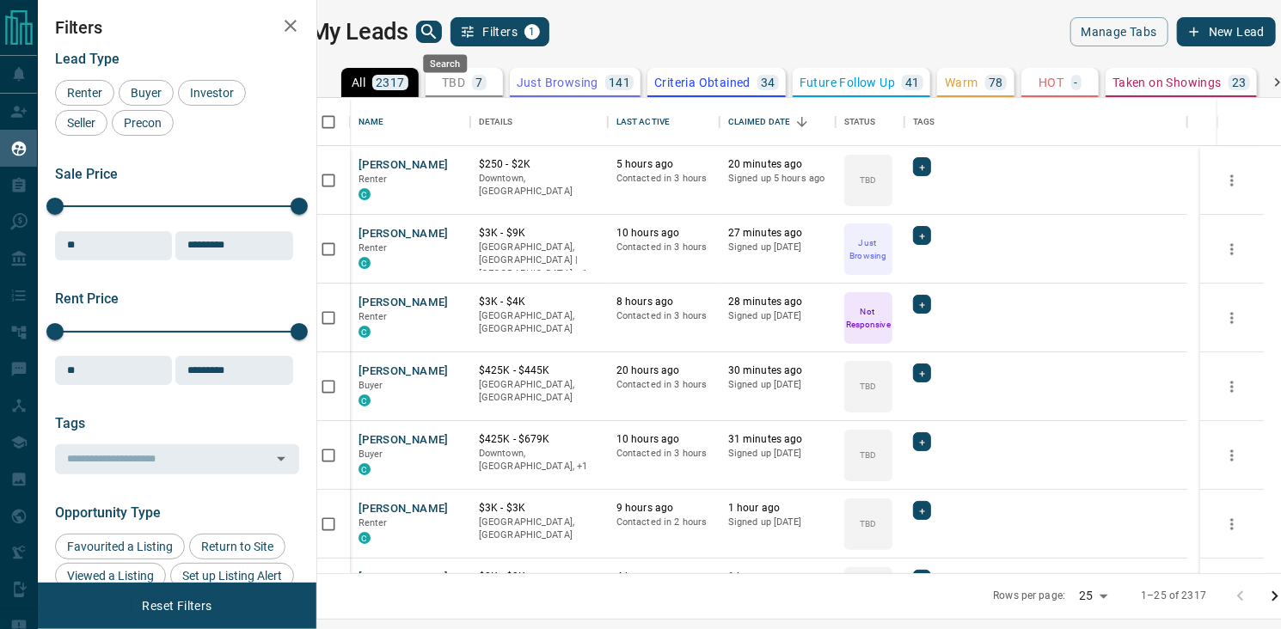
click at [436, 34] on icon "search button" at bounding box center [428, 31] width 15 height 15
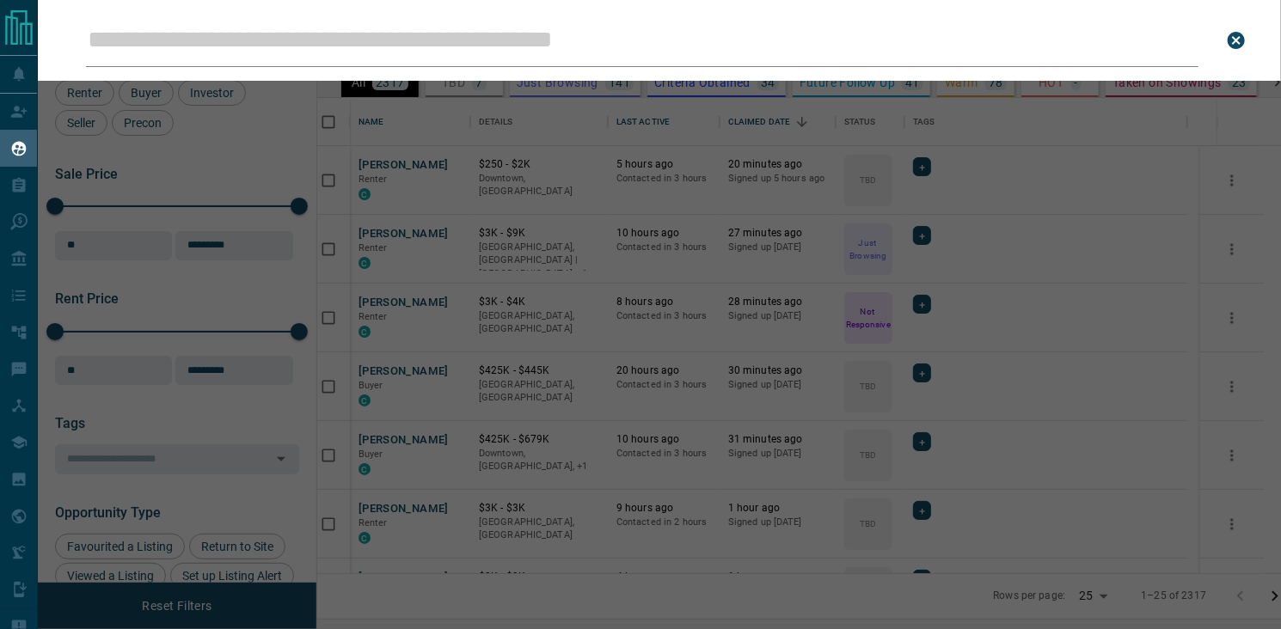
click at [441, 48] on input "Leads Search Bar" at bounding box center [642, 40] width 1113 height 53
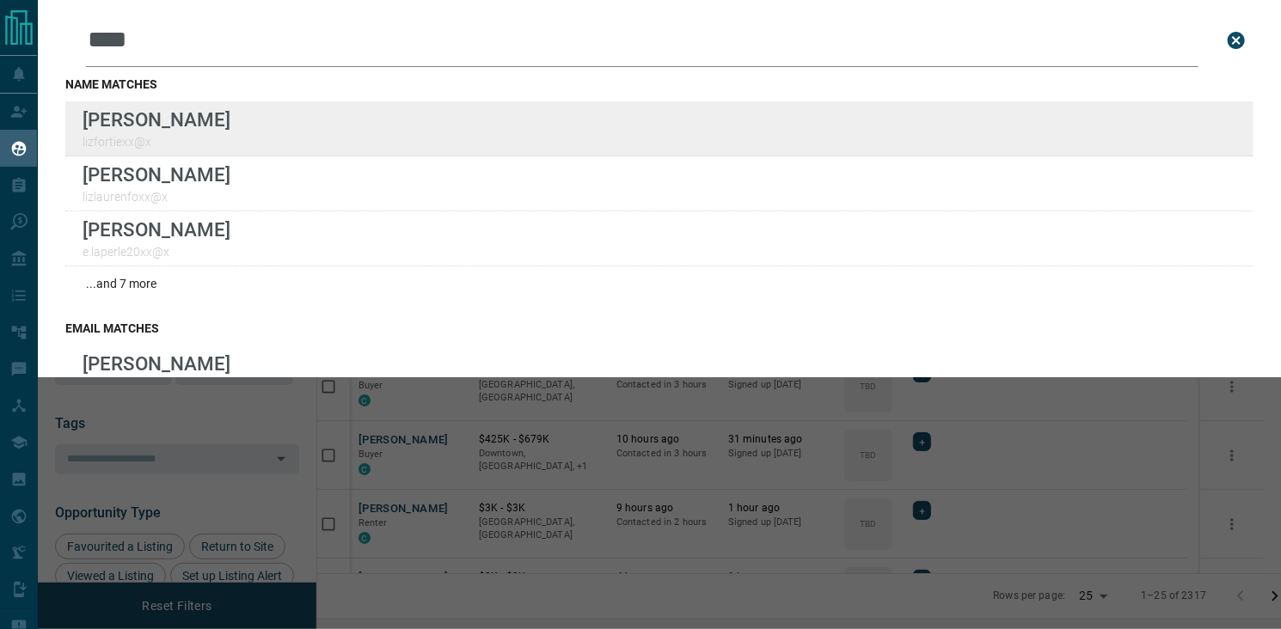
type input "****"
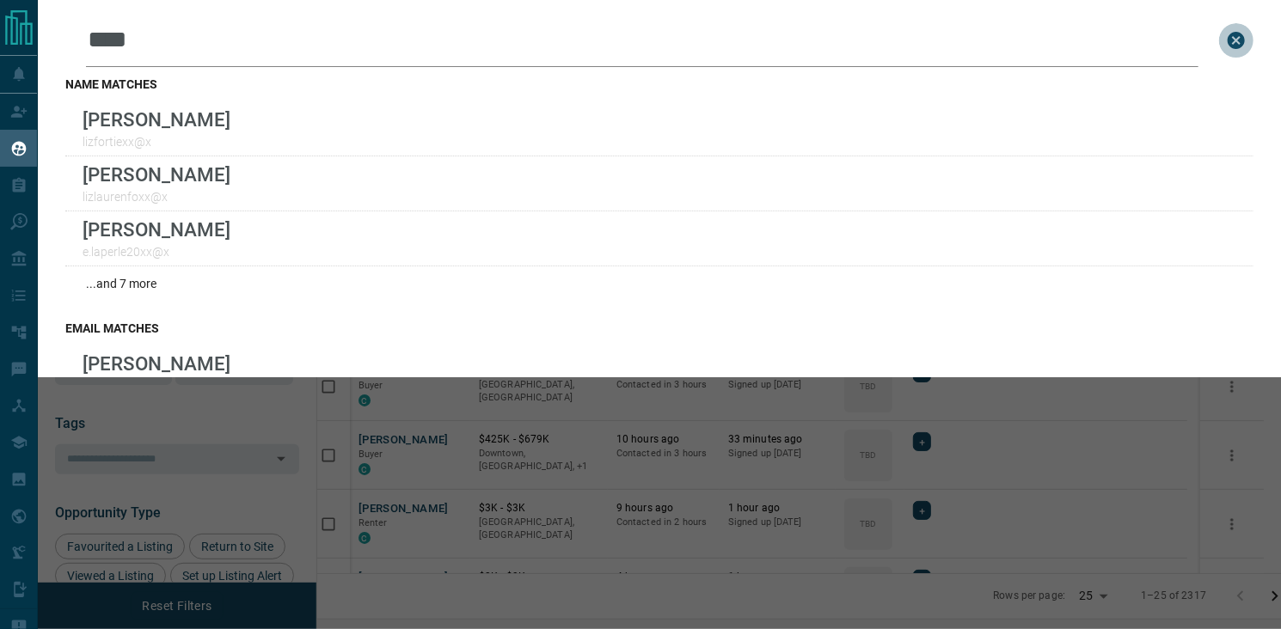
drag, startPoint x: 1215, startPoint y: 40, endPoint x: 1162, endPoint y: 44, distance: 52.6
click at [1226, 37] on icon "close search bar" at bounding box center [1236, 40] width 21 height 21
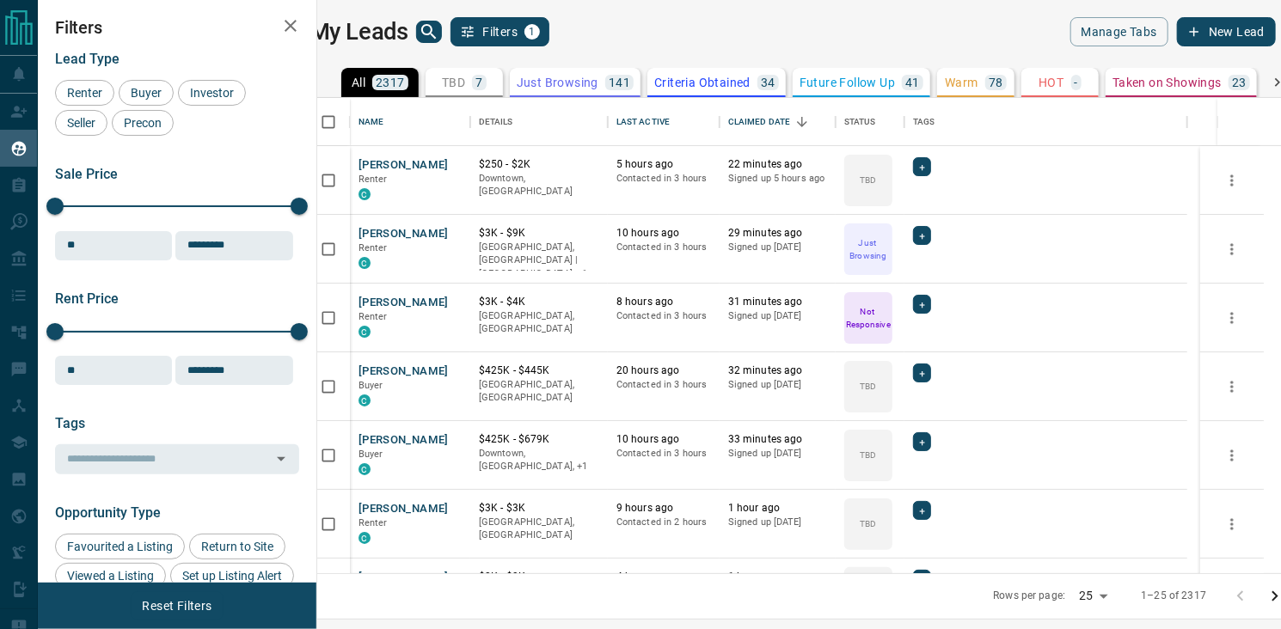
click at [721, 15] on div "My Leads Filters 1 Manage Tabs New Lead All 2317 TBD 7 Do Not Contact - Not Res…" at bounding box center [659, 304] width 1243 height 608
click at [719, 5] on div "My Leads Filters 1 Manage Tabs New Lead All 2317 TBD 7 Do Not Contact - Not Res…" at bounding box center [659, 304] width 1243 height 608
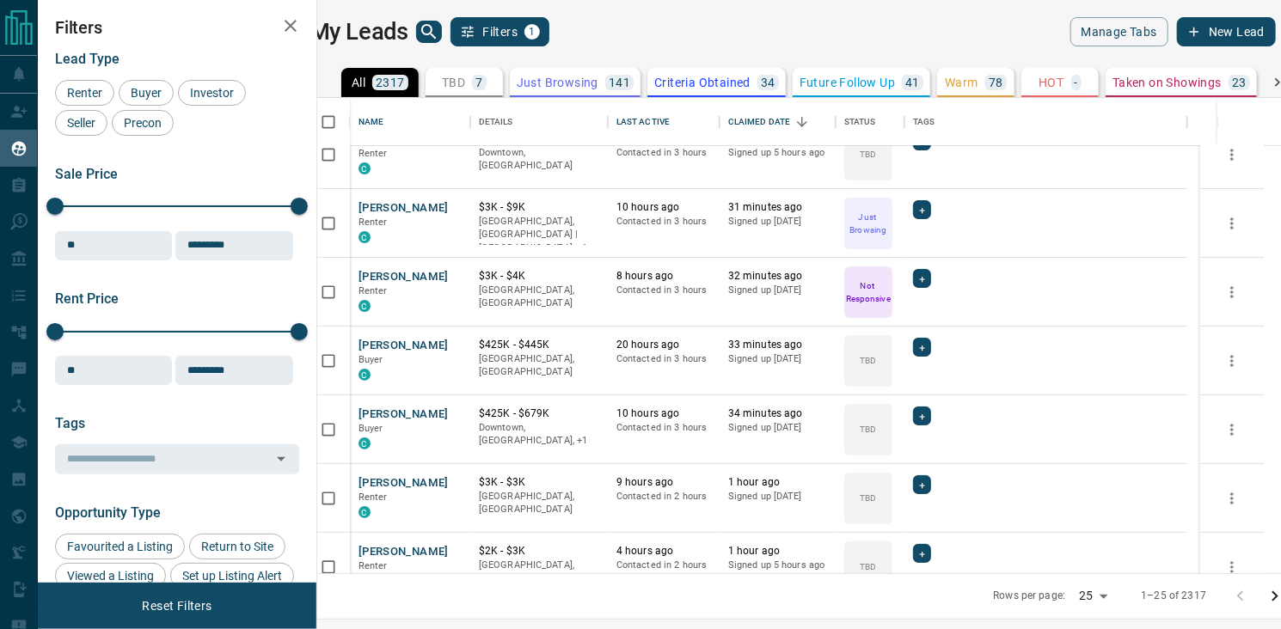
scroll to position [0, 0]
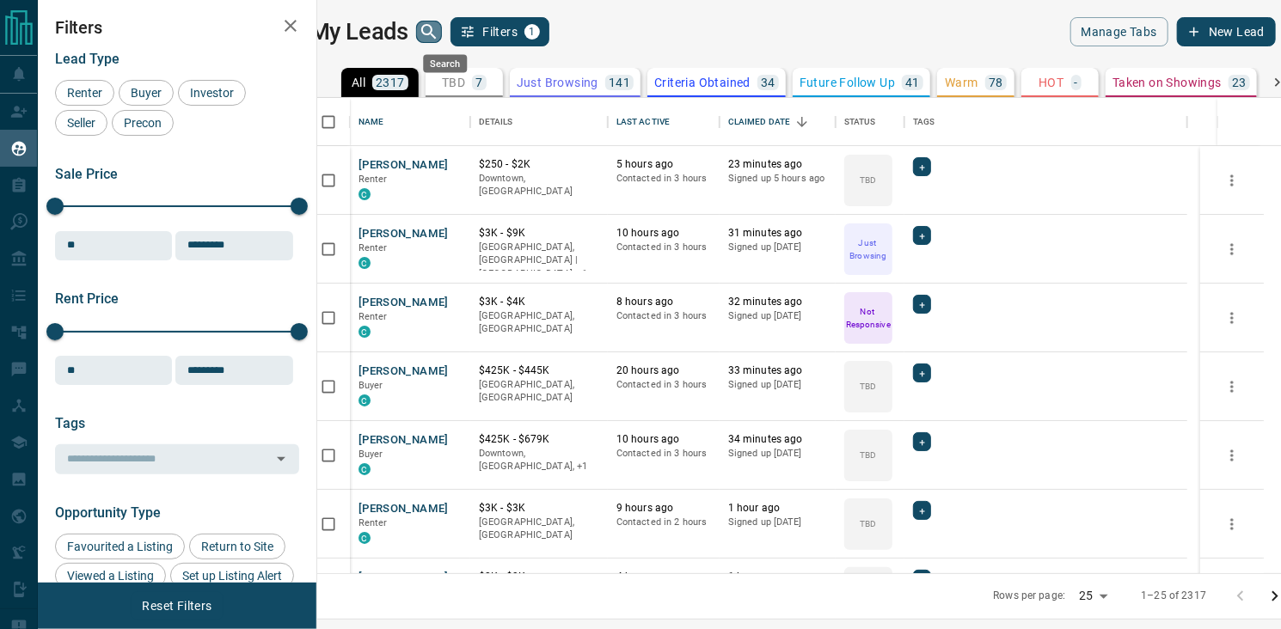
click at [439, 28] on icon "search button" at bounding box center [429, 31] width 21 height 21
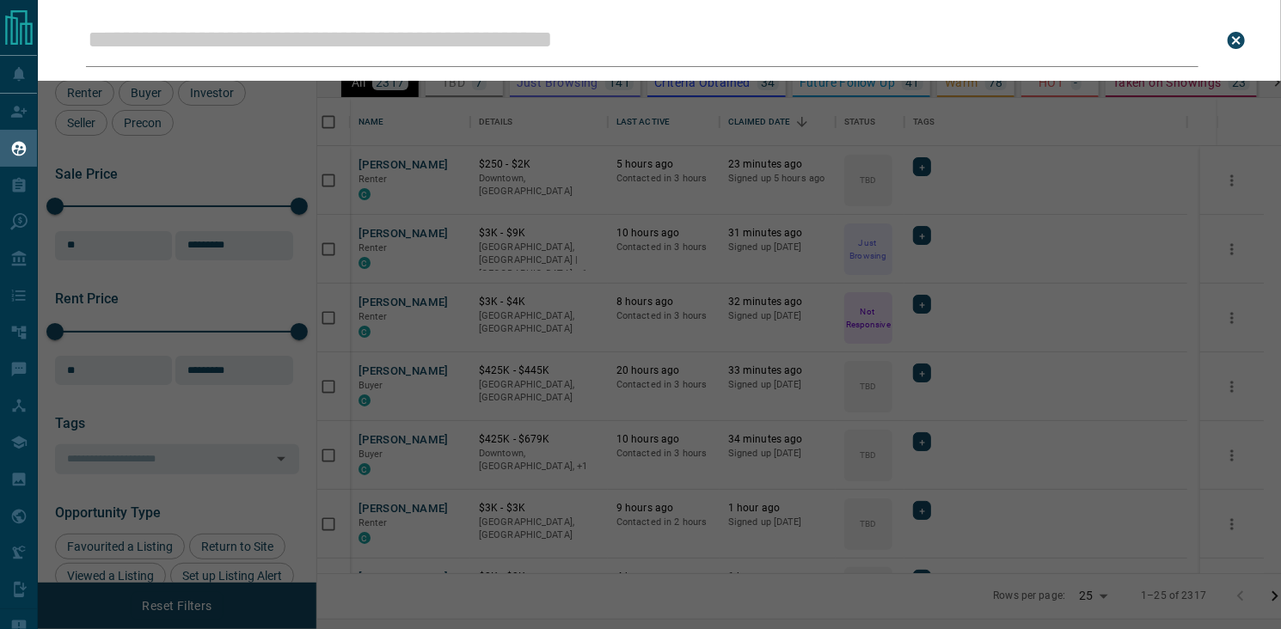
click at [462, 30] on input "Leads Search Bar" at bounding box center [642, 40] width 1113 height 53
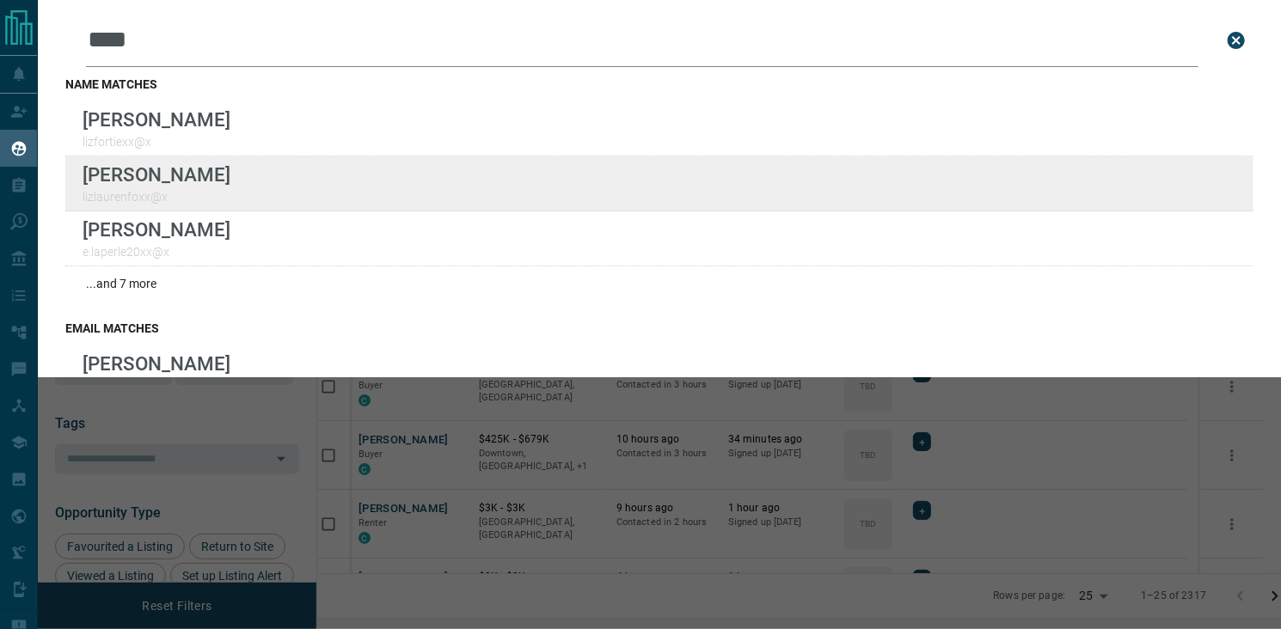
type input "****"
